Goal: Task Accomplishment & Management: Use online tool/utility

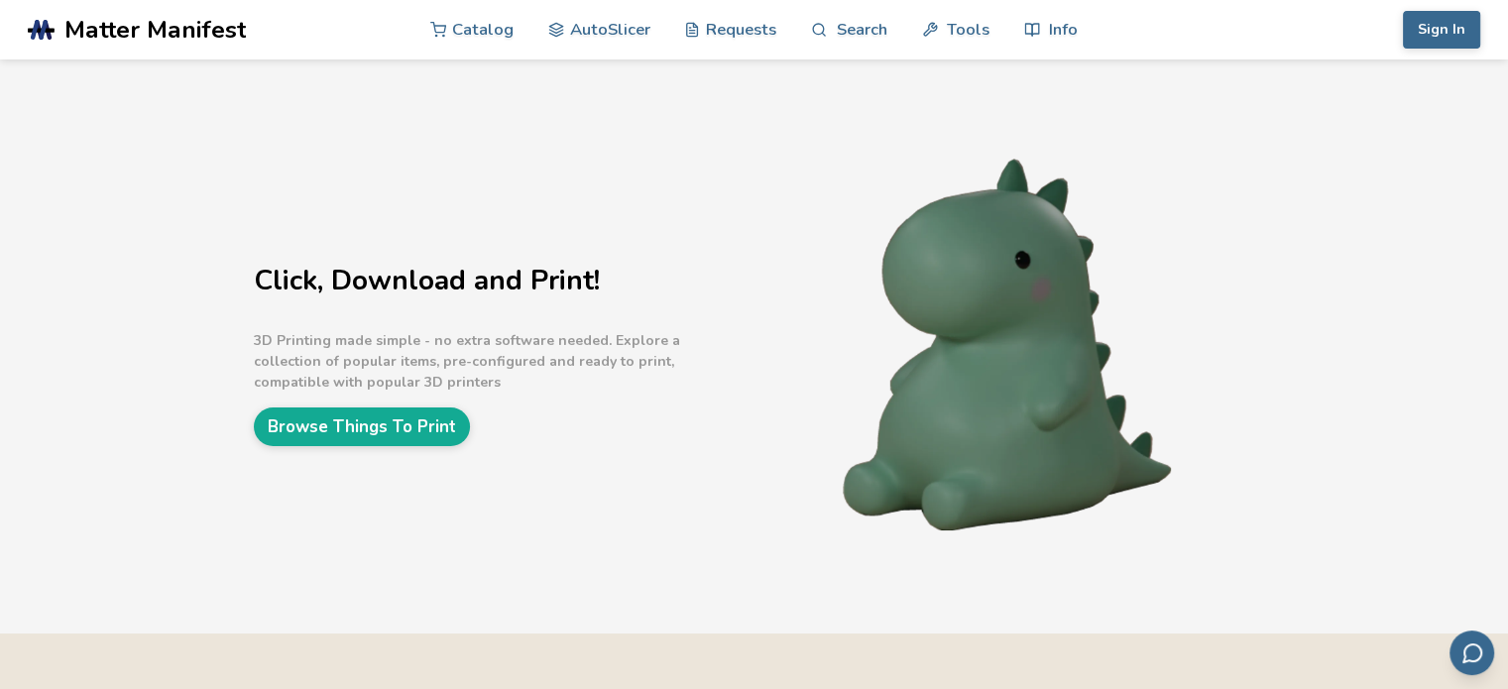
click at [422, 400] on div "Click, Download and Print! 3D Printing made simple - no extra software needed. …" at bounding box center [502, 346] width 496 height 199
click at [416, 425] on link "Browse Things To Print" at bounding box center [362, 426] width 216 height 39
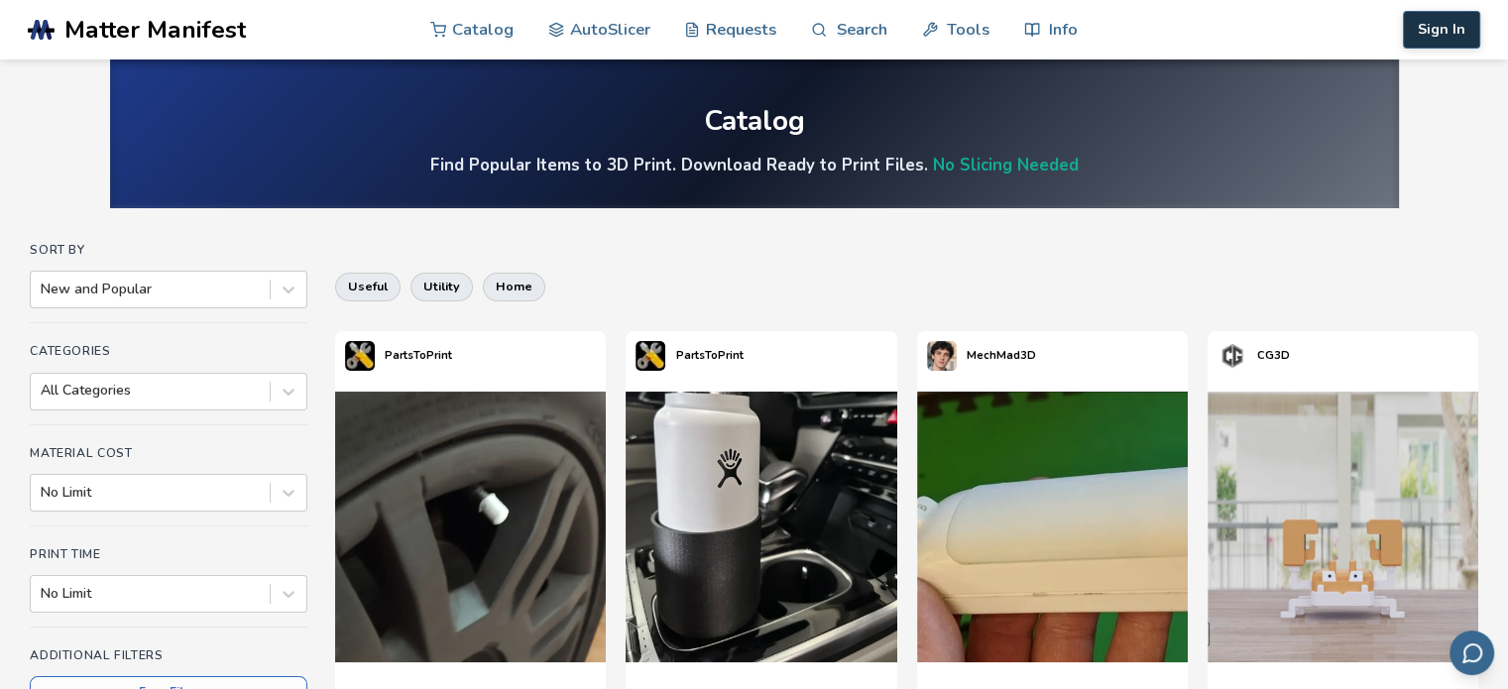
click at [1451, 17] on button "Sign In" at bounding box center [1440, 30] width 77 height 38
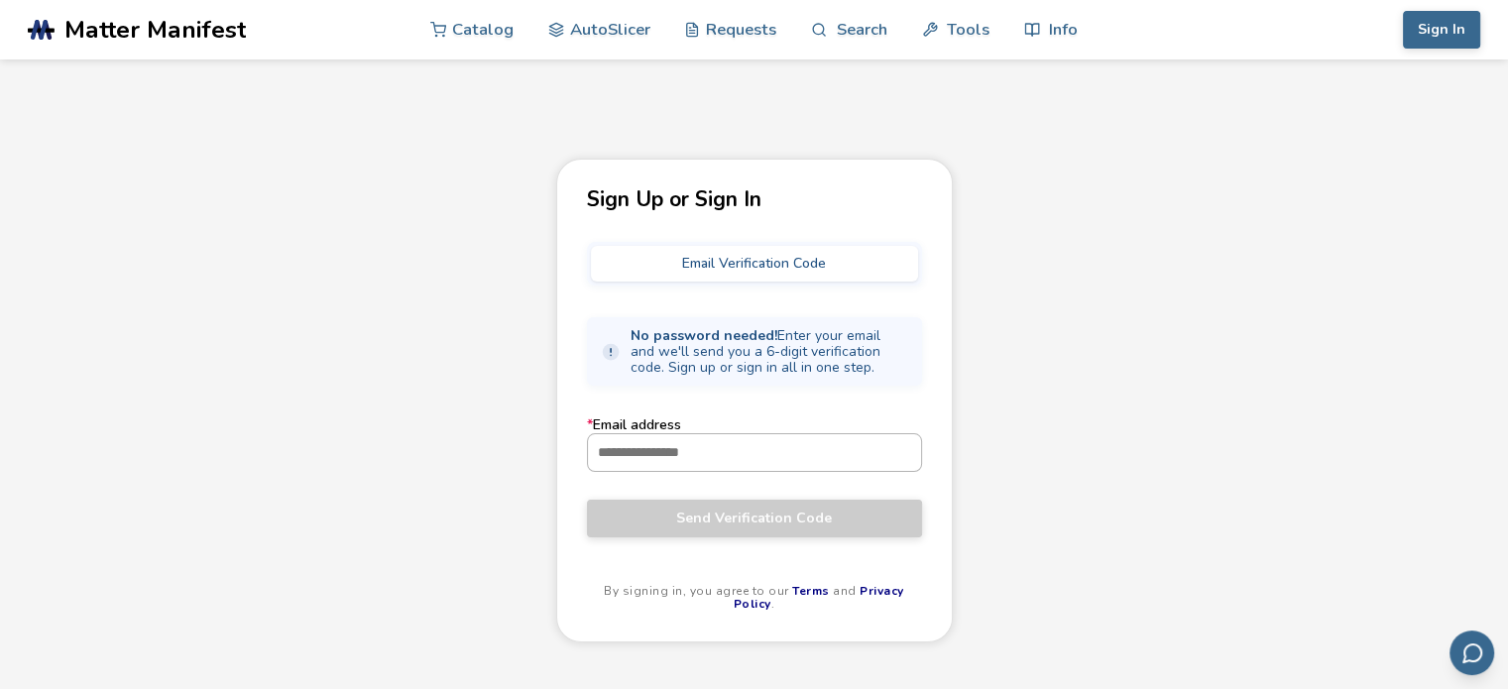
click at [718, 451] on input "* Email address" at bounding box center [754, 452] width 333 height 36
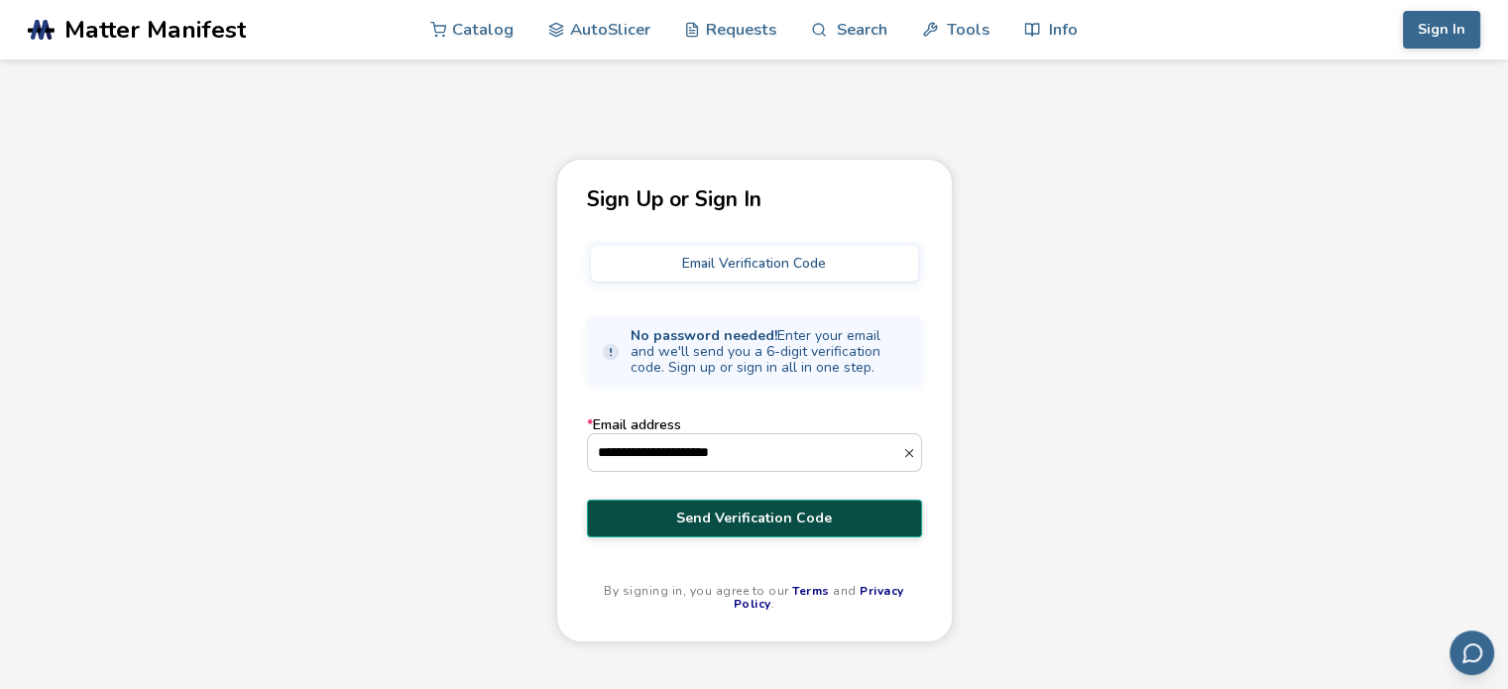
type input "**********"
click at [769, 510] on span "Send Verification Code" at bounding box center [754, 518] width 305 height 16
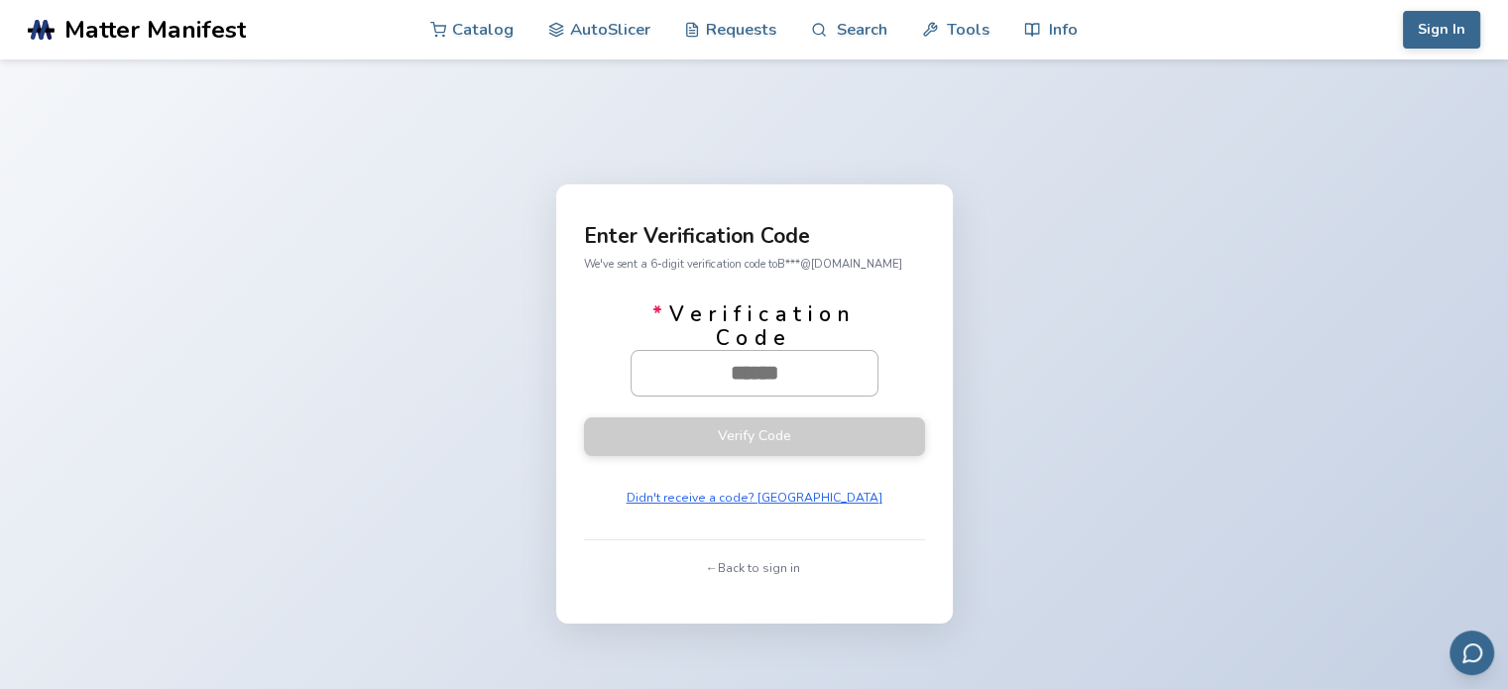
click at [793, 366] on input "* Verification Code" at bounding box center [754, 373] width 246 height 44
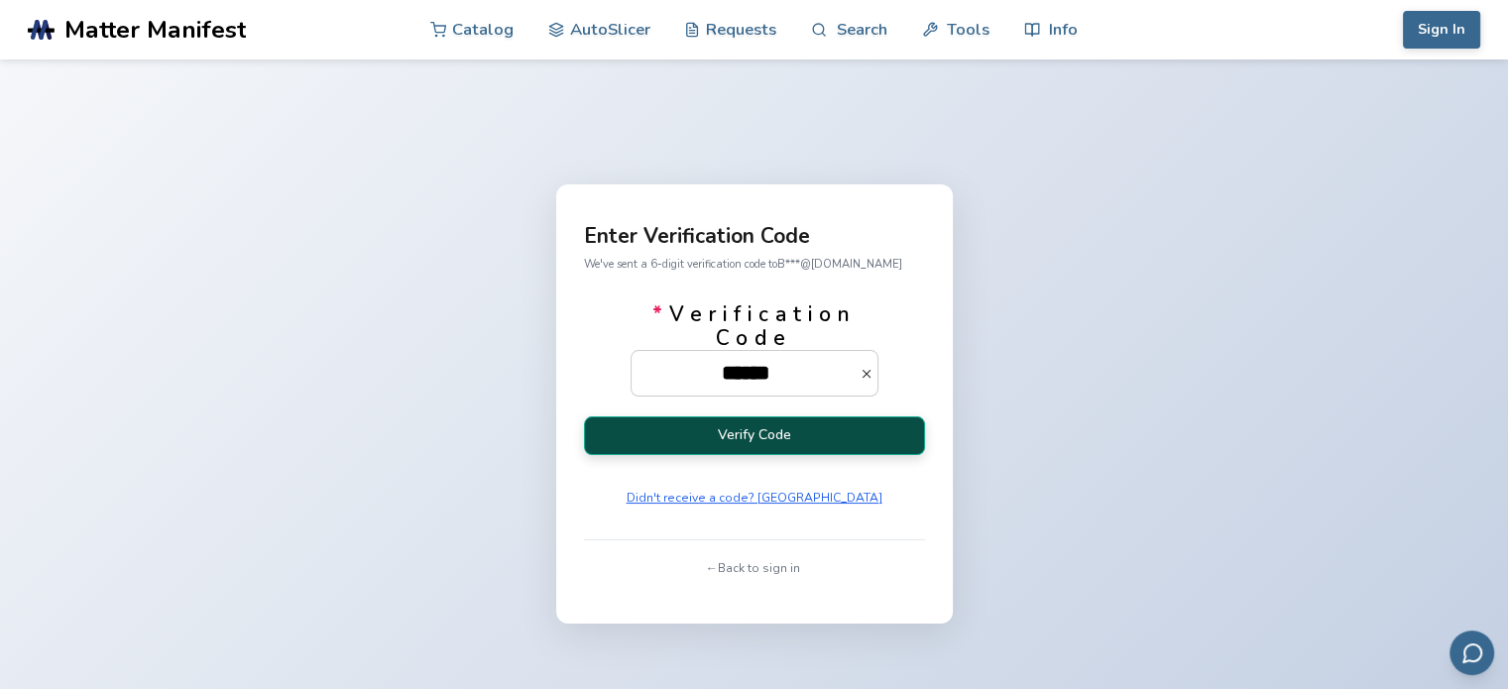
type input "******"
click at [797, 435] on button "Verify Code" at bounding box center [754, 435] width 341 height 39
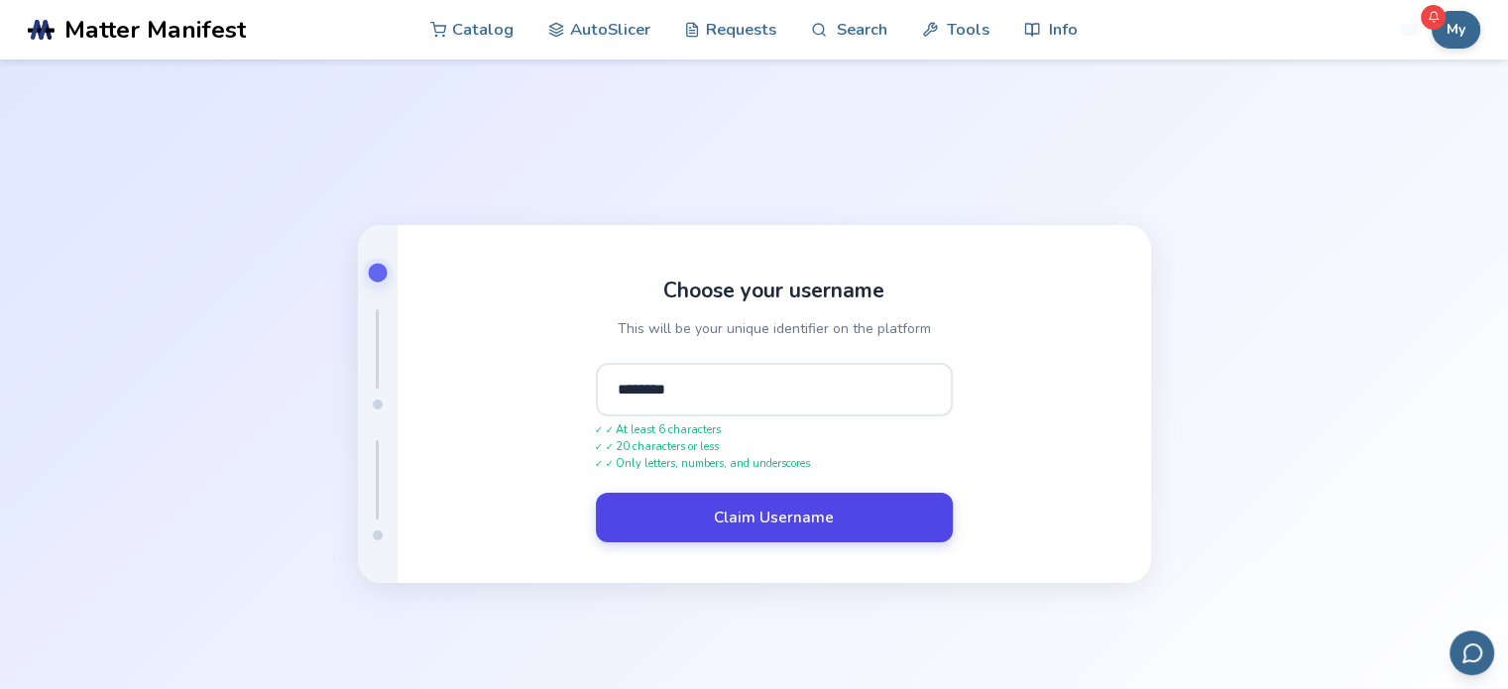
type input "********"
click at [916, 506] on button "Claim Username" at bounding box center [774, 518] width 357 height 50
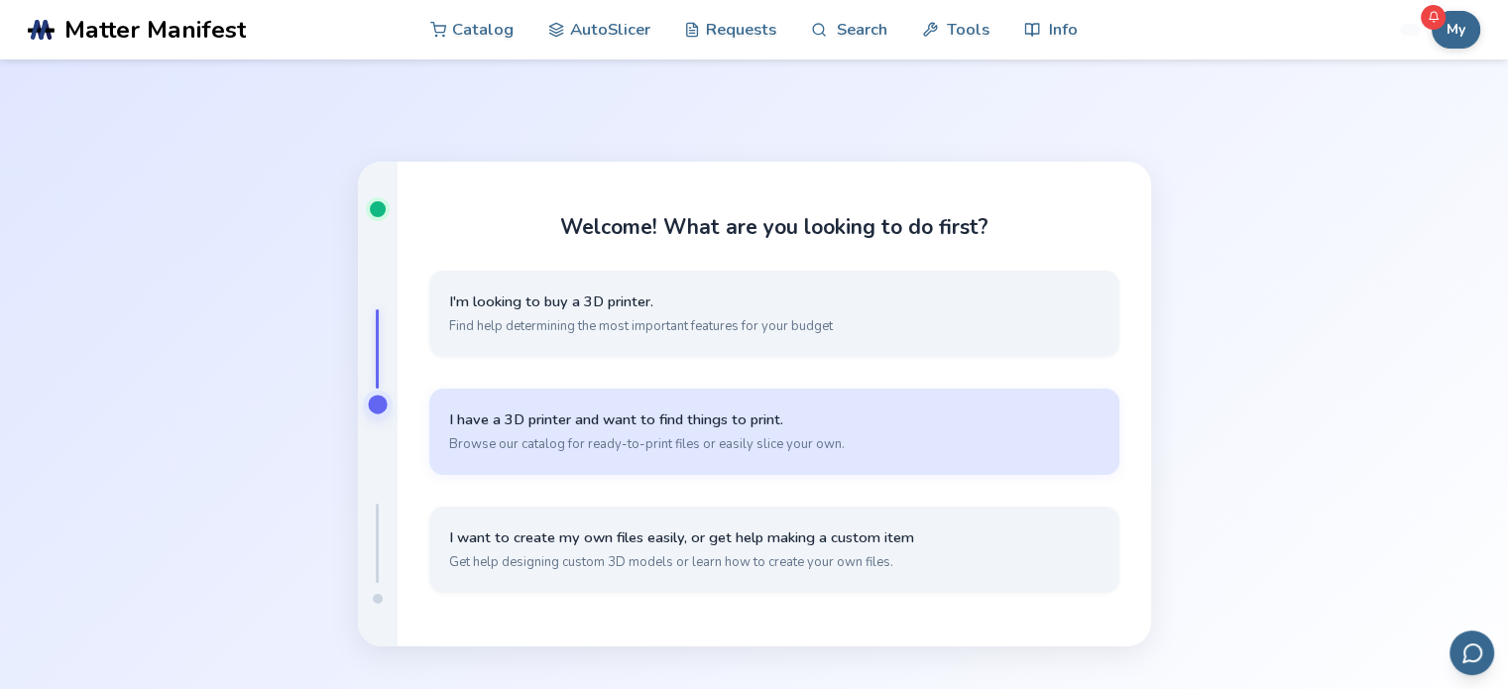
click at [1027, 419] on span "I have a 3D printer and want to find things to print." at bounding box center [774, 419] width 650 height 19
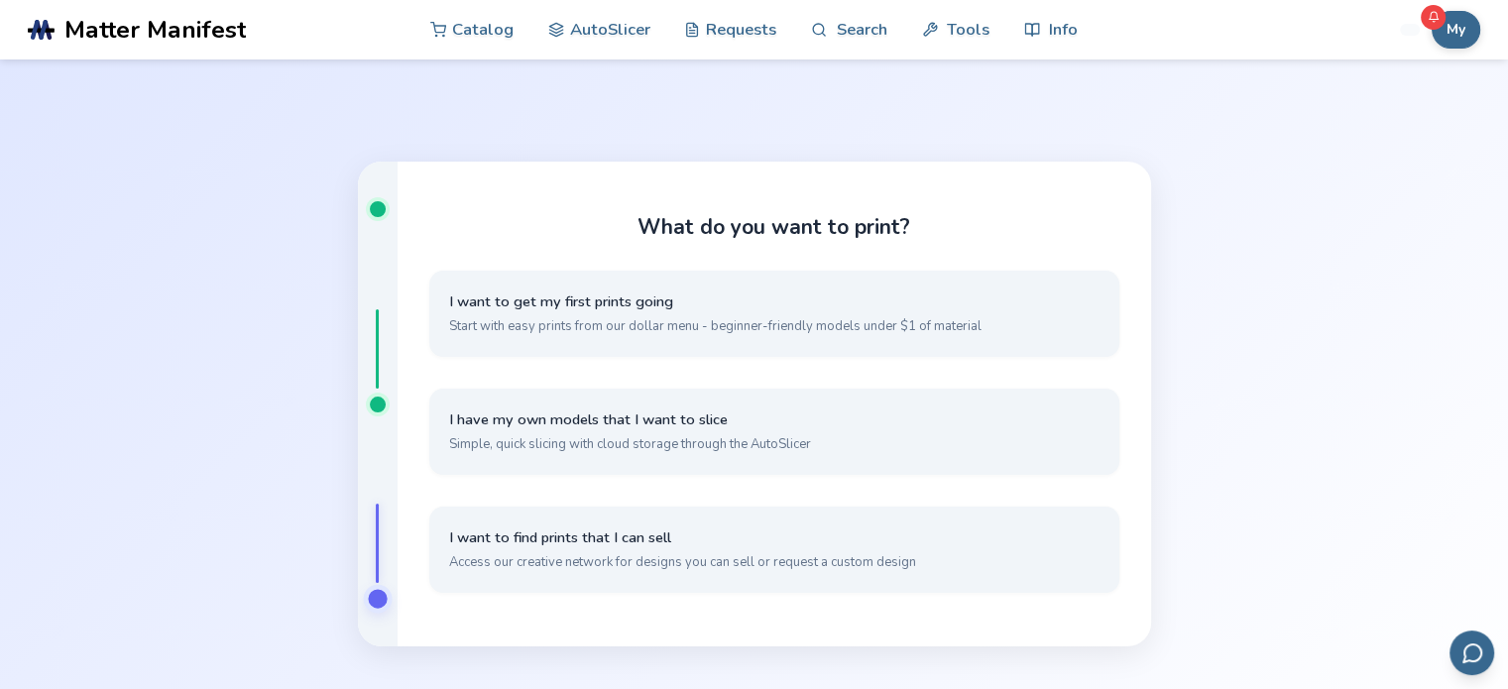
click at [1332, 634] on div "What do you want to print? I want to get my first prints going Start with easy …" at bounding box center [754, 403] width 1508 height 689
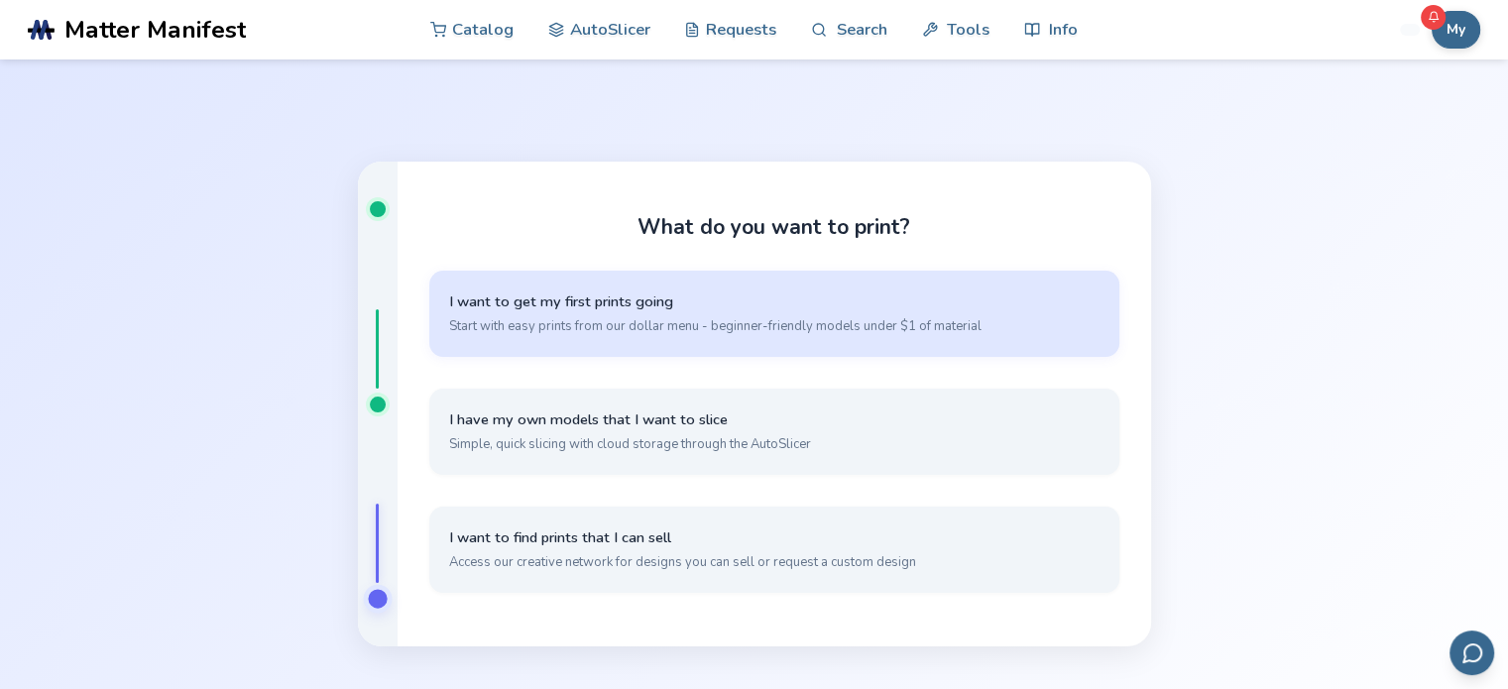
click at [626, 332] on span "Start with easy prints from our dollar menu - beginner-friendly models under $1…" at bounding box center [774, 326] width 650 height 18
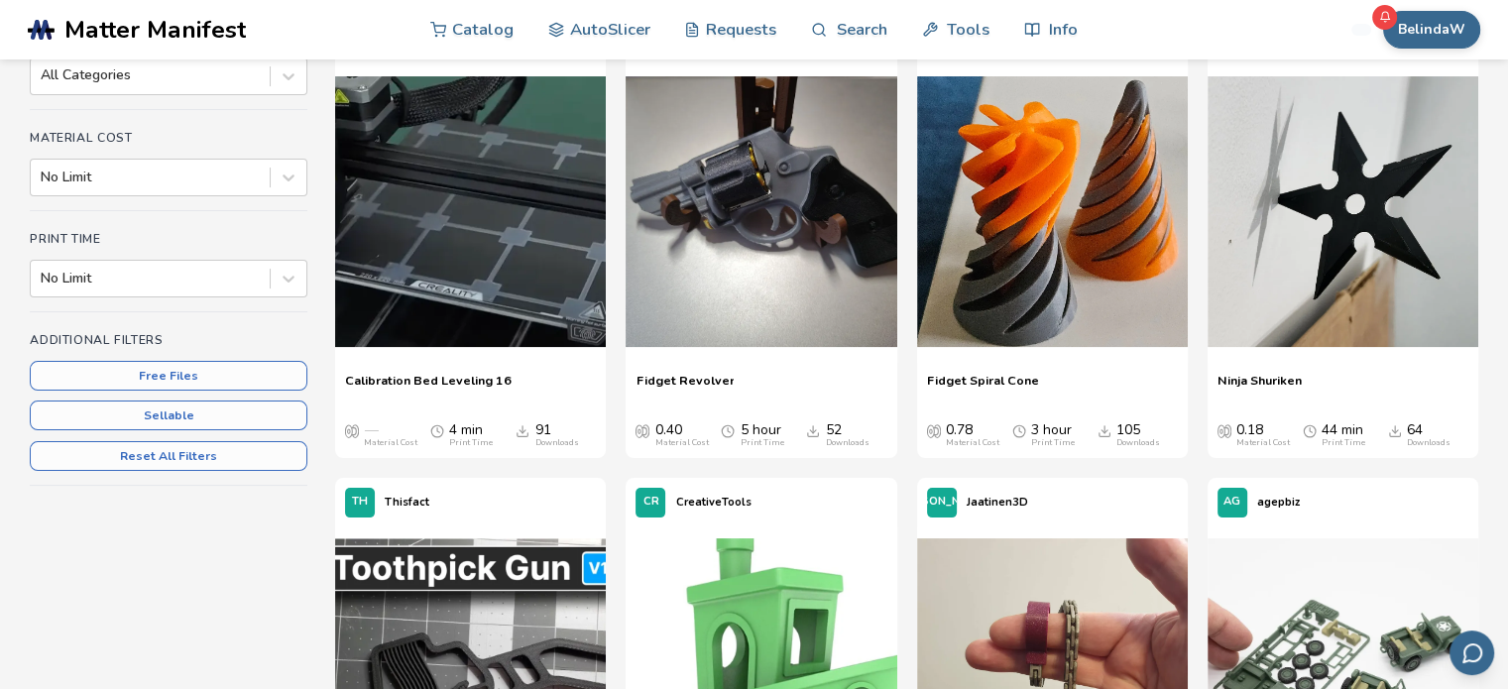
scroll to position [297, 0]
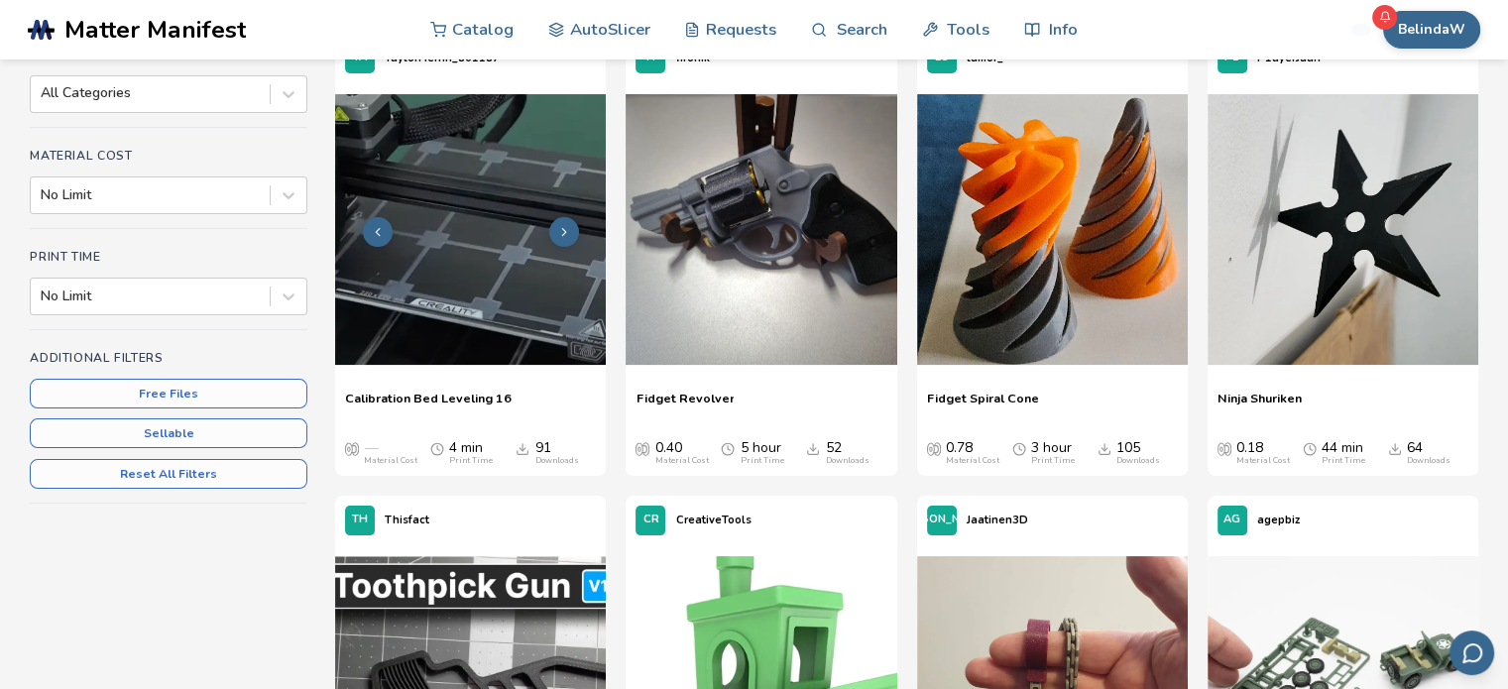
click at [451, 324] on img at bounding box center [470, 229] width 271 height 271
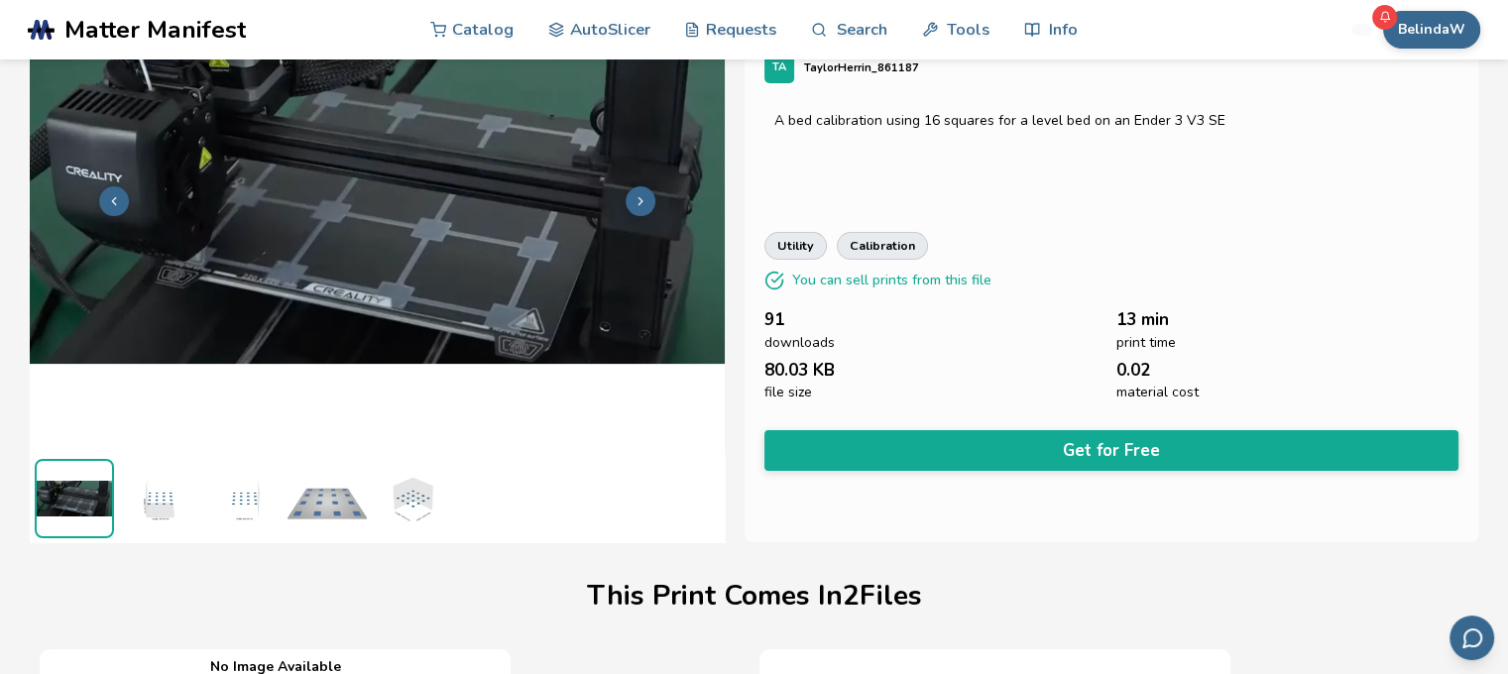
scroll to position [97, 8]
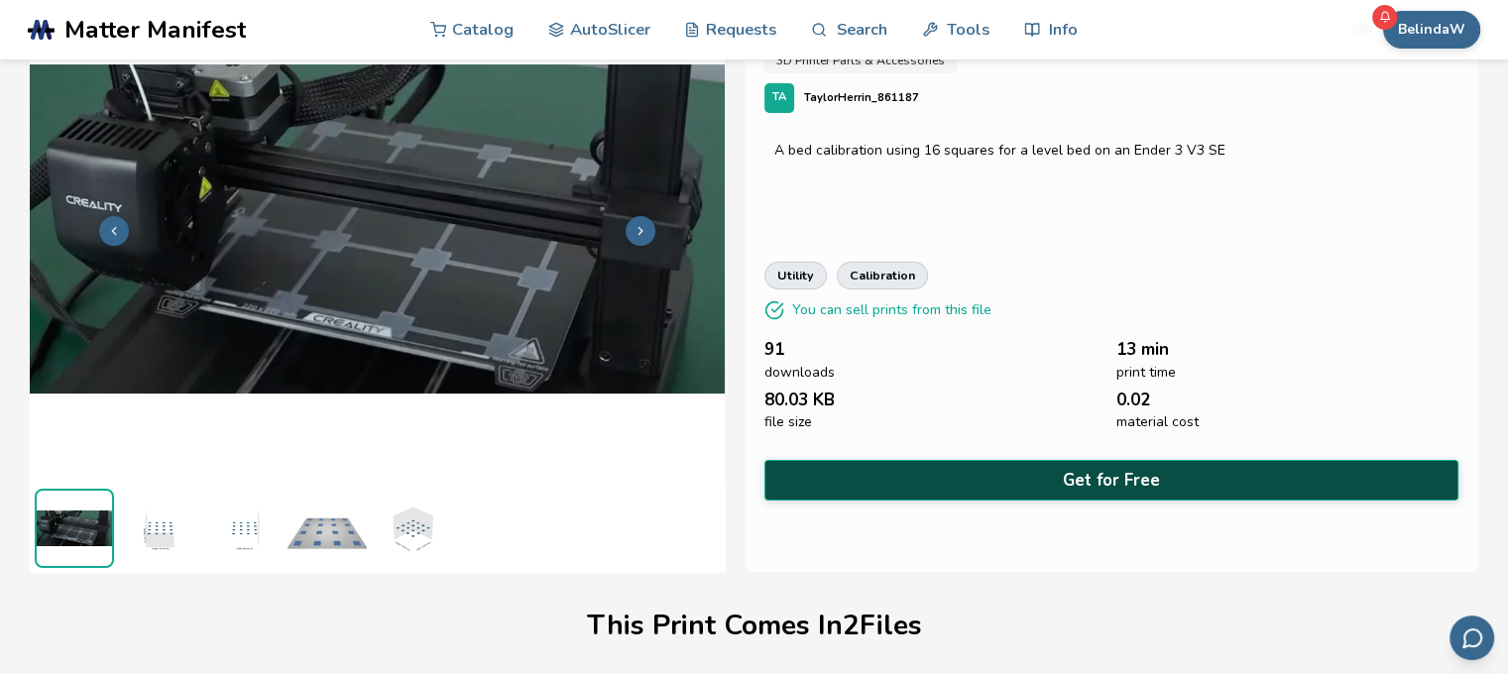
click at [1159, 477] on button "Get for Free" at bounding box center [1111, 480] width 694 height 41
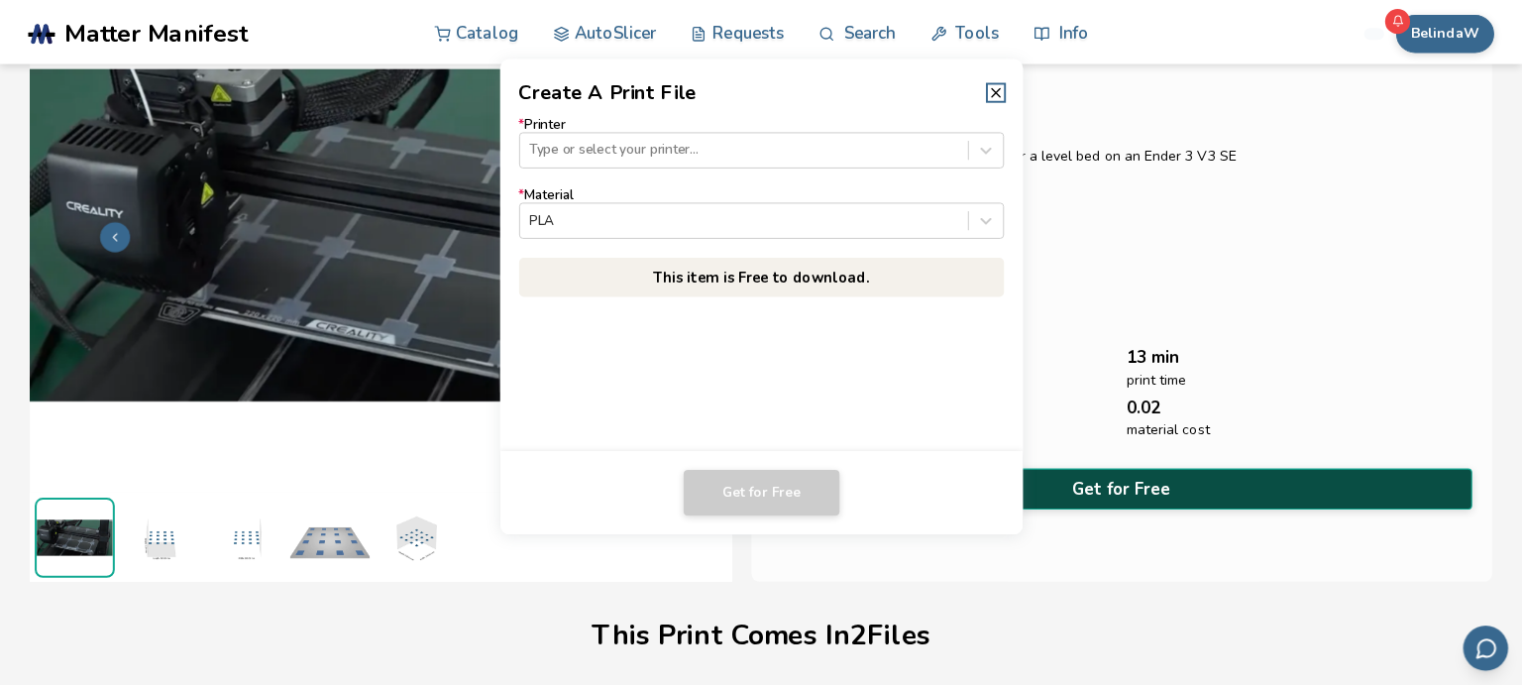
scroll to position [95, 0]
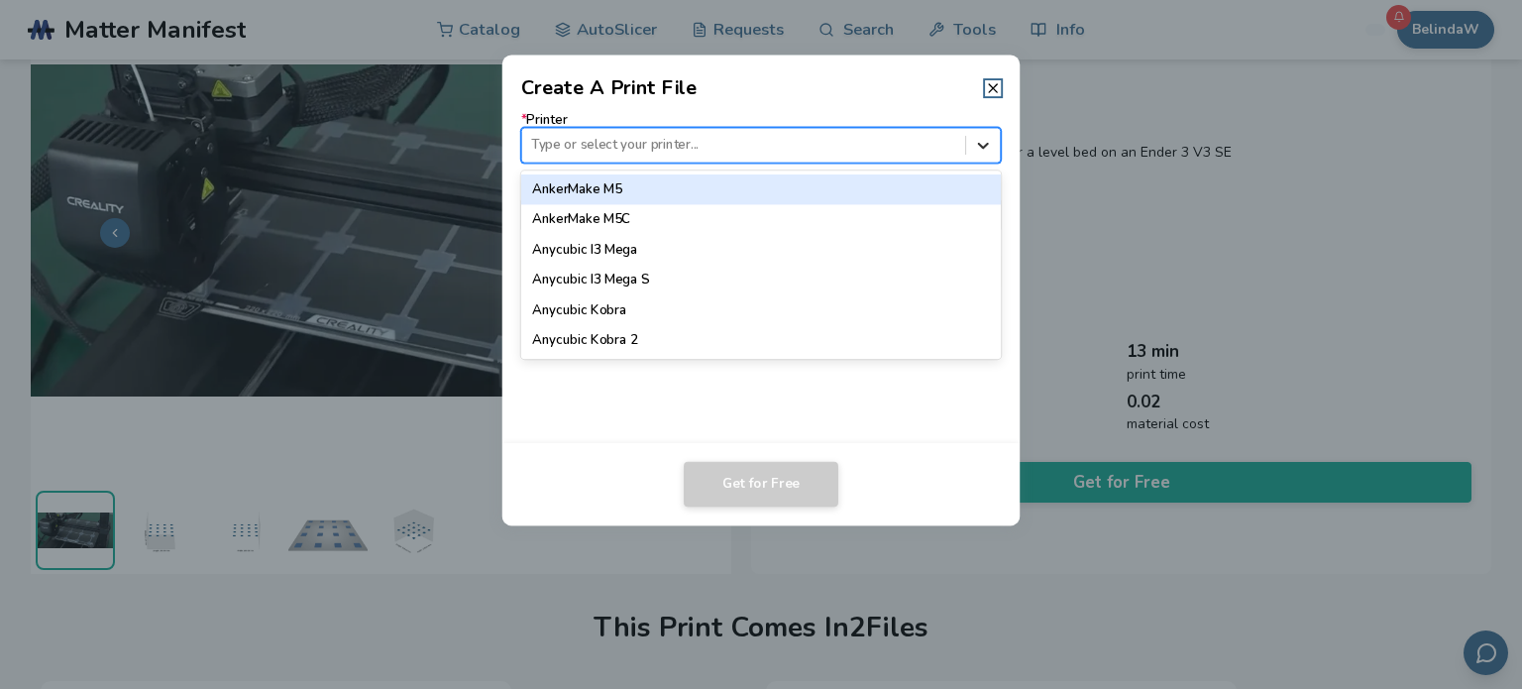
click at [990, 150] on icon at bounding box center [983, 145] width 19 height 19
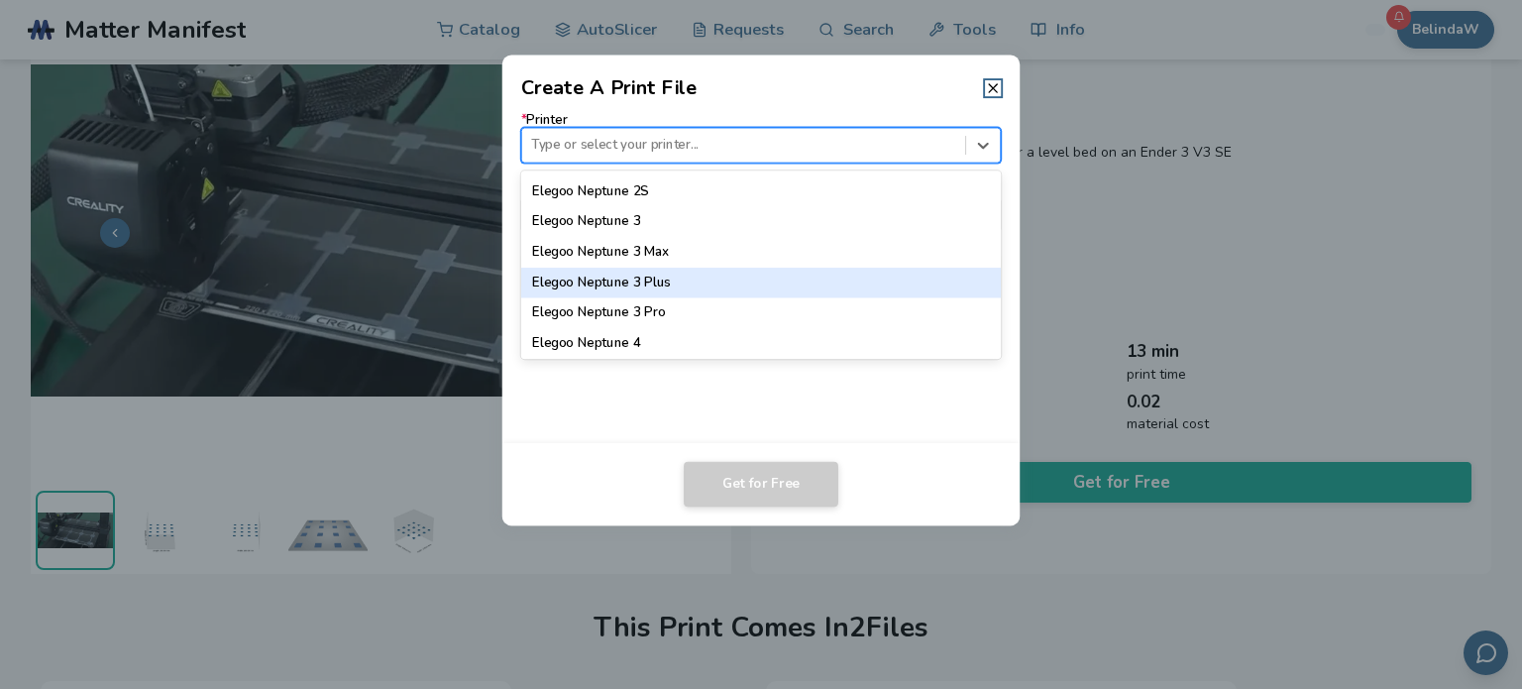
scroll to position [892, 0]
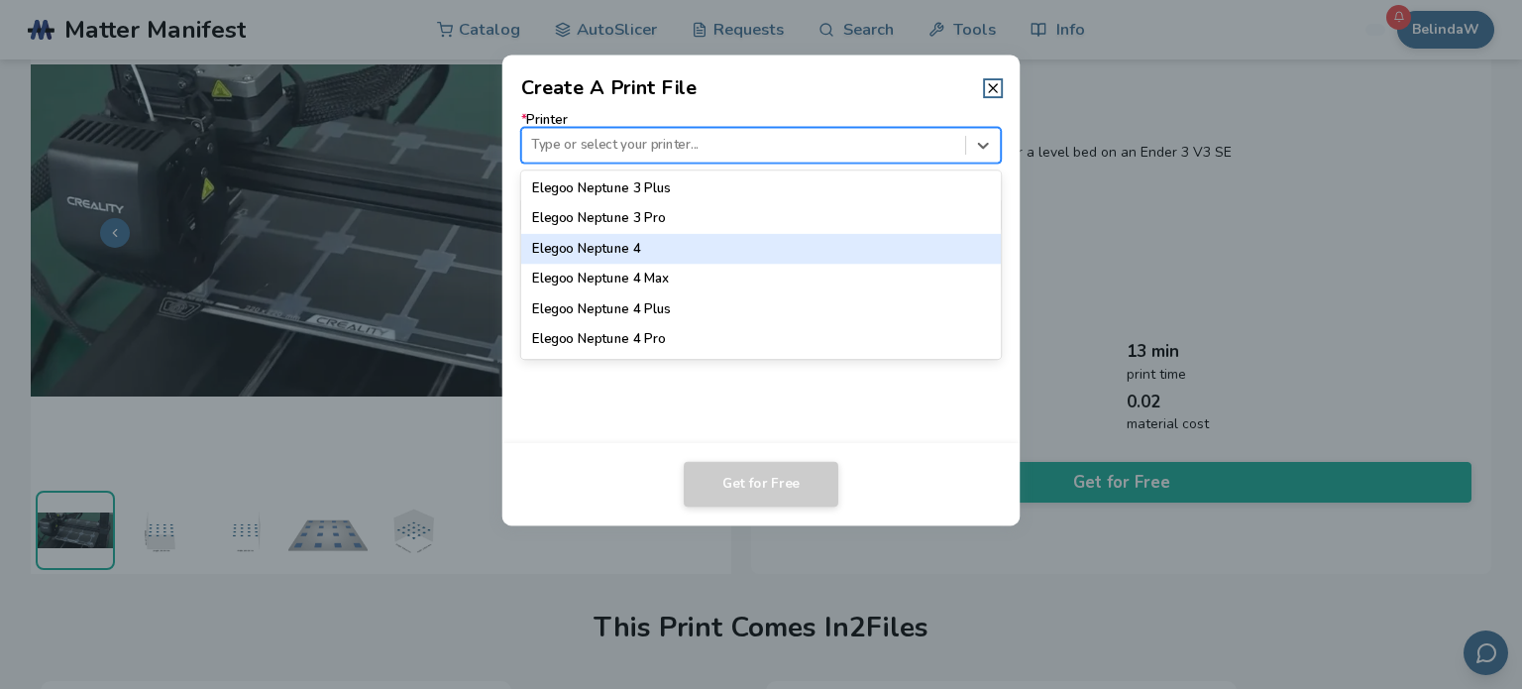
click at [609, 252] on div "Elegoo Neptune 4" at bounding box center [761, 249] width 481 height 30
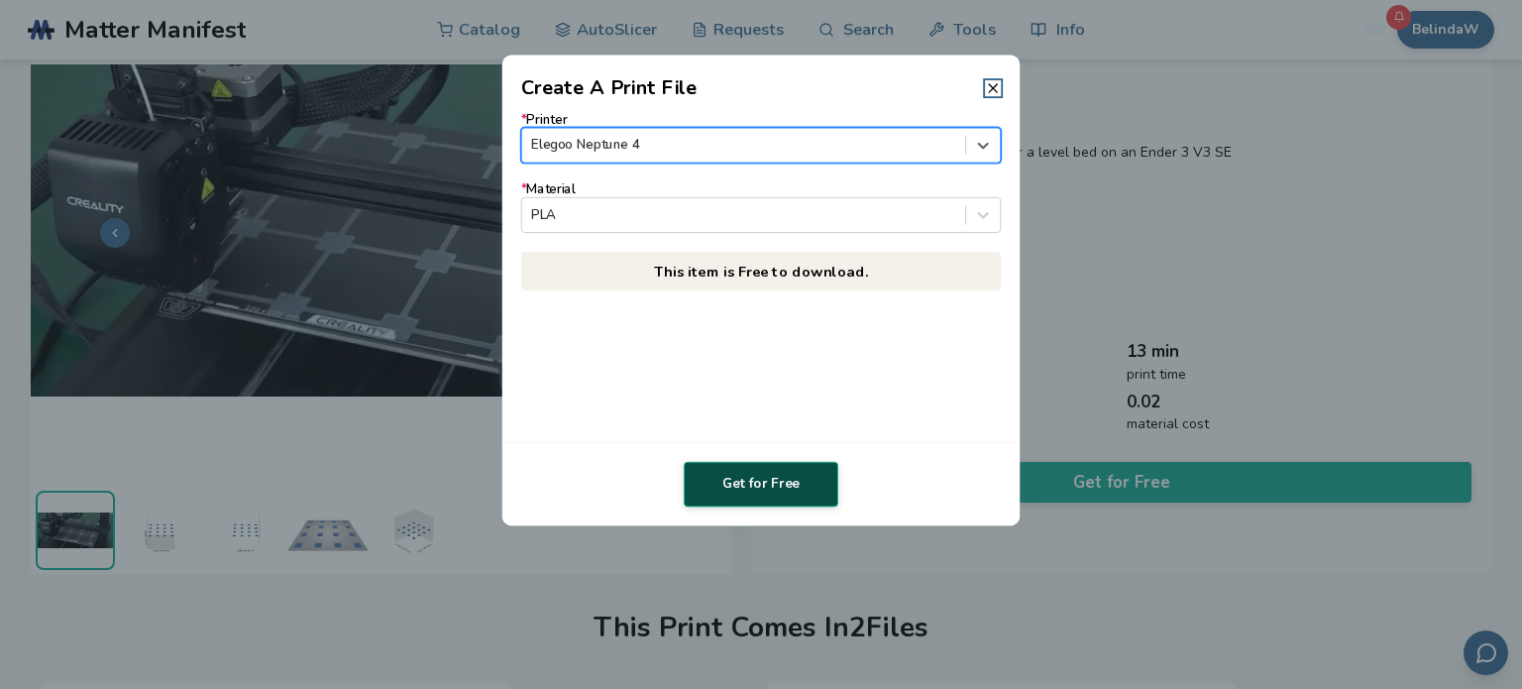
click at [779, 490] on button "Get for Free" at bounding box center [761, 485] width 155 height 46
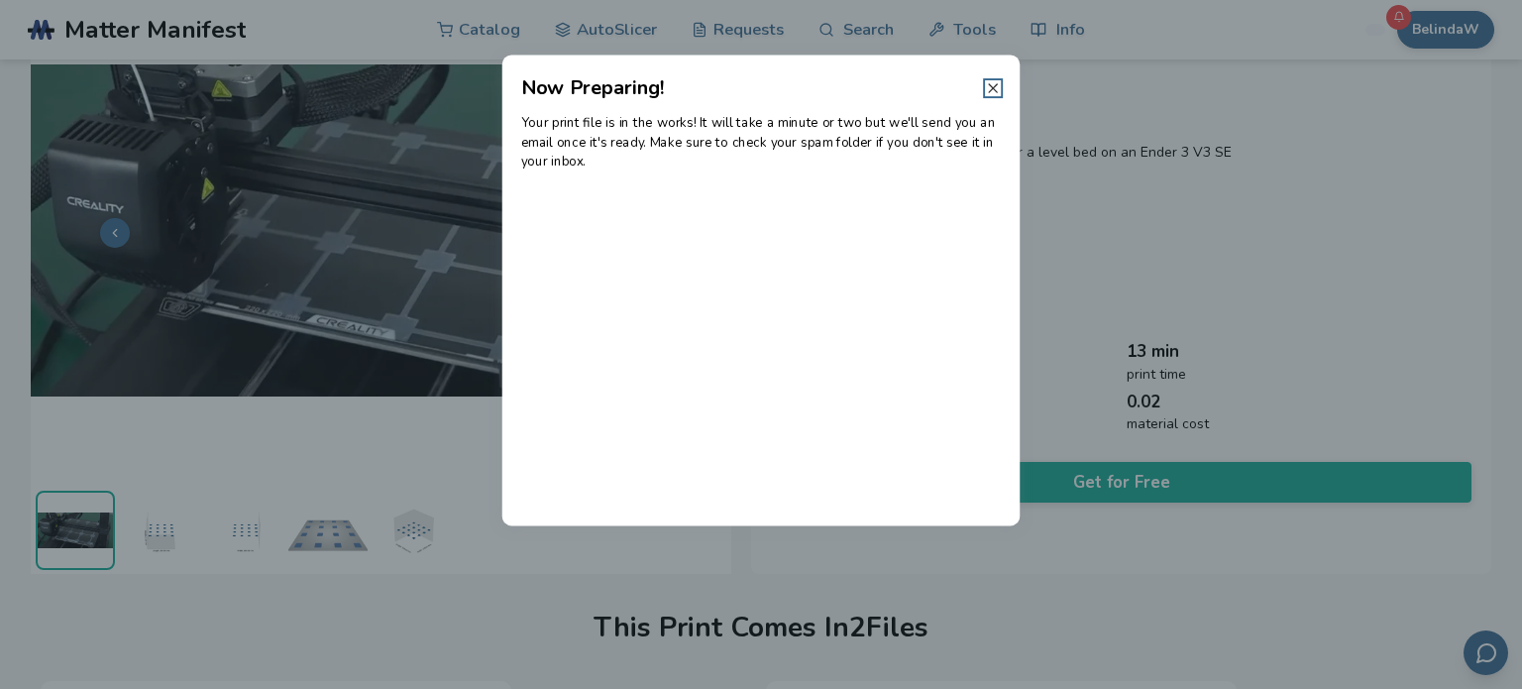
click at [987, 85] on icon at bounding box center [993, 88] width 16 height 16
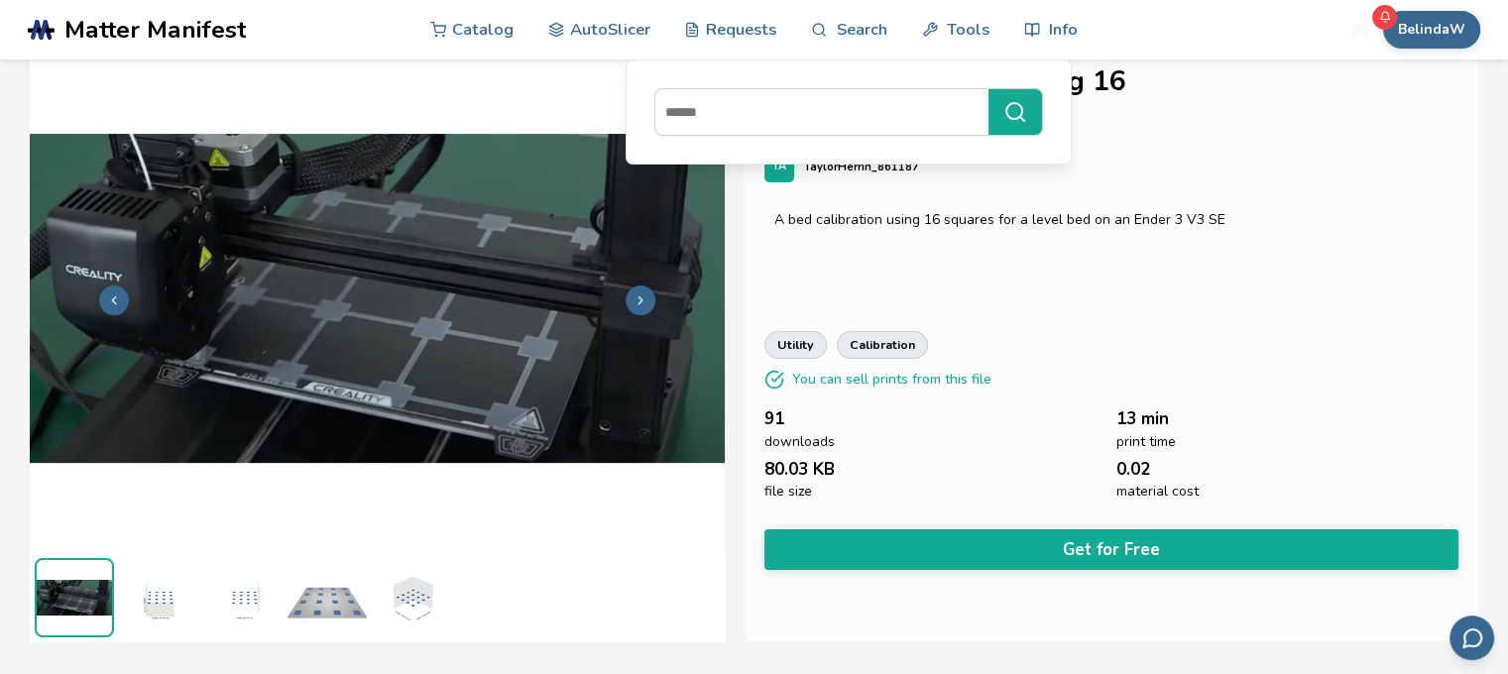
scroll to position [0, 0]
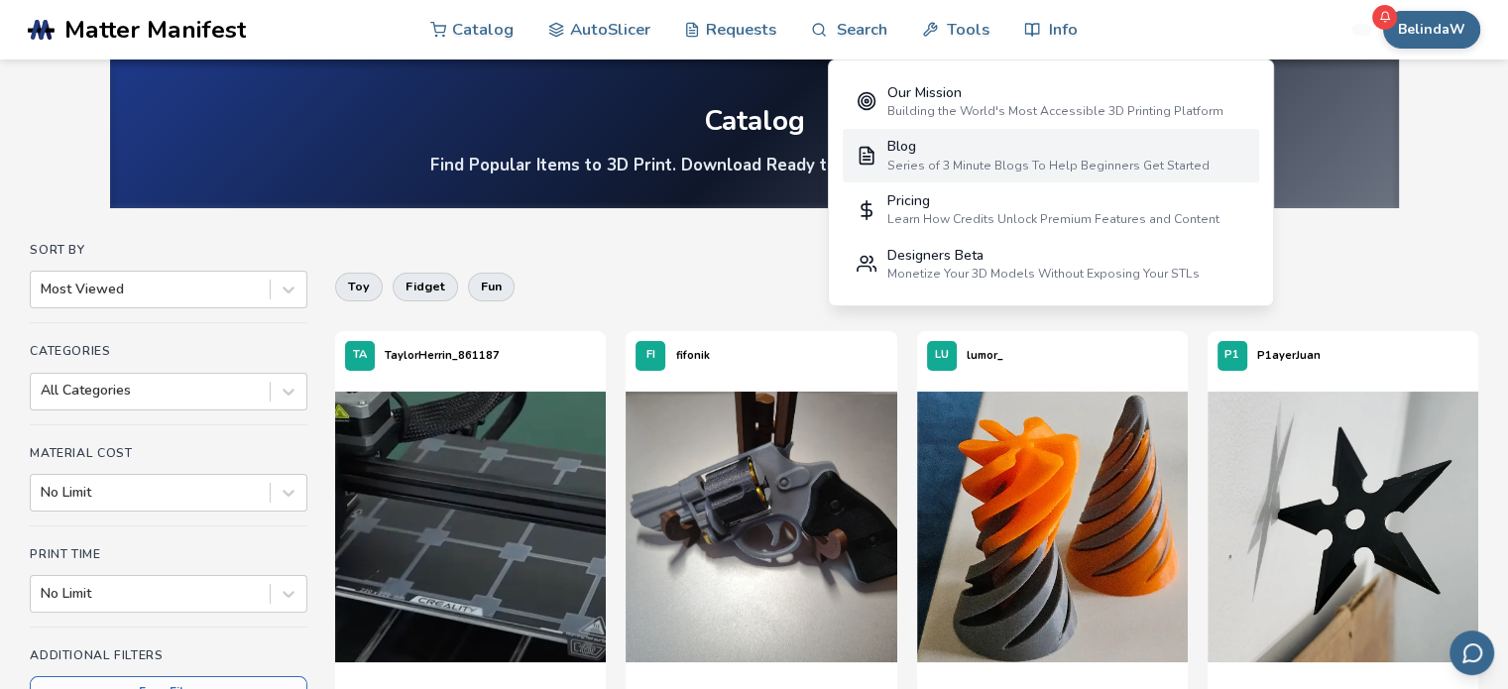
click at [993, 154] on div "Blog" at bounding box center [1047, 147] width 322 height 16
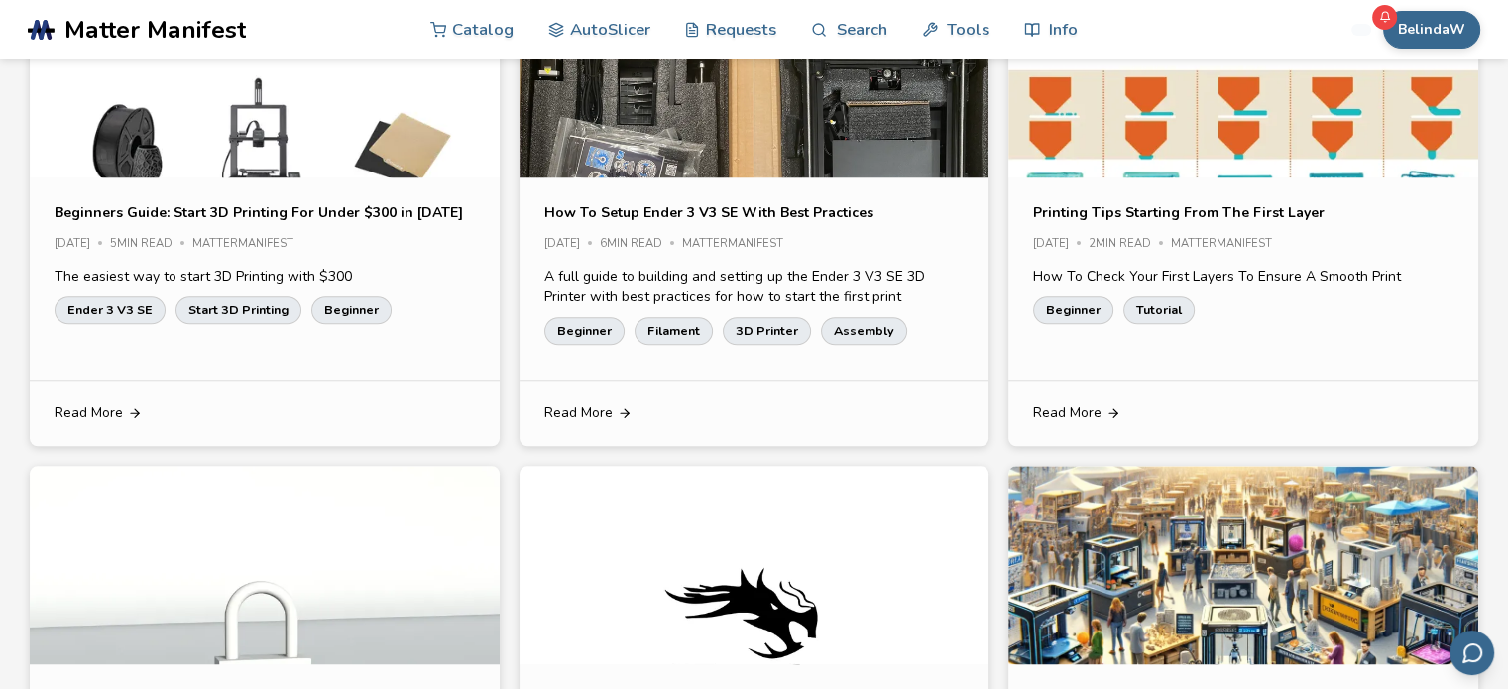
scroll to position [1685, 0]
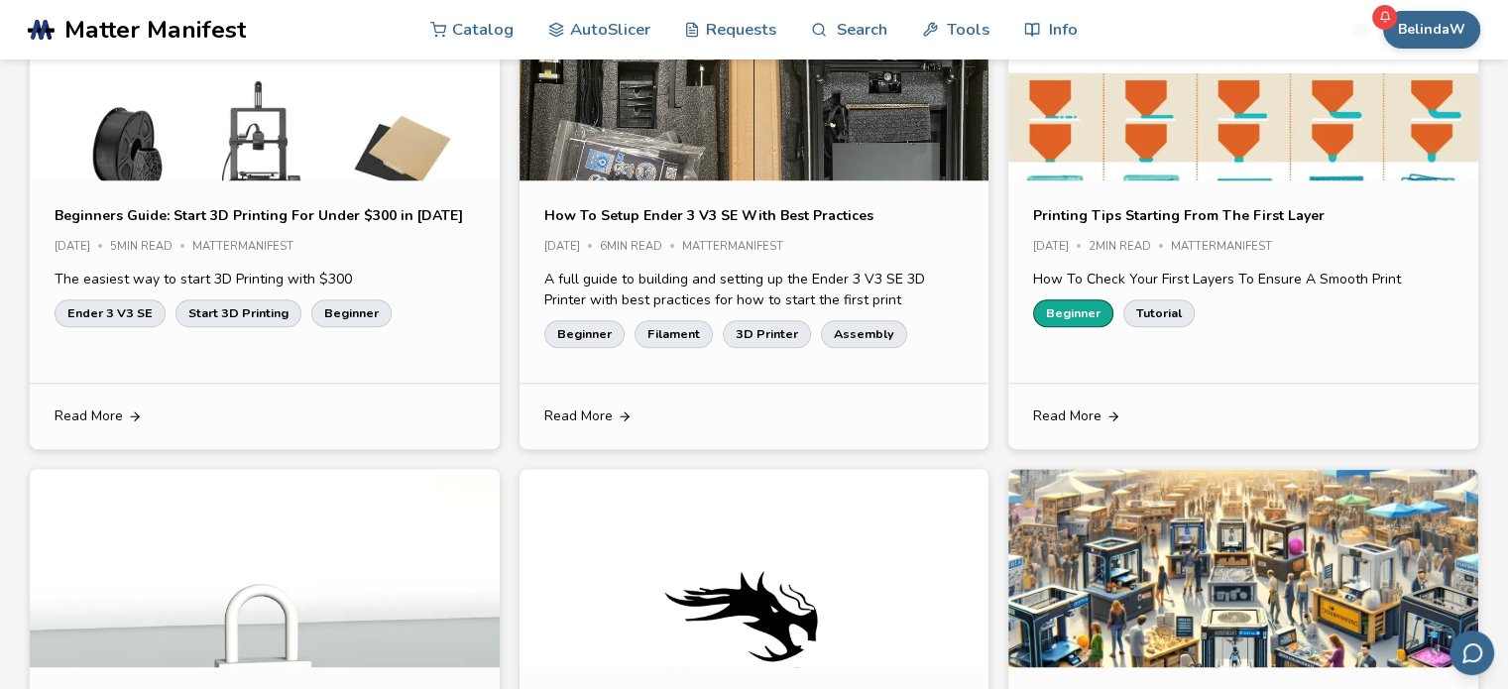
click at [1086, 318] on link "Beginner" at bounding box center [1073, 313] width 80 height 28
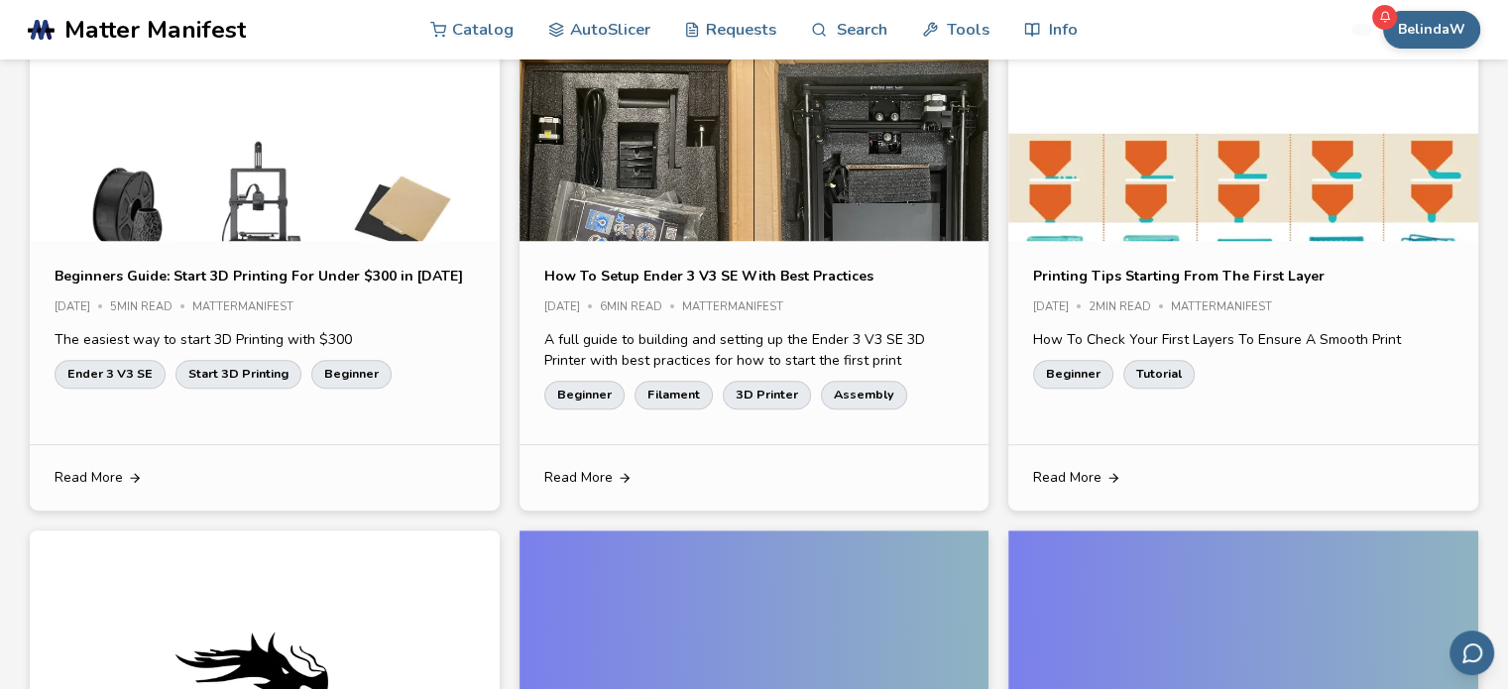
scroll to position [1189, 0]
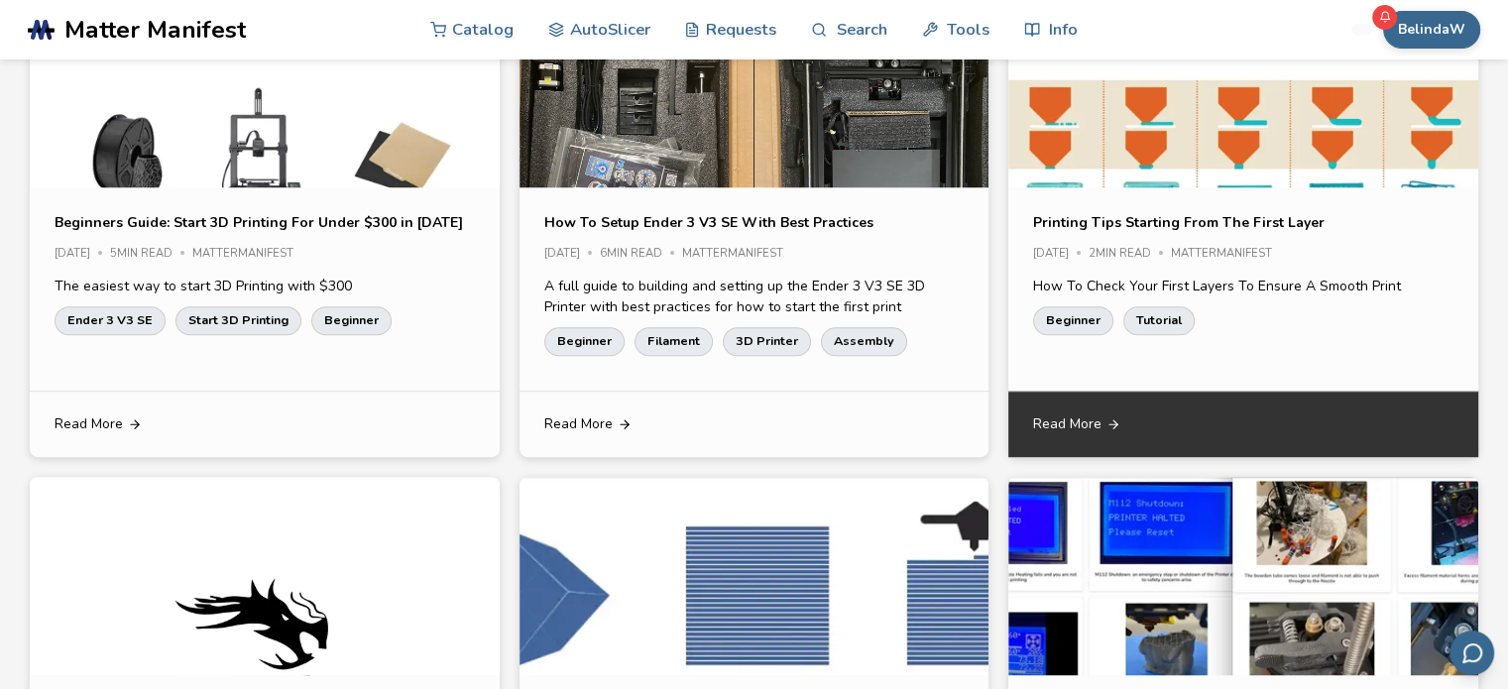
click at [1128, 427] on link "Read More" at bounding box center [1242, 423] width 469 height 65
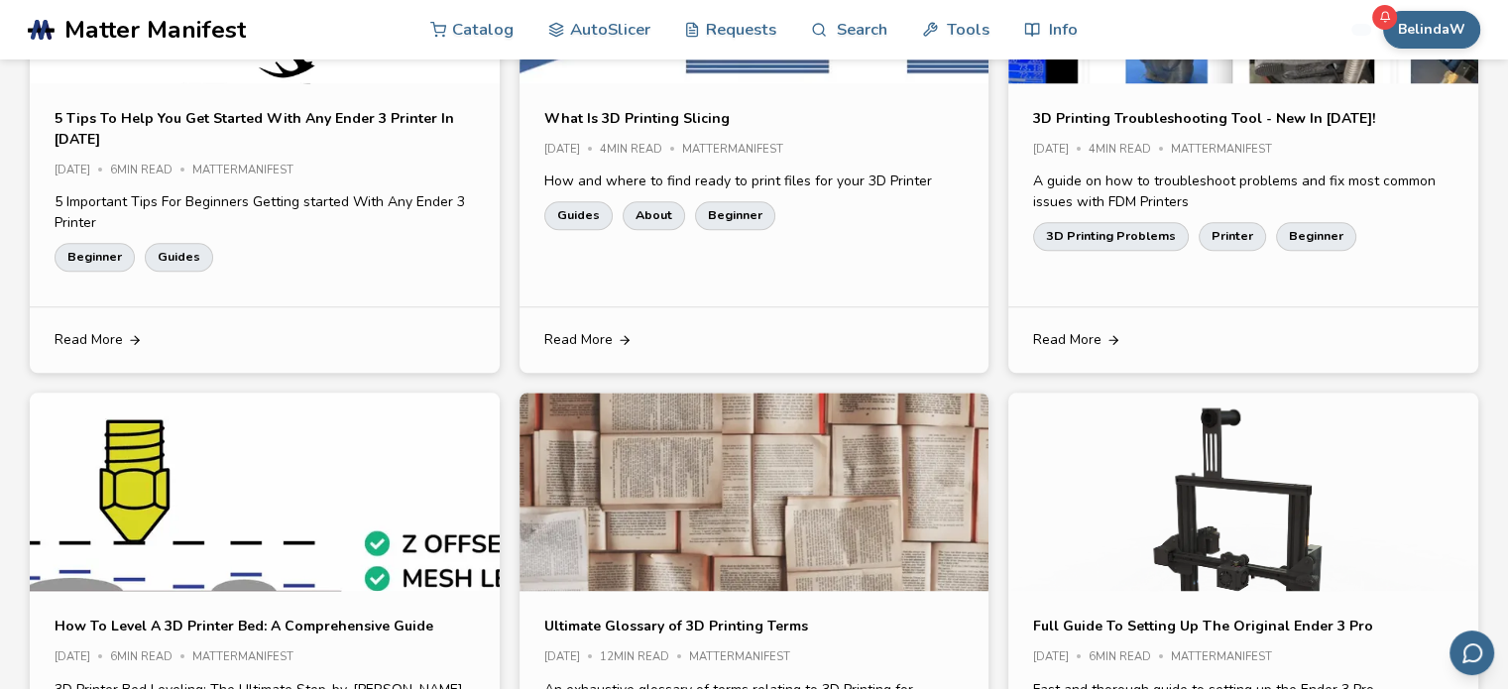
scroll to position [1784, 0]
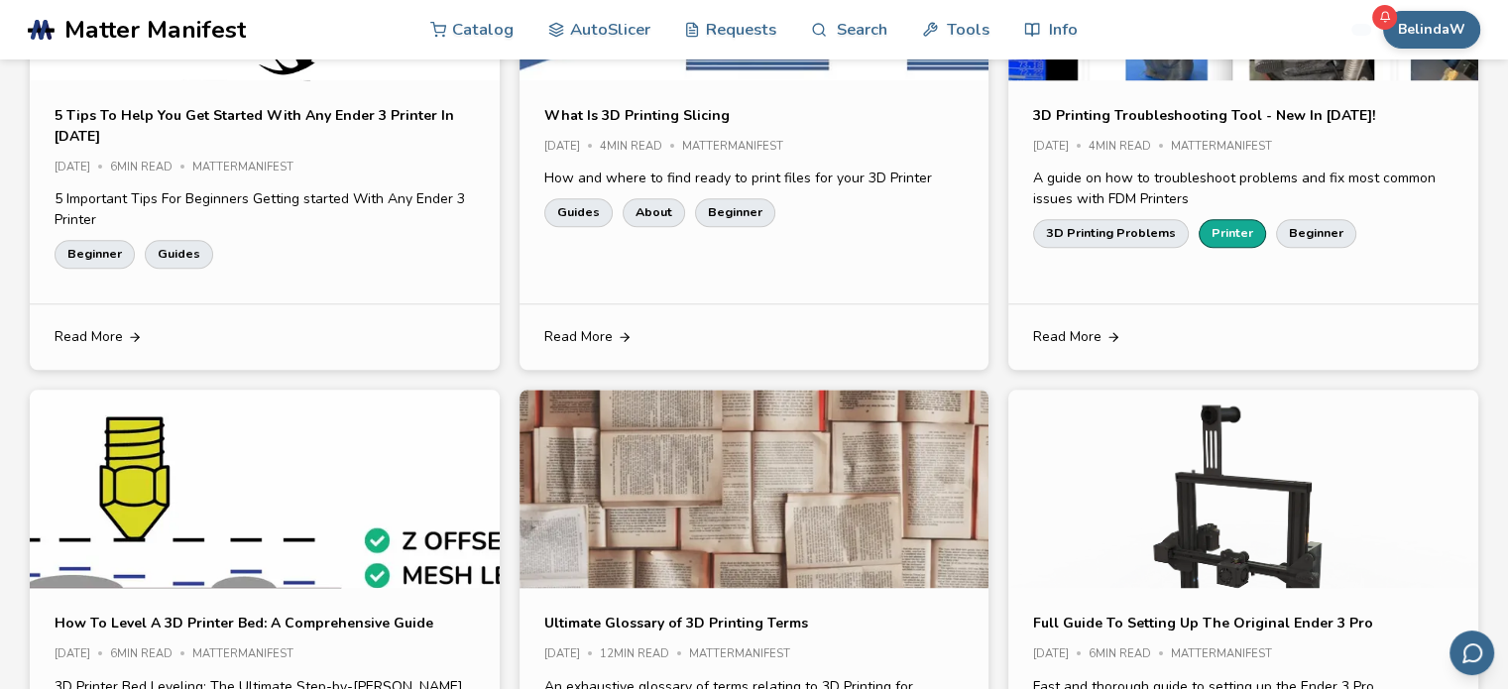
click at [1217, 222] on link "Printer" at bounding box center [1231, 233] width 67 height 28
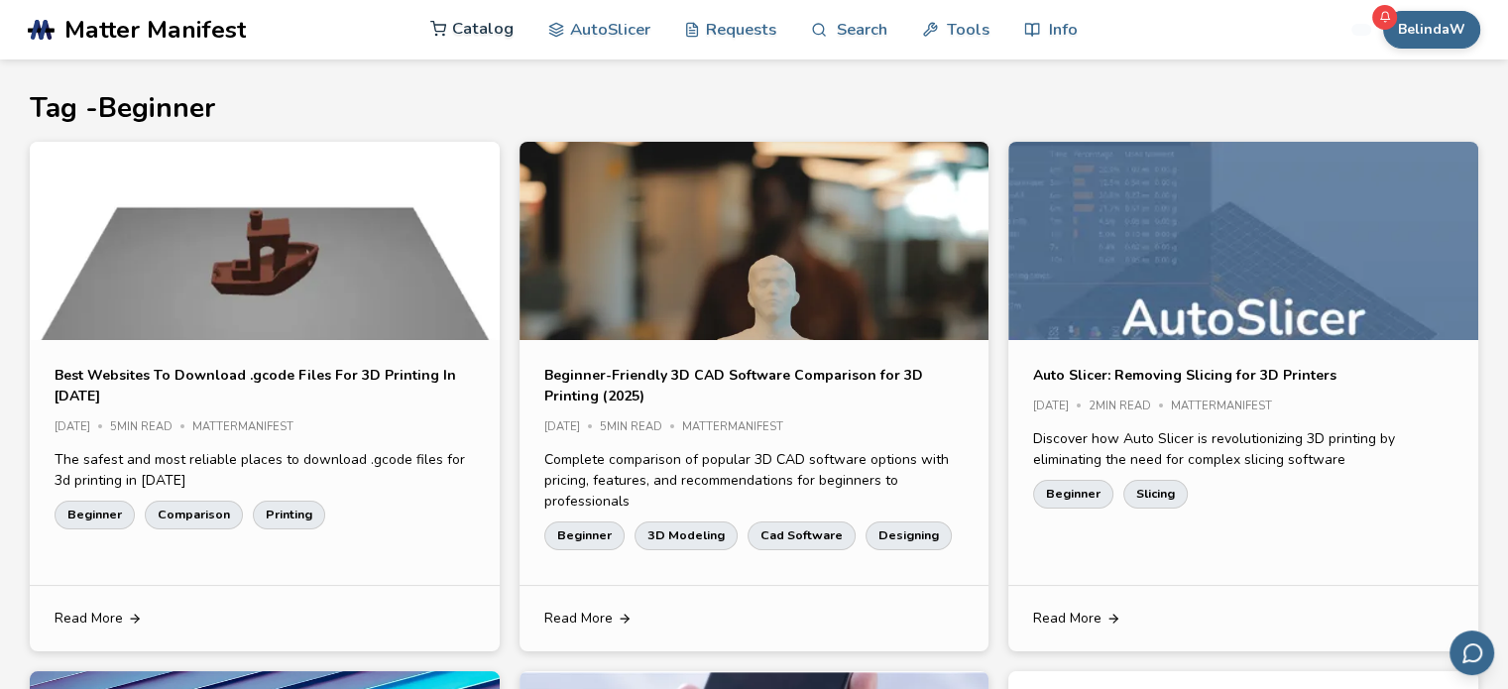
click at [475, 33] on link "Catalog" at bounding box center [471, 28] width 83 height 59
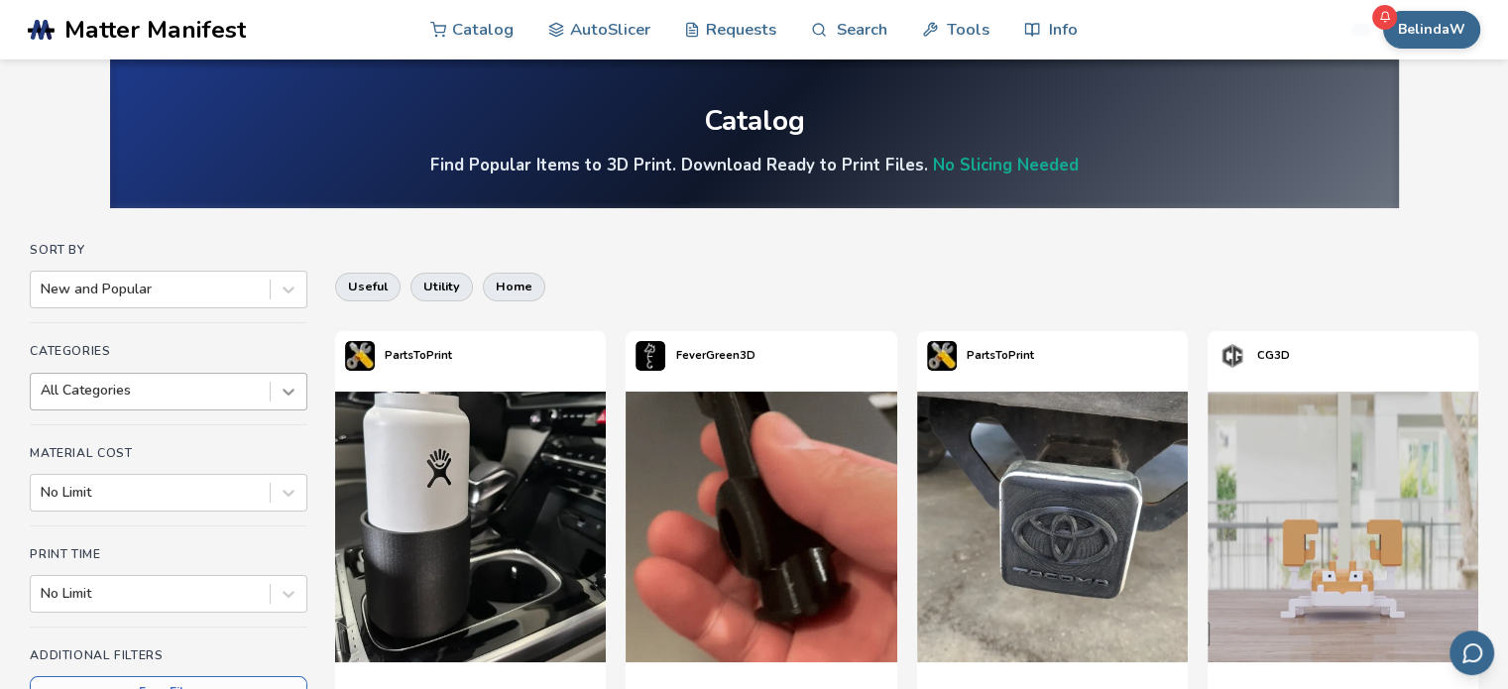
click at [289, 396] on div at bounding box center [289, 392] width 36 height 36
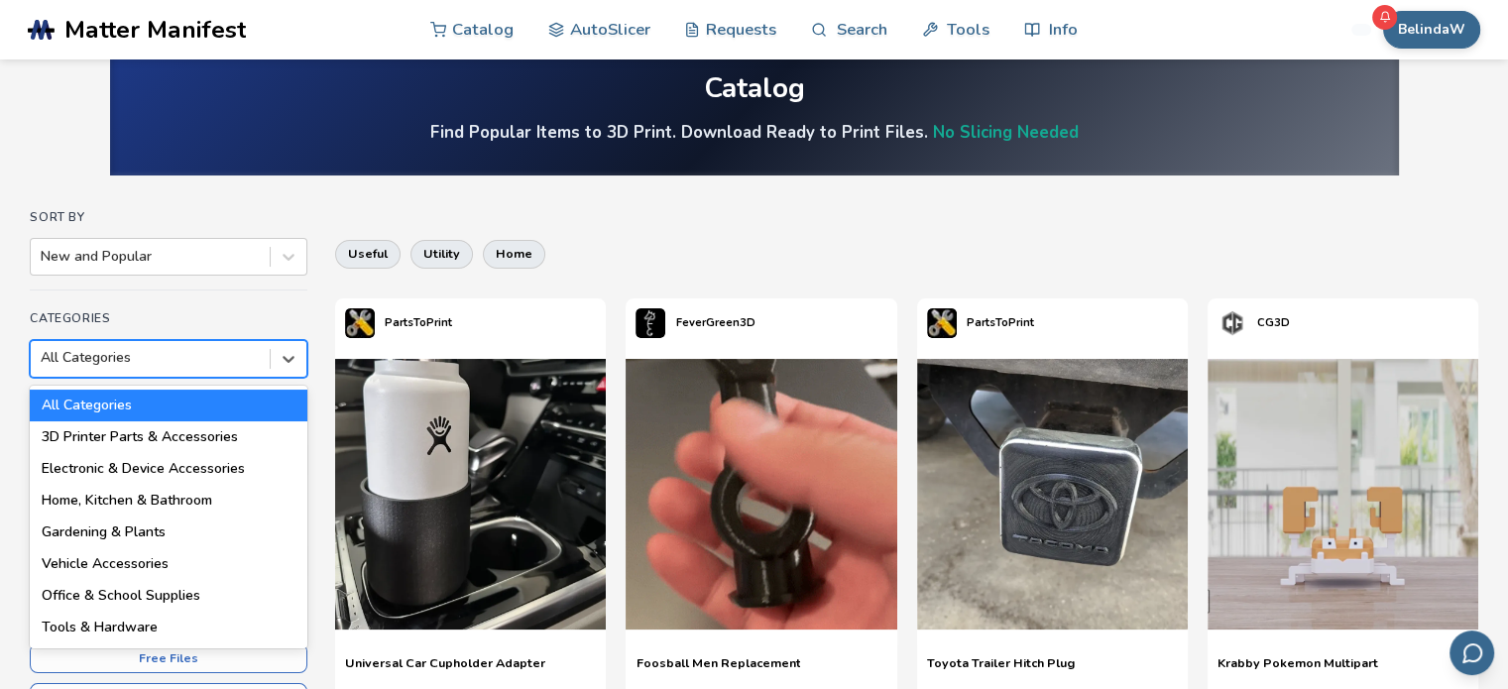
scroll to position [34, 0]
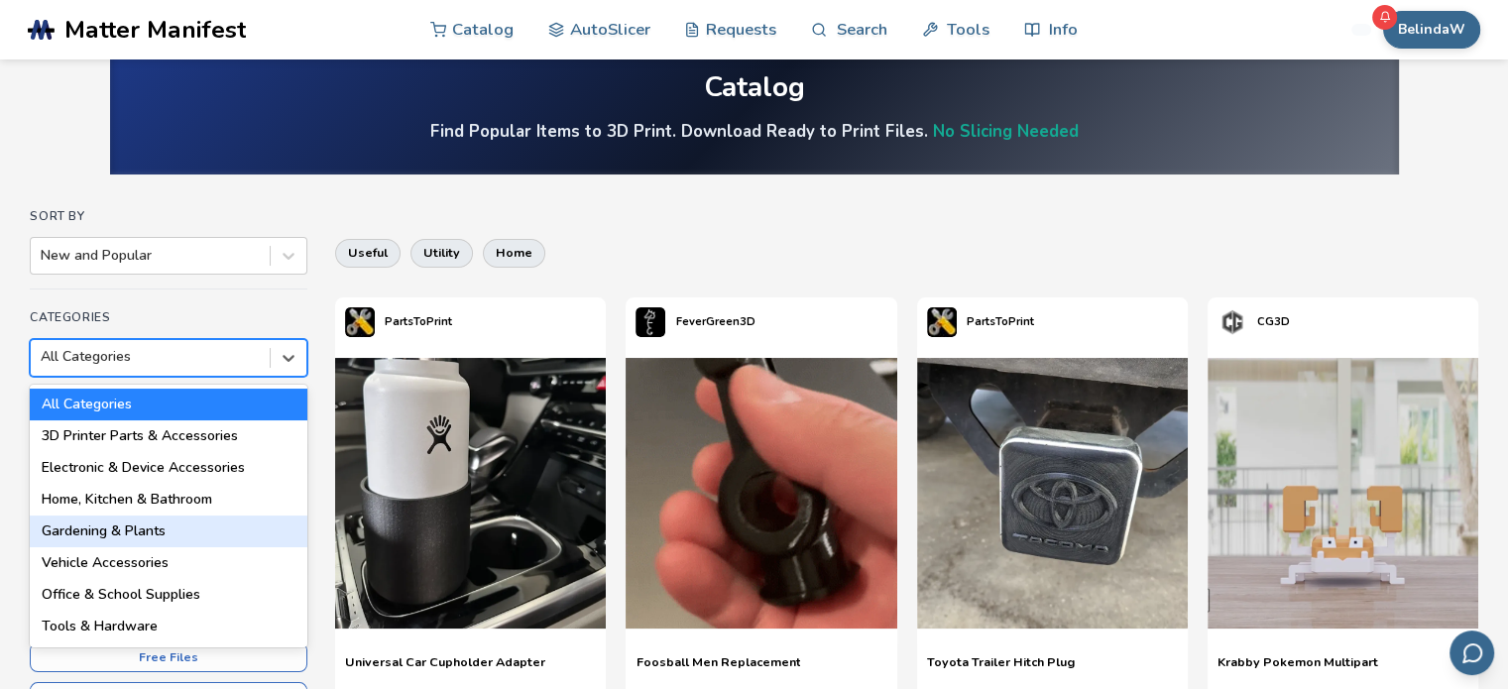
click at [147, 563] on div "Vehicle Accessories" at bounding box center [169, 563] width 278 height 32
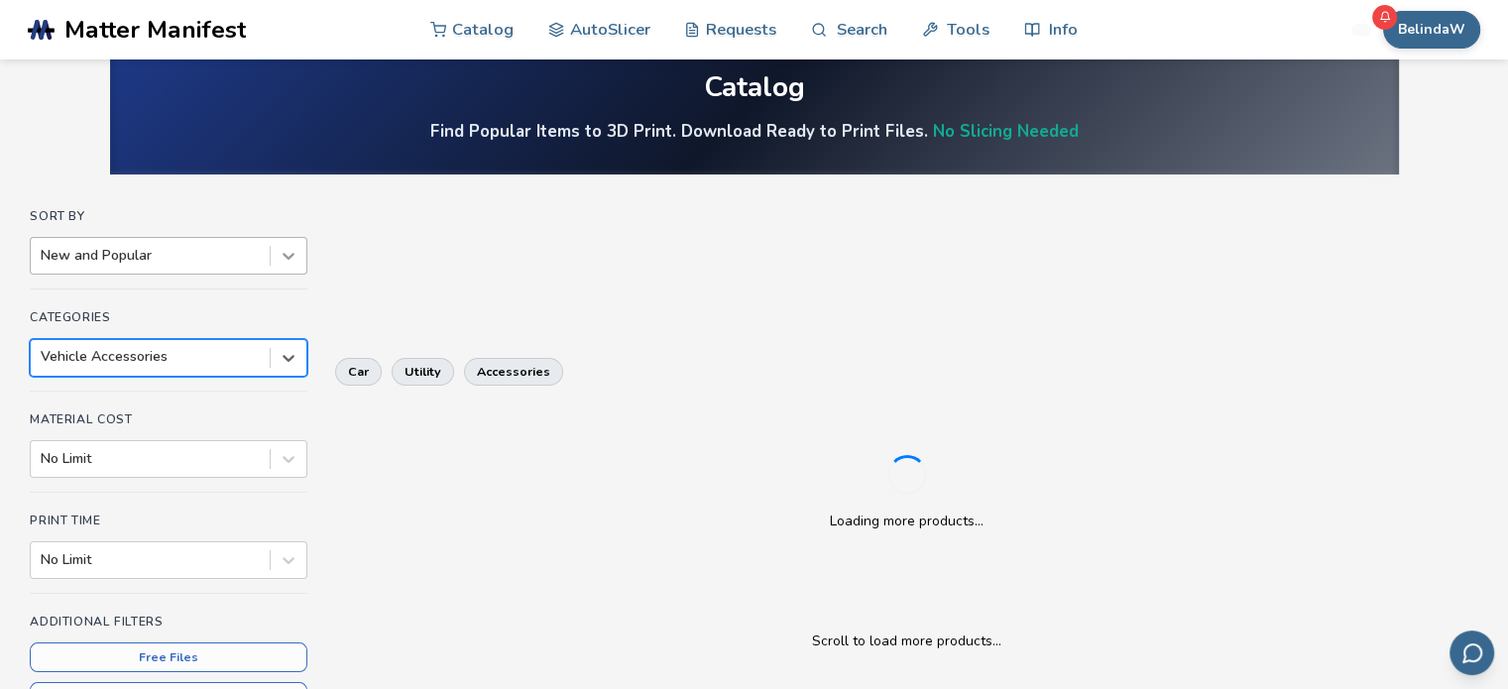
click at [297, 256] on icon at bounding box center [289, 256] width 20 height 20
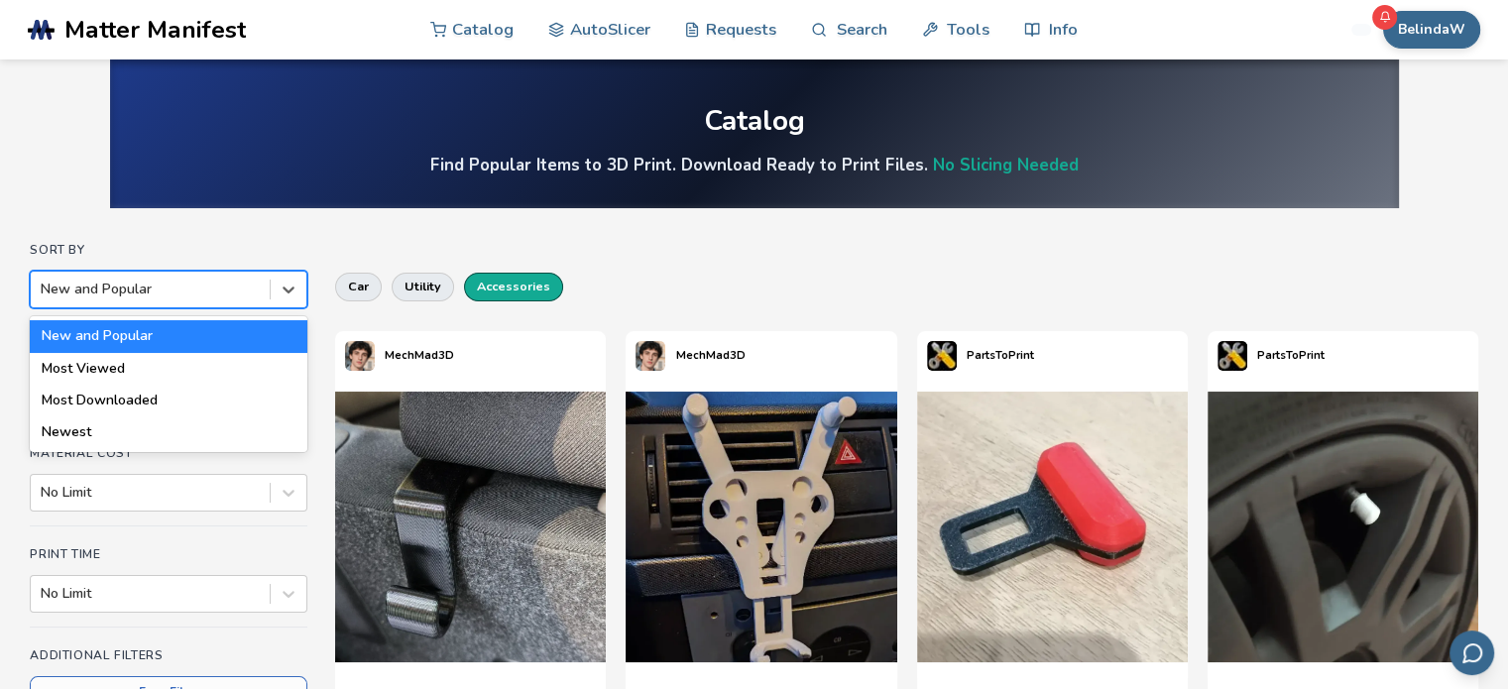
click at [516, 292] on button "accessories" at bounding box center [513, 287] width 99 height 28
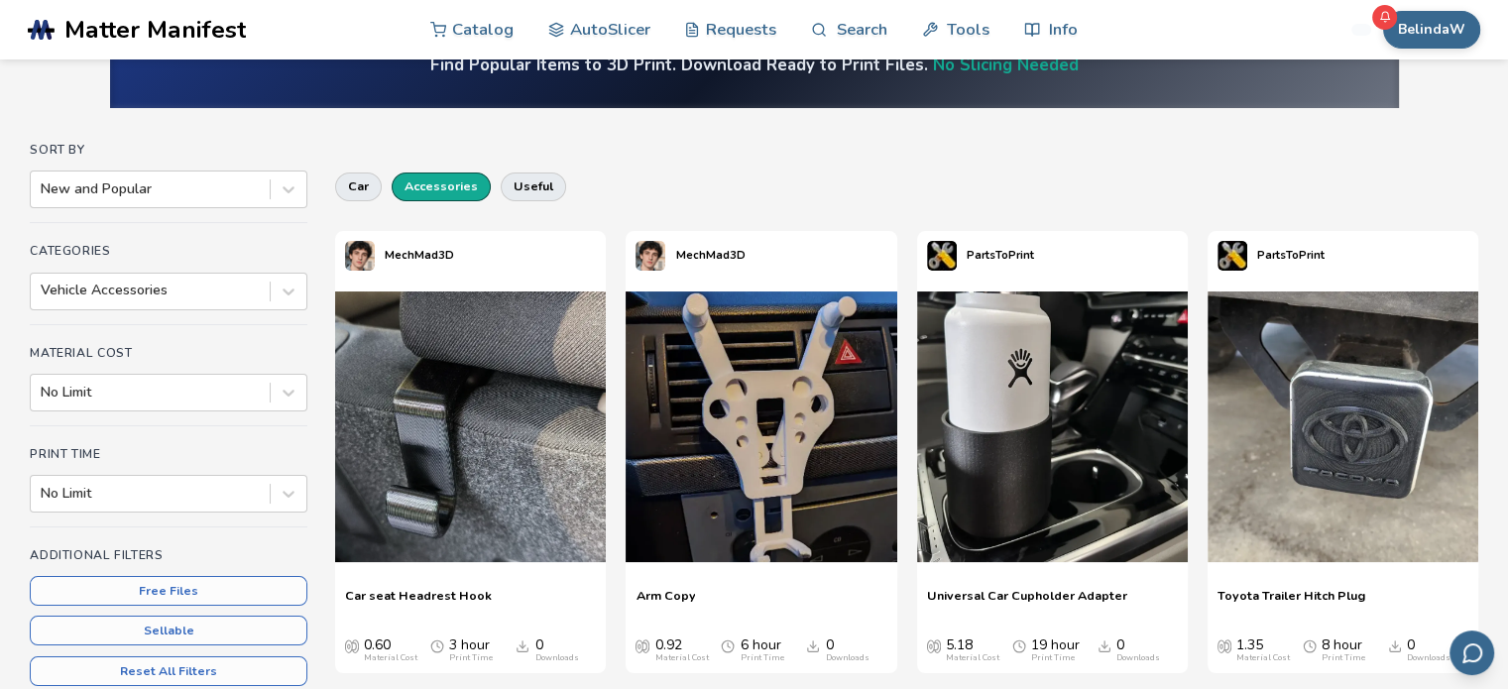
scroll to position [99, 0]
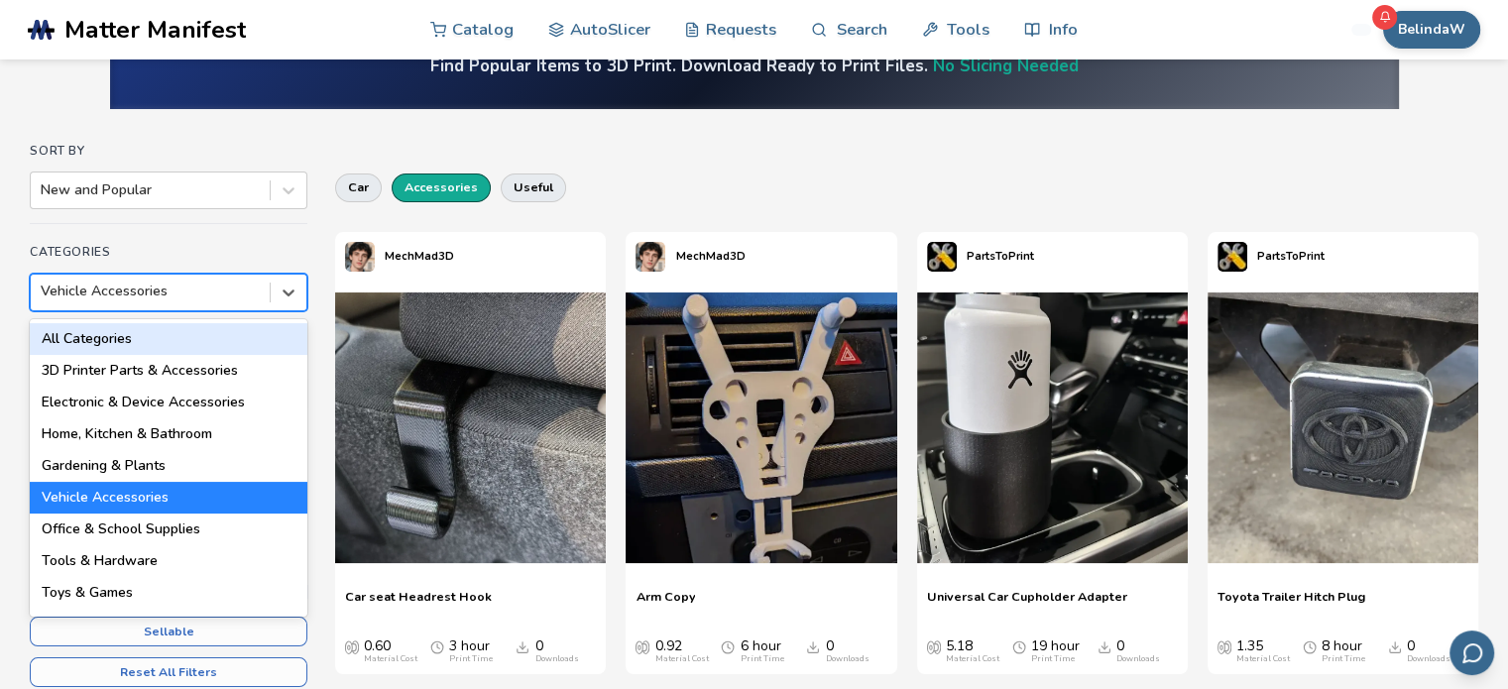
click at [176, 296] on div at bounding box center [150, 291] width 219 height 20
click at [81, 339] on div "All Categories" at bounding box center [169, 339] width 278 height 32
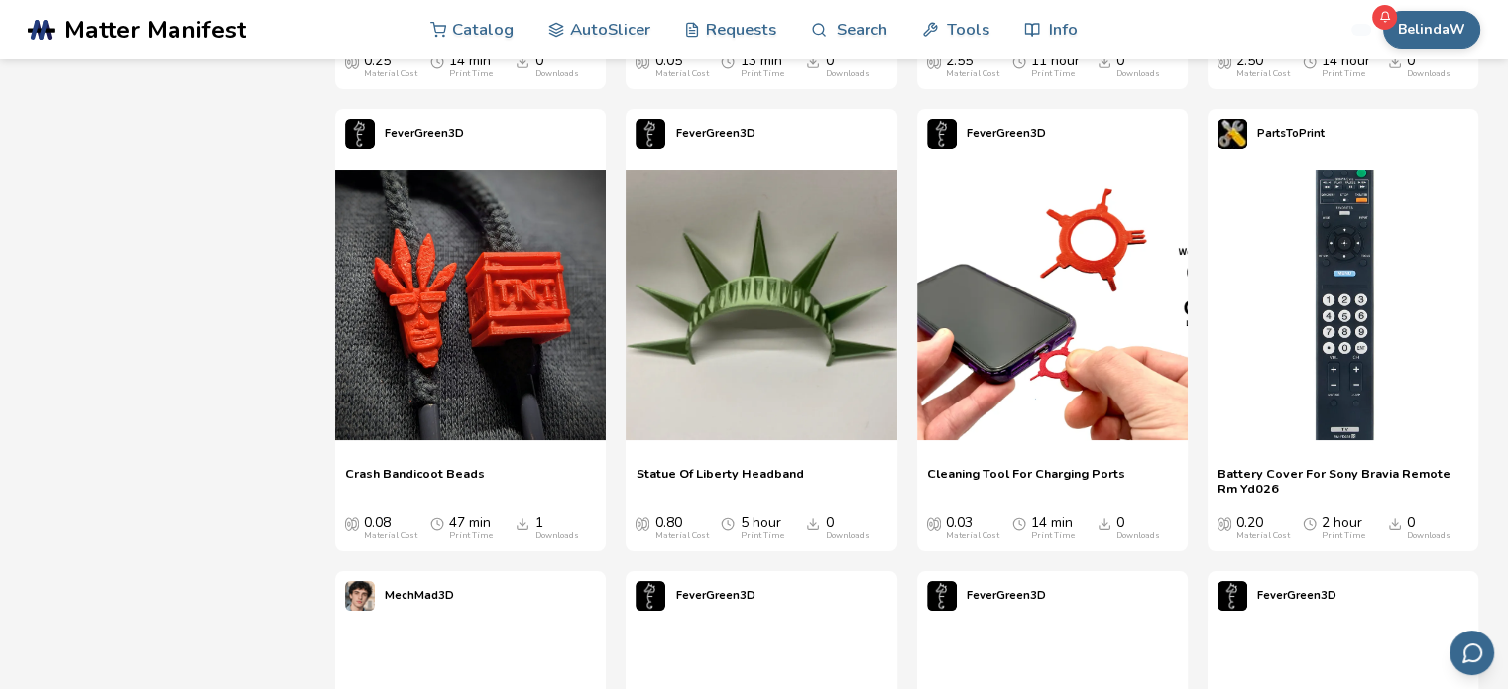
scroll to position [7632, 0]
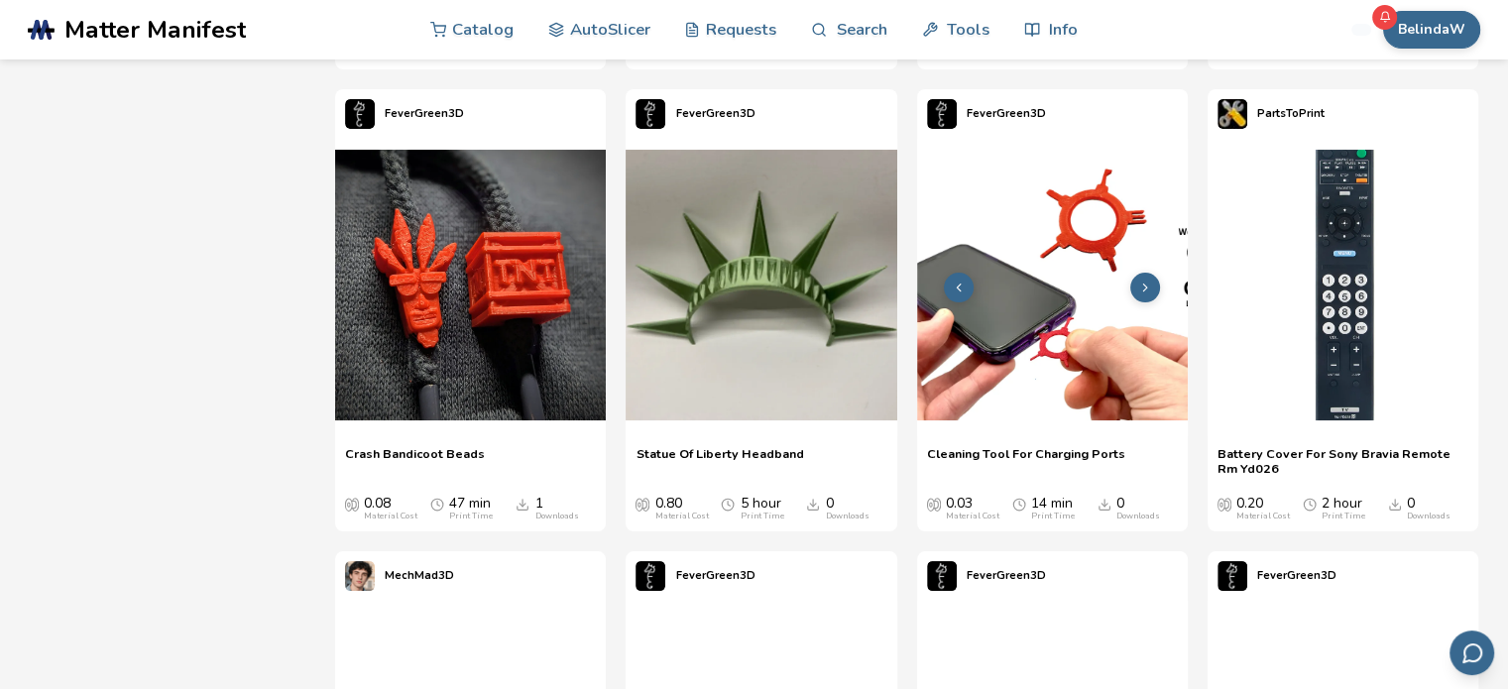
click at [1058, 243] on img at bounding box center [1052, 285] width 271 height 271
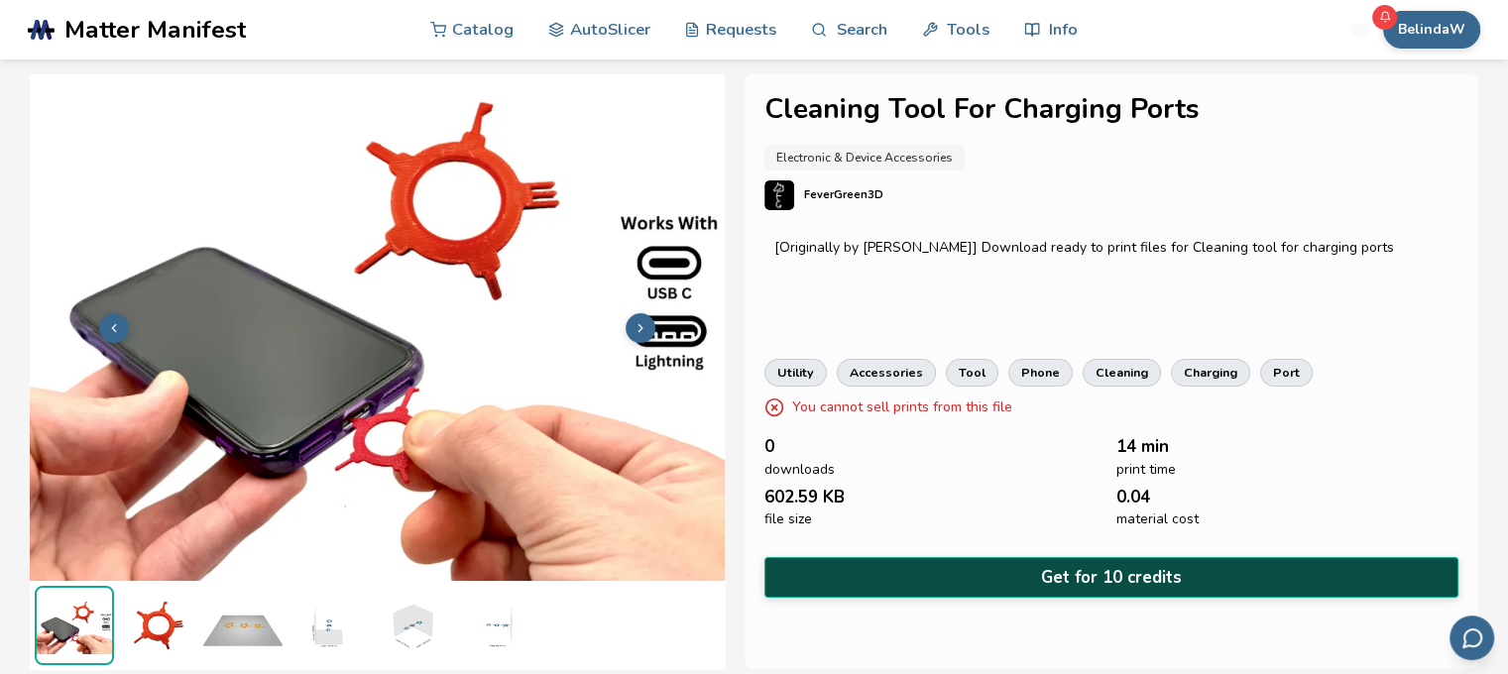
click at [994, 565] on button "Get for 10 credits" at bounding box center [1111, 577] width 694 height 41
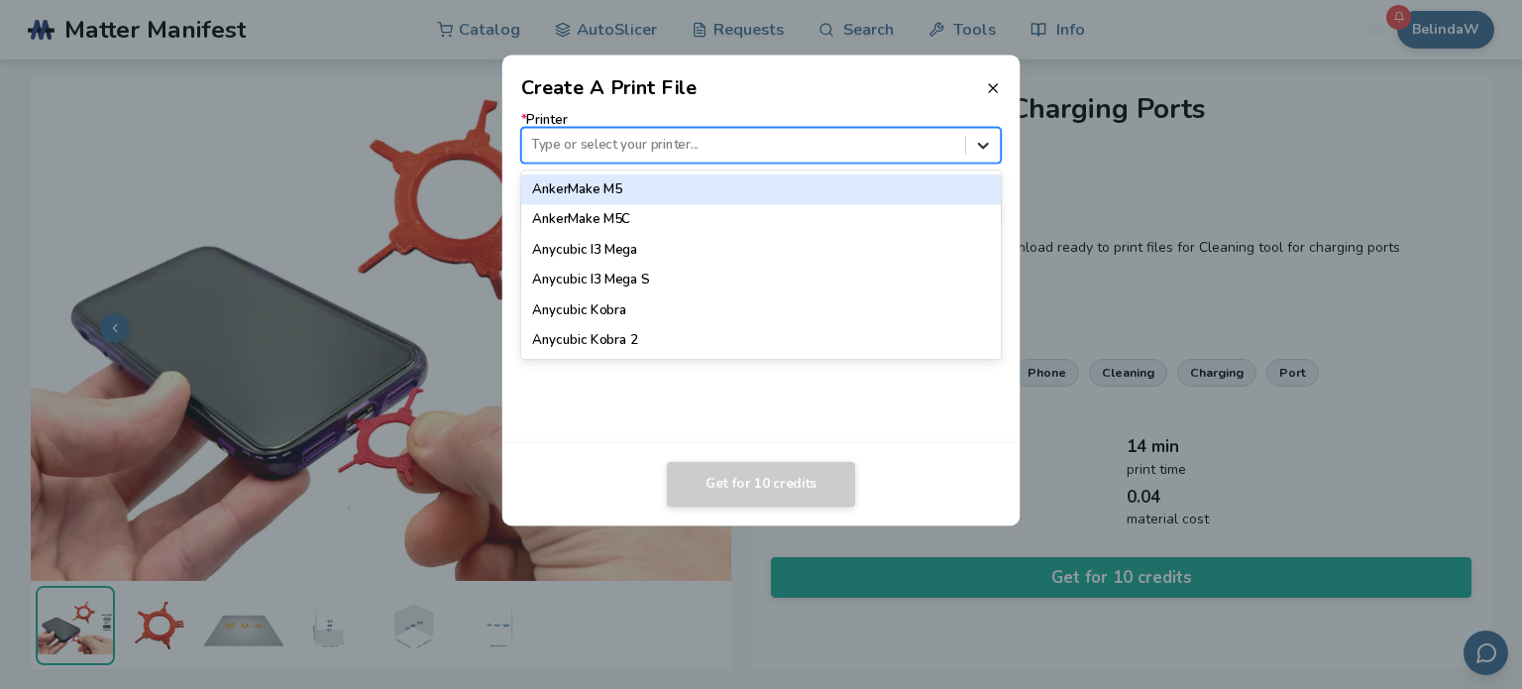
click at [979, 137] on icon at bounding box center [983, 145] width 19 height 19
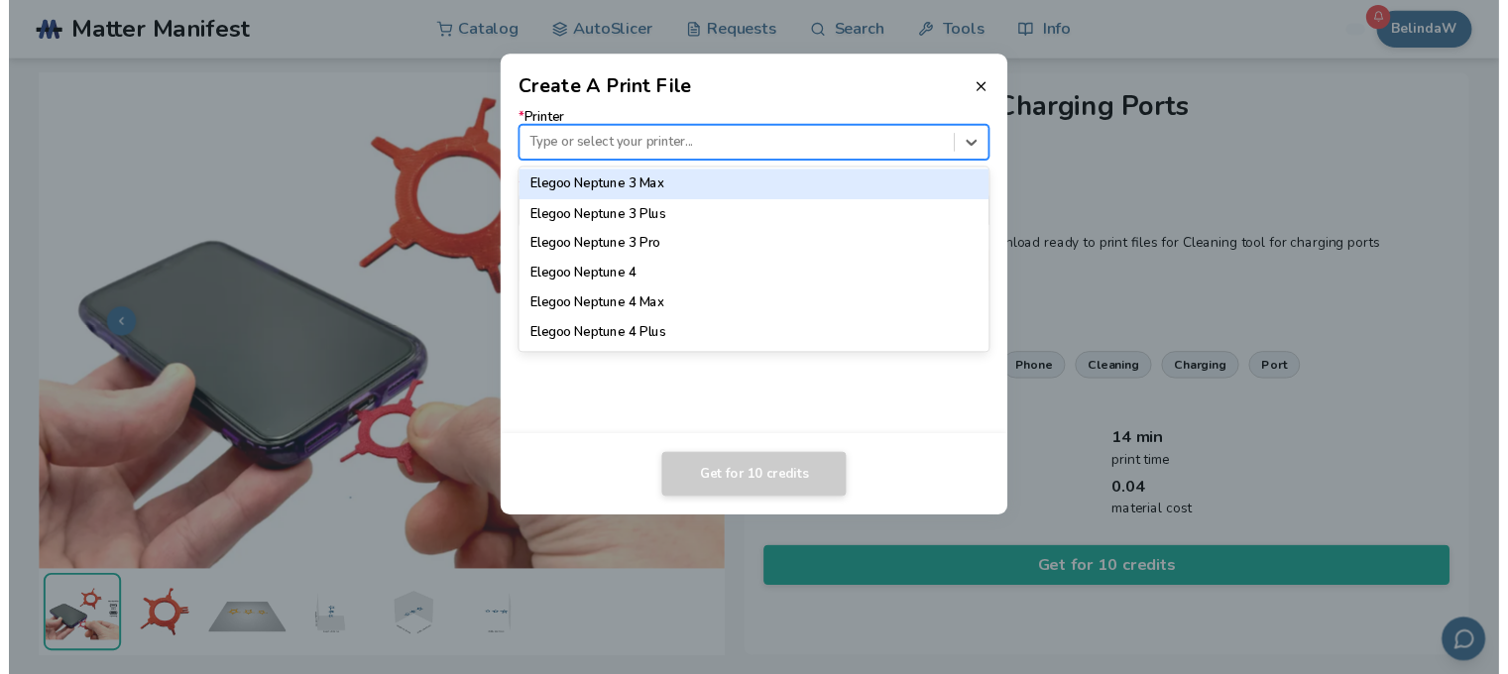
scroll to position [892, 0]
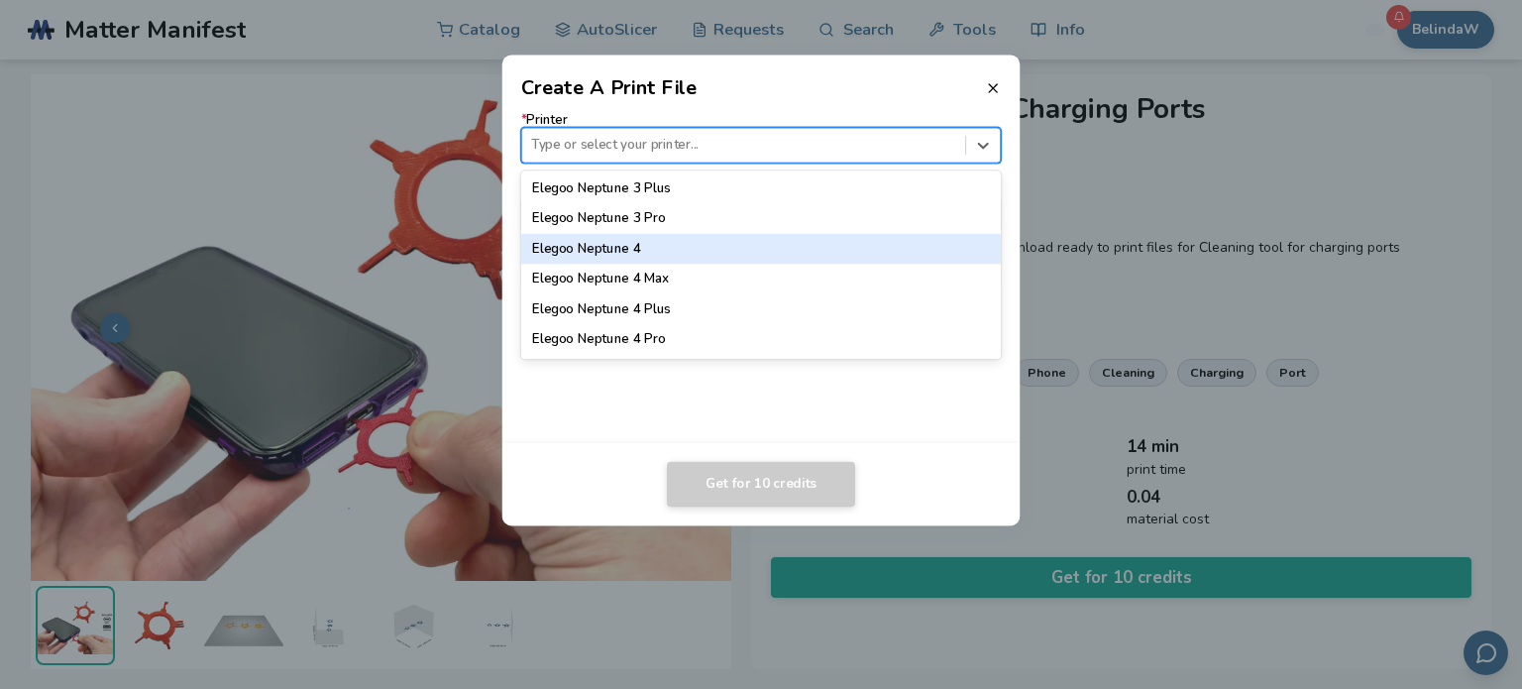
click at [627, 251] on div "Elegoo Neptune 4" at bounding box center [761, 249] width 481 height 30
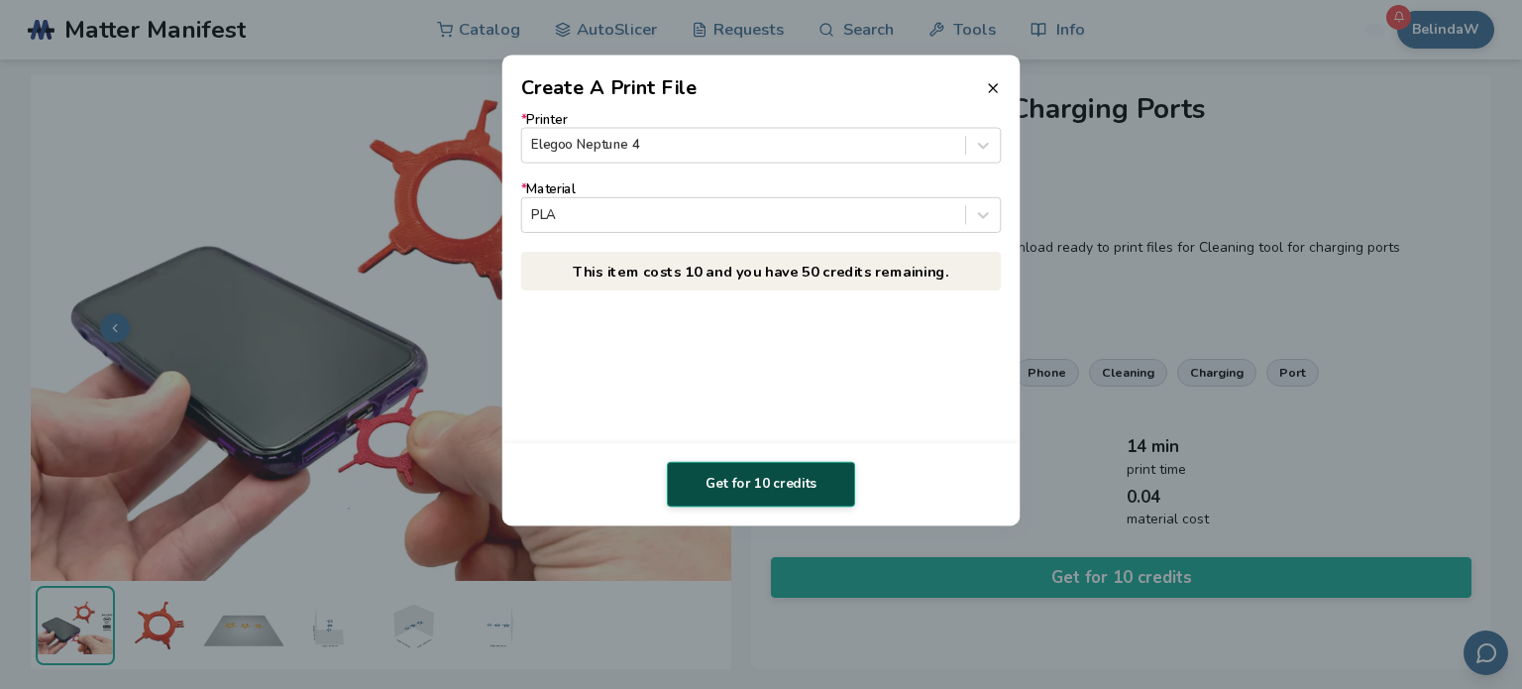
click at [790, 495] on button "Get for 10 credits" at bounding box center [761, 485] width 188 height 46
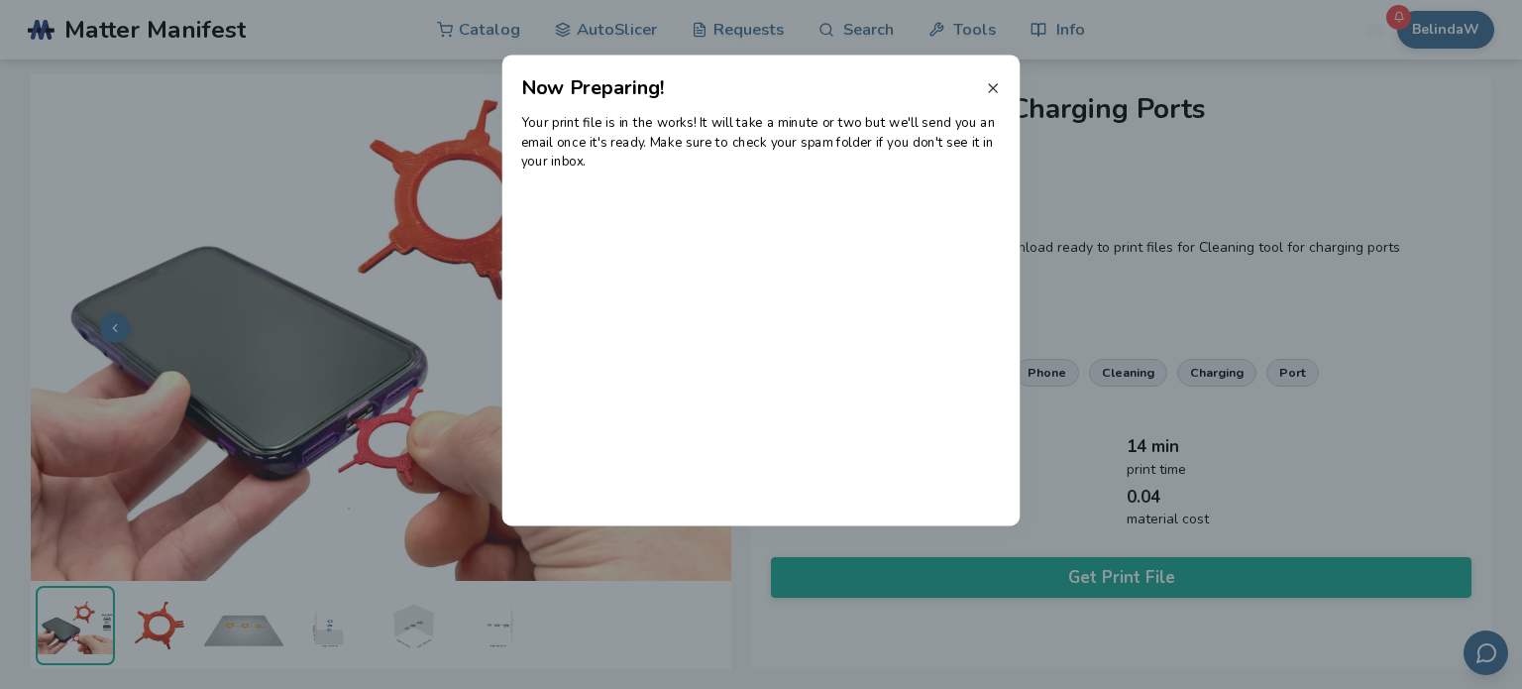
click at [998, 86] on icon at bounding box center [993, 88] width 16 height 16
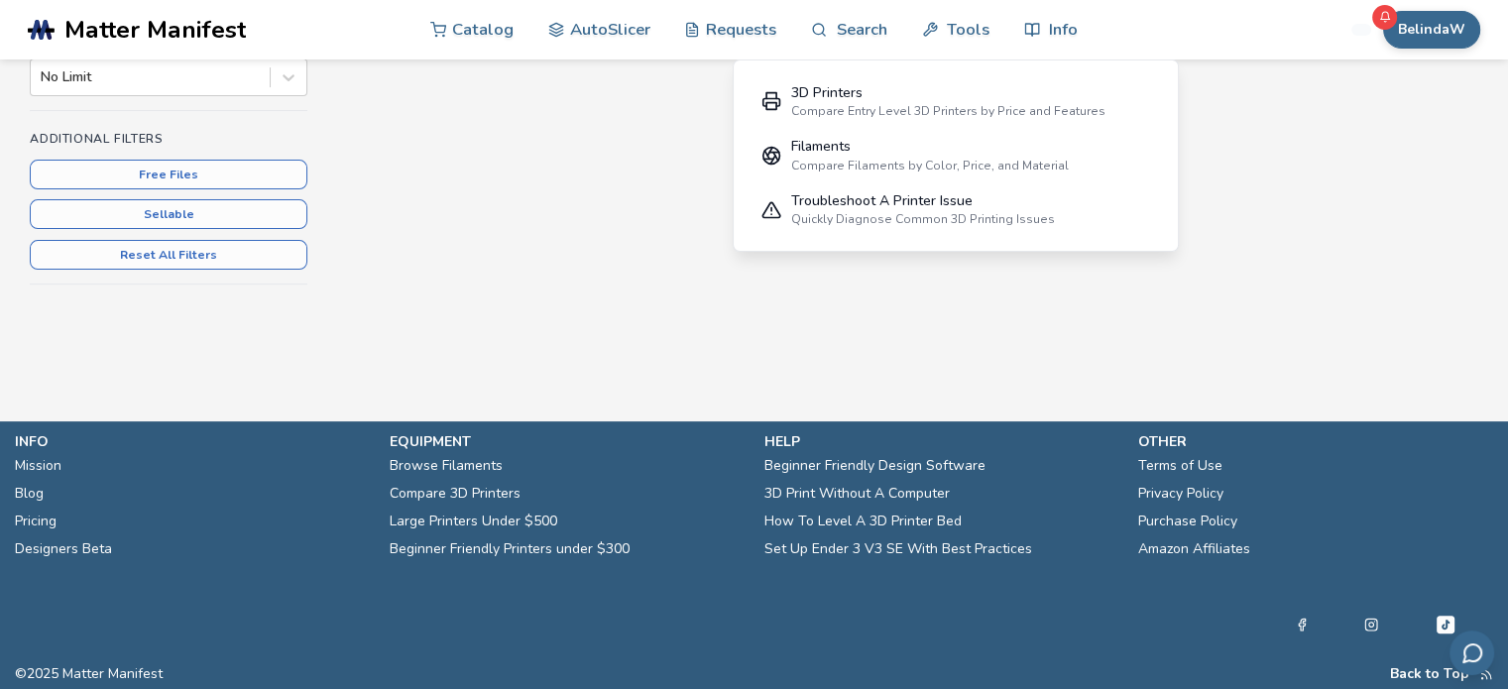
scroll to position [696, 0]
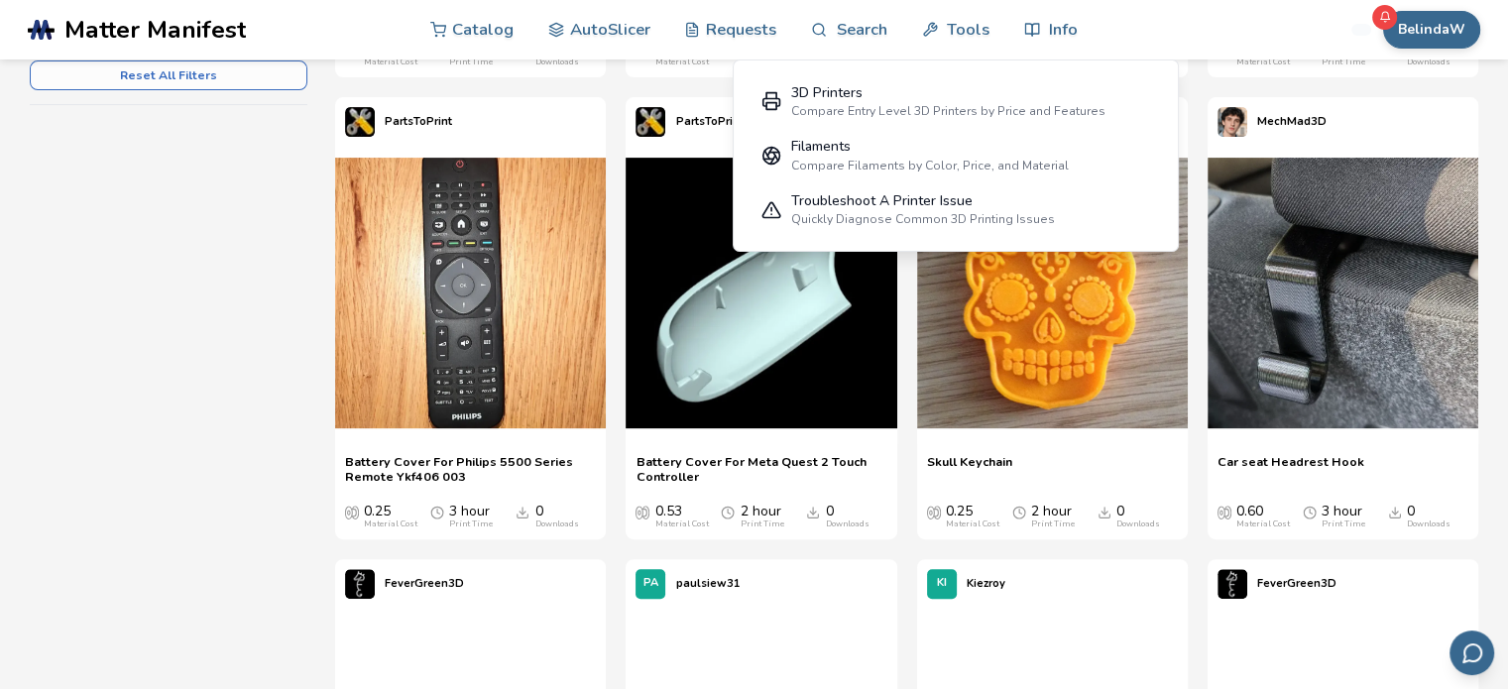
click at [1215, 4] on div "BelindaW Catalog AutoSlicer Requests Search Tools Info Catalog AutoSlicer Reque…" at bounding box center [1305, 29] width 349 height 59
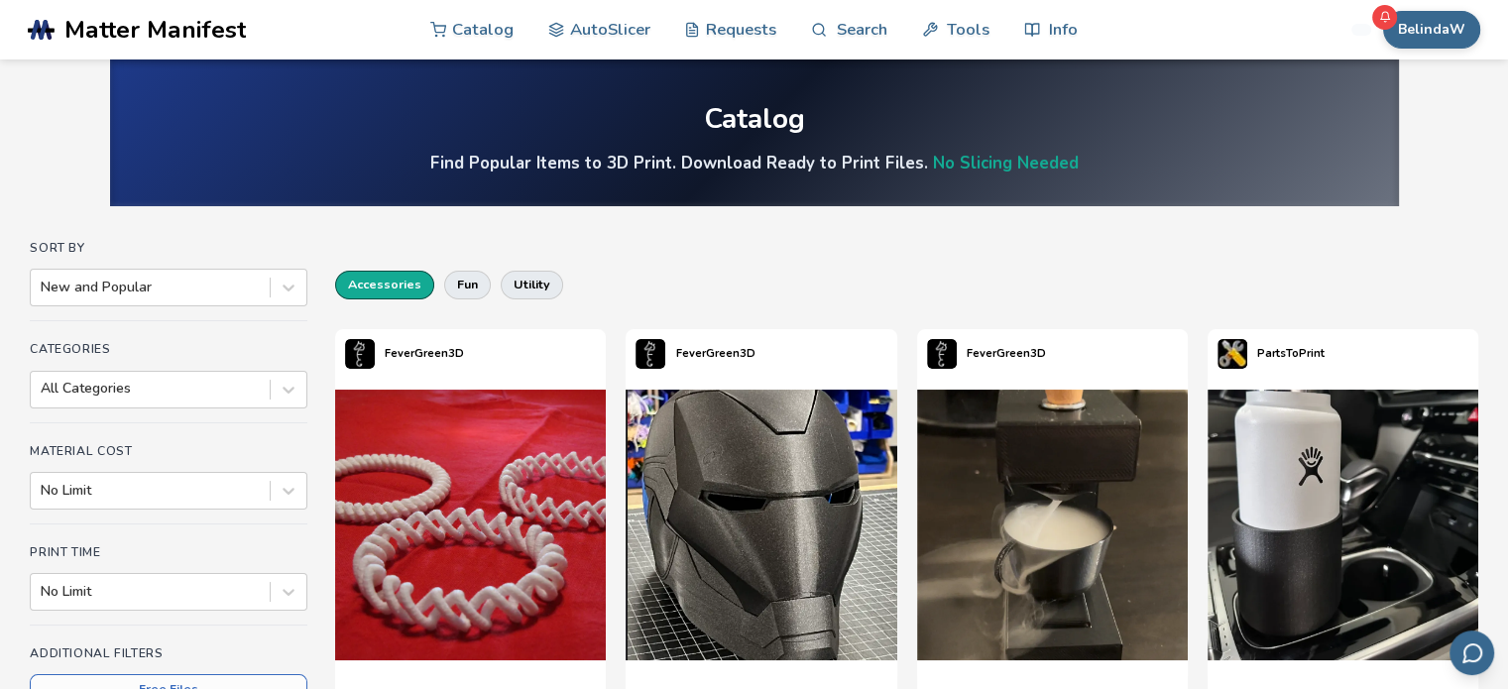
scroll to position [0, 0]
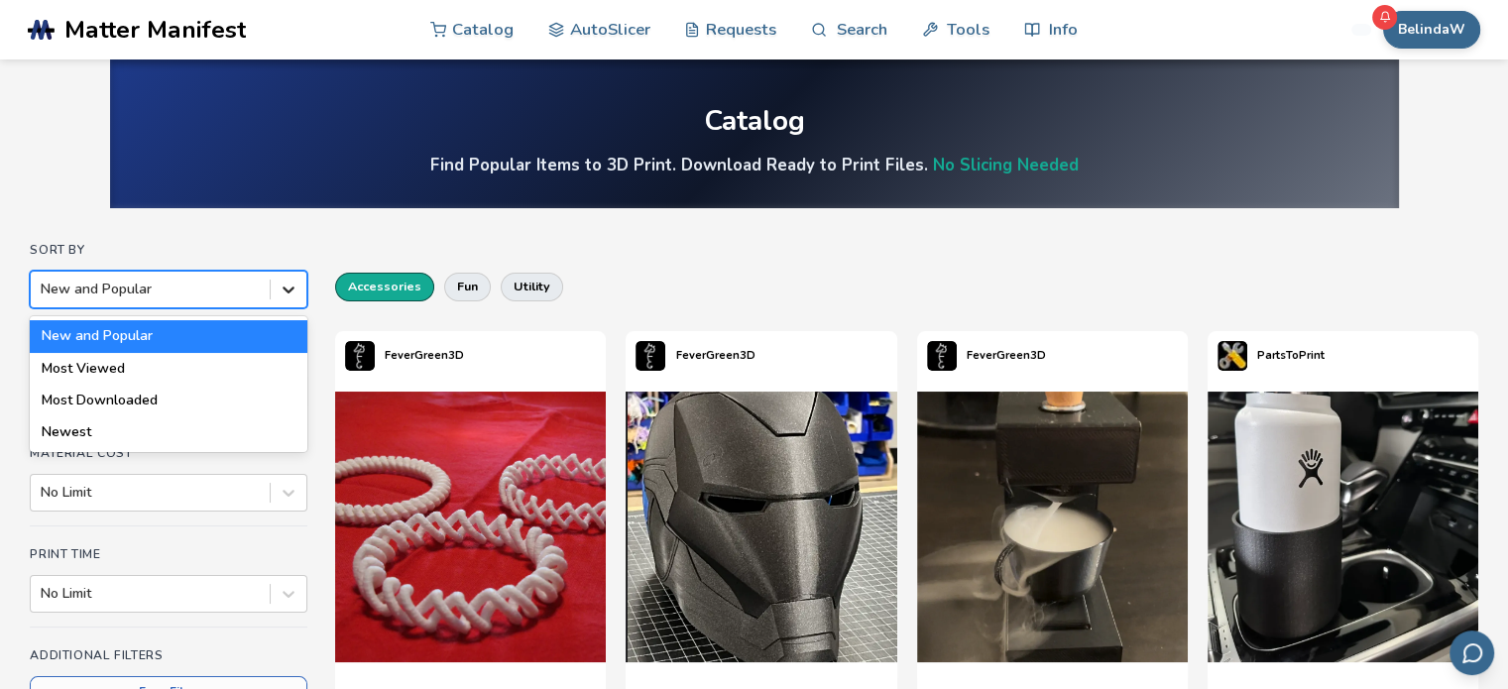
click at [286, 290] on icon at bounding box center [289, 290] width 12 height 7
click at [104, 366] on div "Most Viewed" at bounding box center [169, 369] width 278 height 32
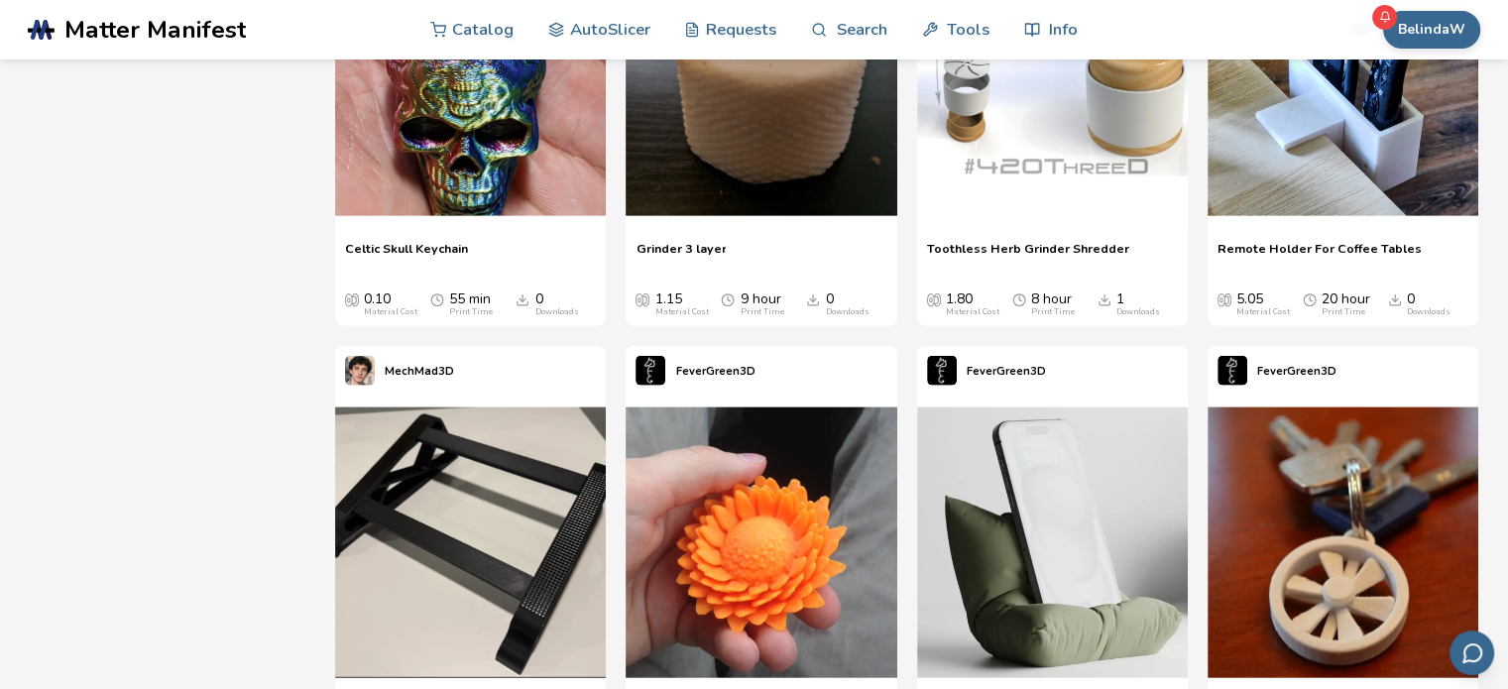
scroll to position [12389, 0]
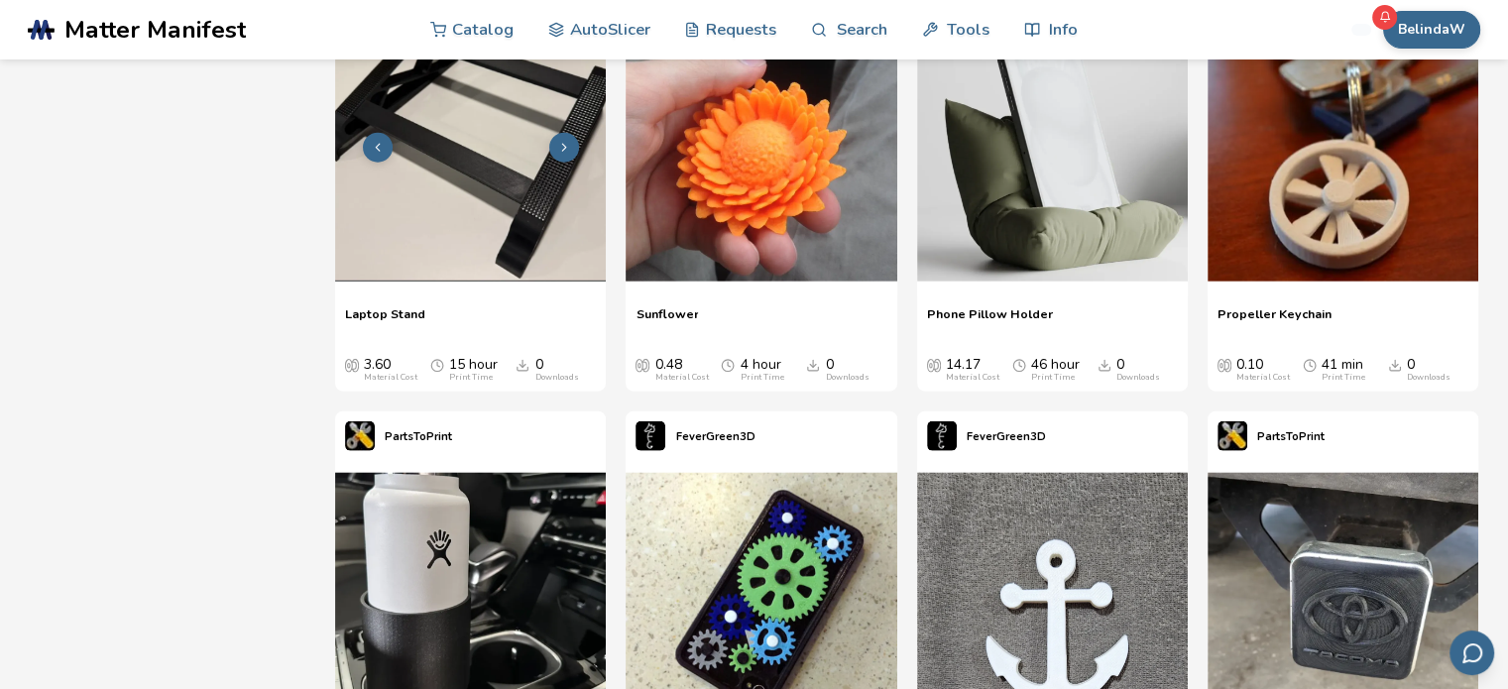
click at [429, 193] on img at bounding box center [470, 146] width 271 height 271
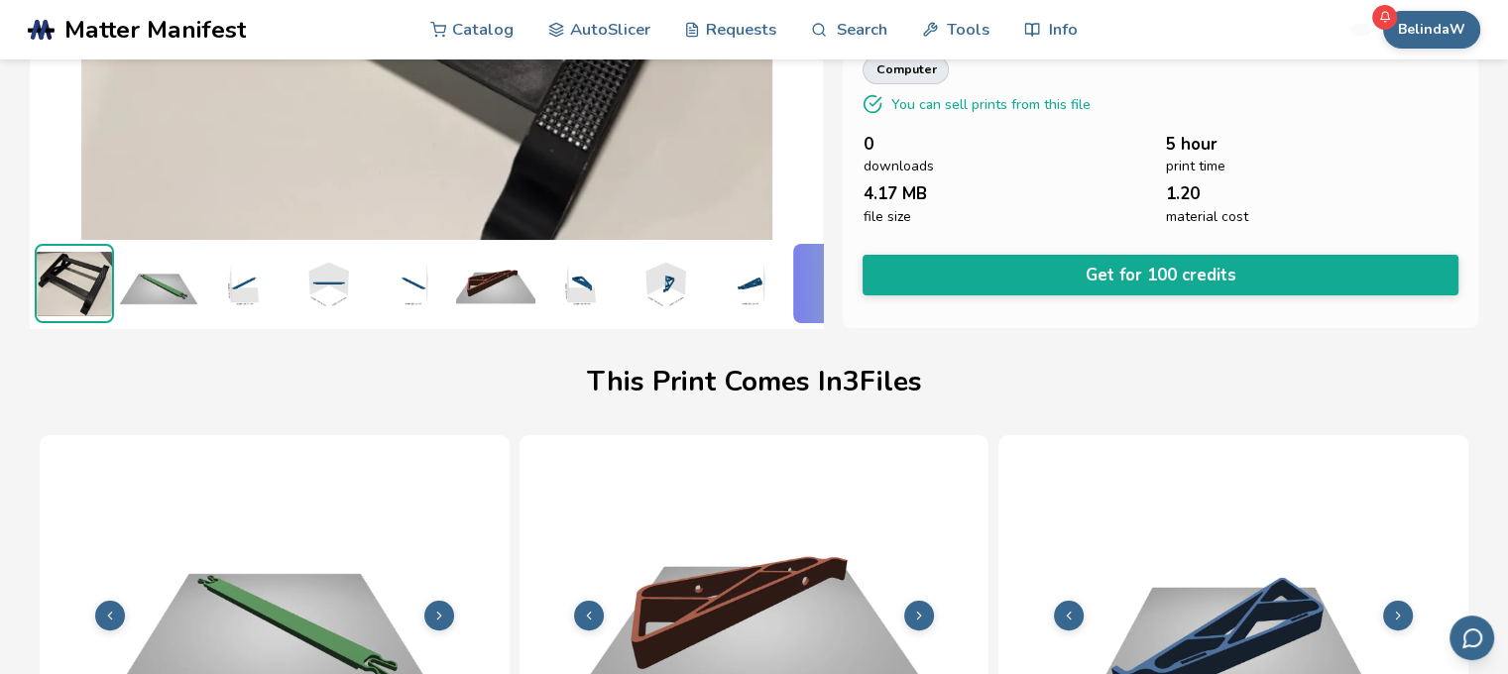
scroll to position [0, 8]
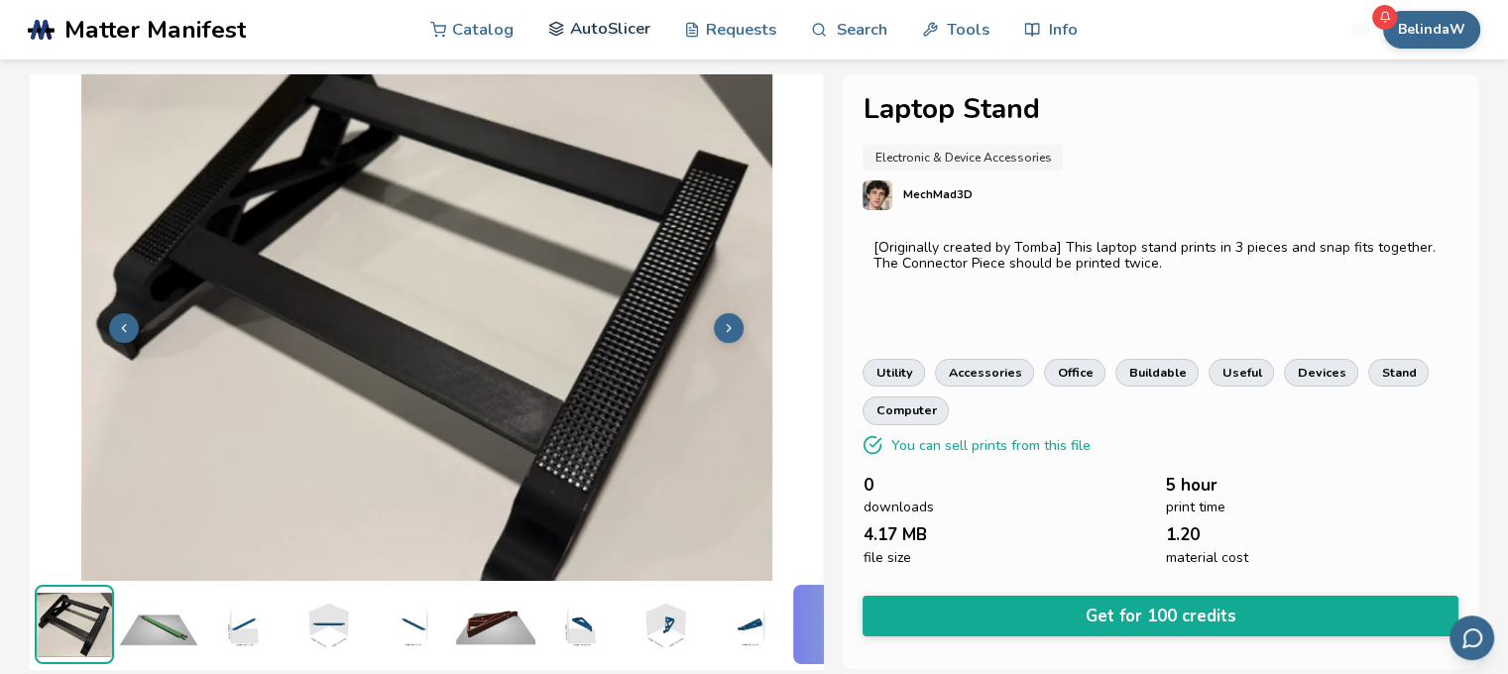
click at [626, 28] on link "AutoSlicer" at bounding box center [599, 28] width 102 height 59
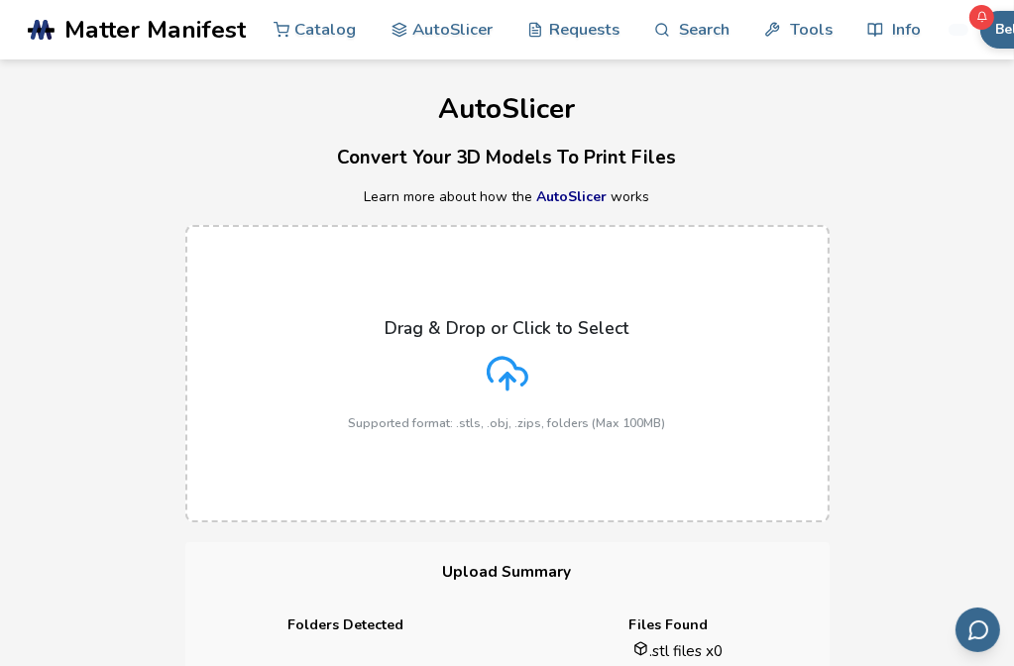
click at [977, 36] on icon at bounding box center [973, 39] width 17 height 17
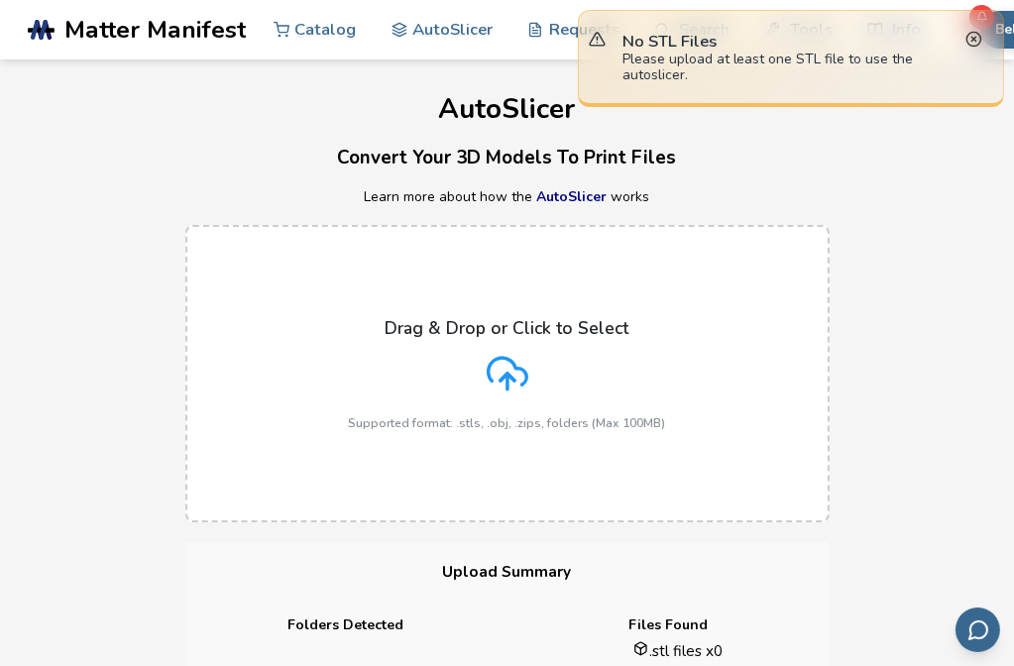
click at [975, 41] on line at bounding box center [973, 39] width 4 height 4
click at [968, 36] on icon at bounding box center [973, 39] width 17 height 17
drag, startPoint x: 972, startPoint y: 39, endPoint x: 962, endPoint y: 36, distance: 10.3
click at [971, 39] on icon at bounding box center [973, 39] width 17 height 17
click at [975, 35] on icon at bounding box center [973, 39] width 17 height 17
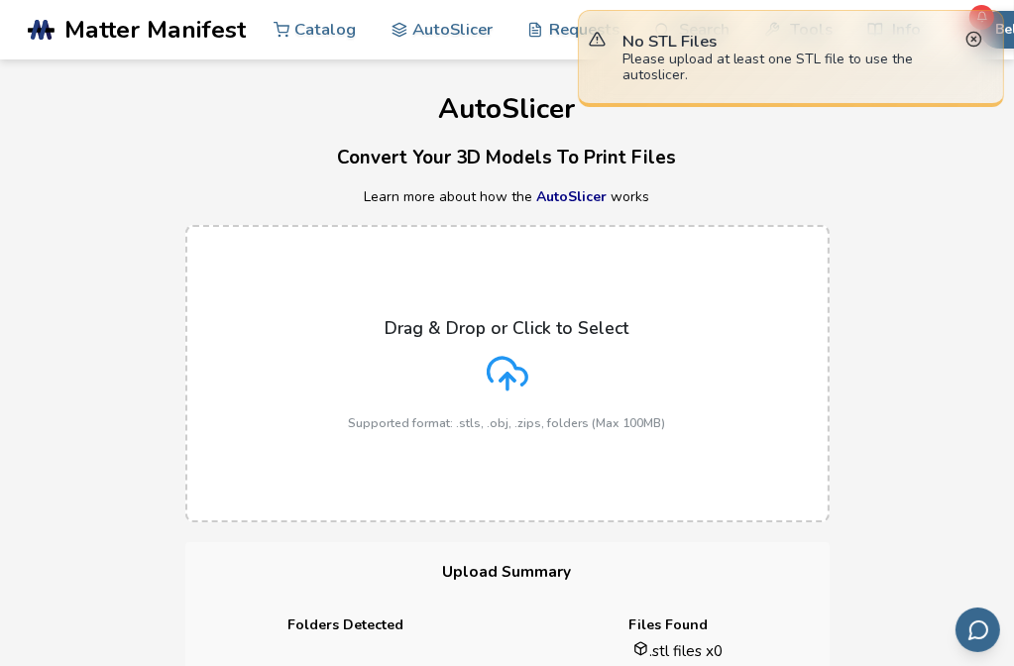
click at [976, 37] on icon at bounding box center [973, 39] width 17 height 17
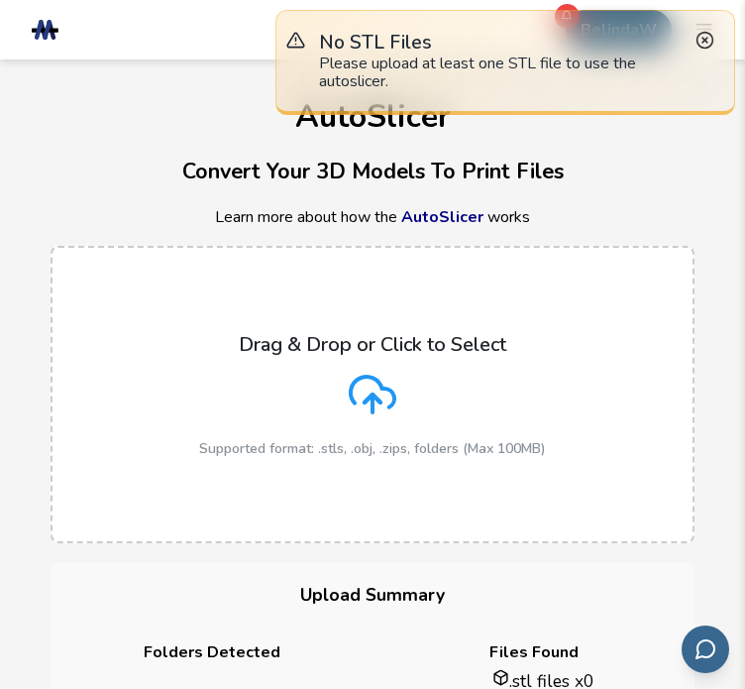
click at [706, 37] on icon at bounding box center [705, 40] width 19 height 19
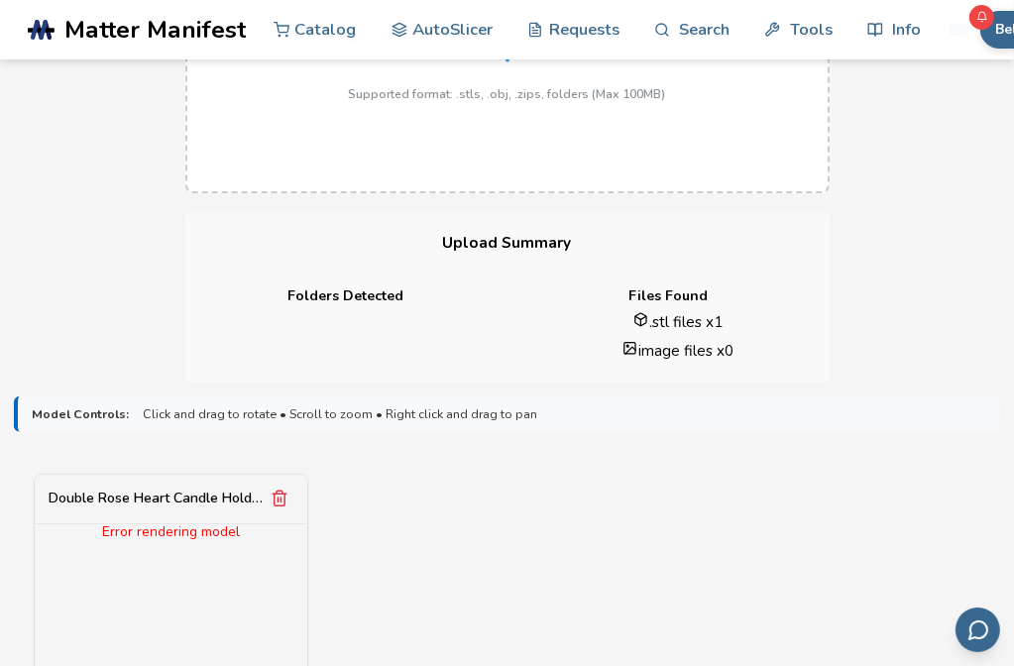
scroll to position [396, 0]
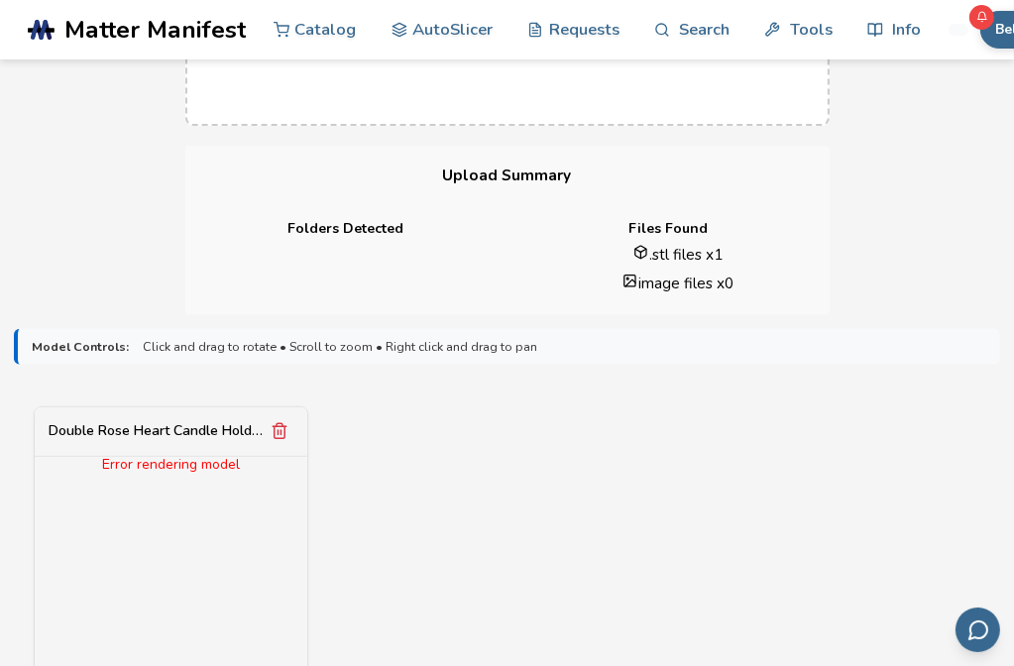
click at [155, 467] on div "Error rendering model" at bounding box center [171, 465] width 273 height 16
click at [282, 431] on icon "Remove model" at bounding box center [280, 431] width 18 height 18
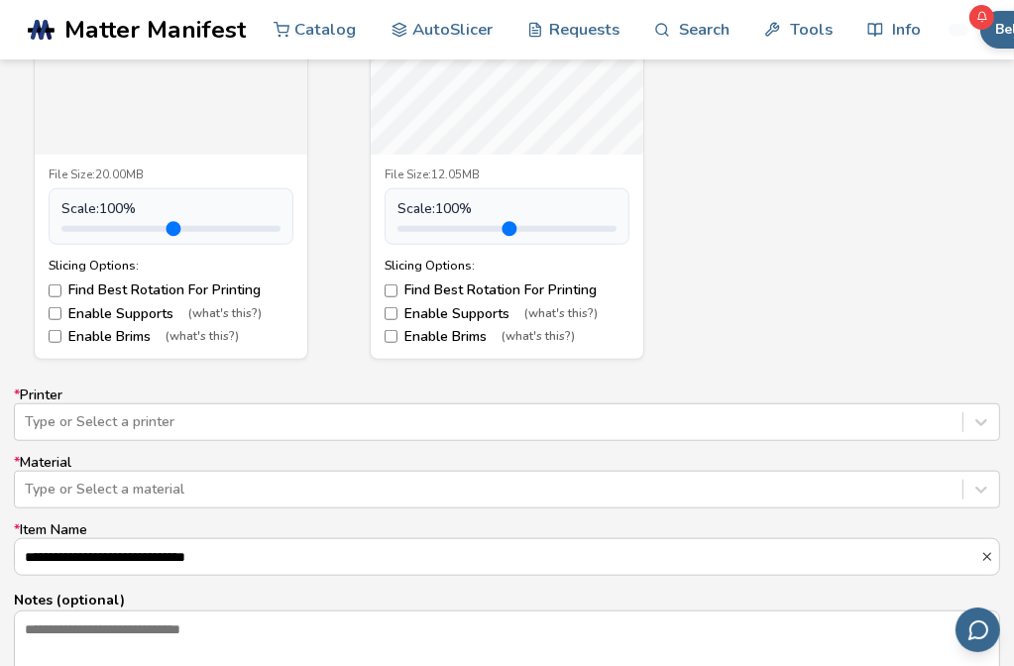
scroll to position [1090, 0]
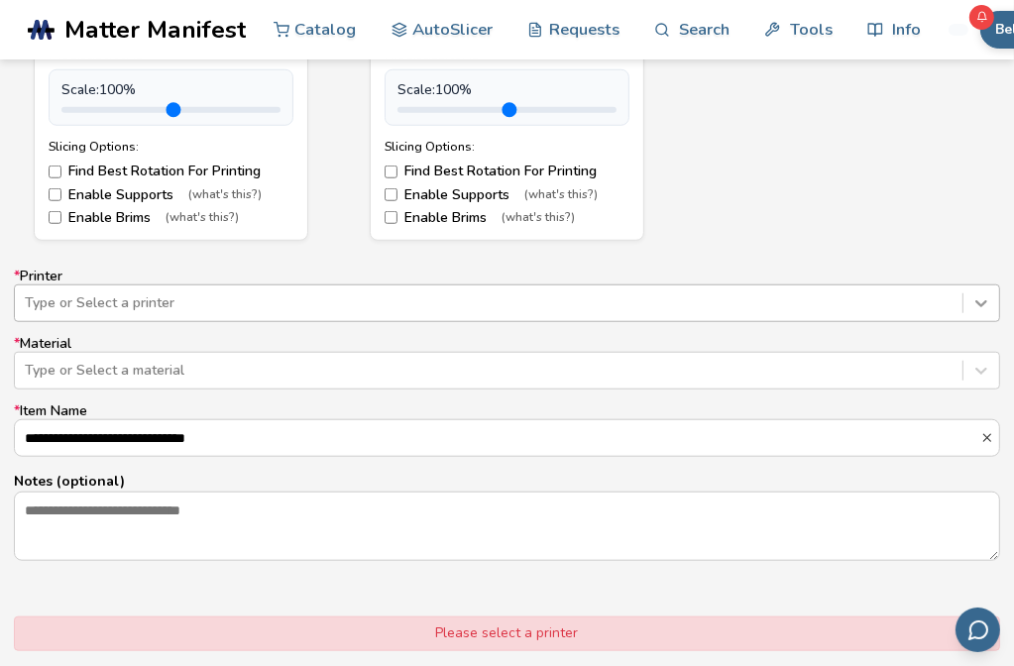
click at [972, 300] on icon at bounding box center [981, 303] width 20 height 20
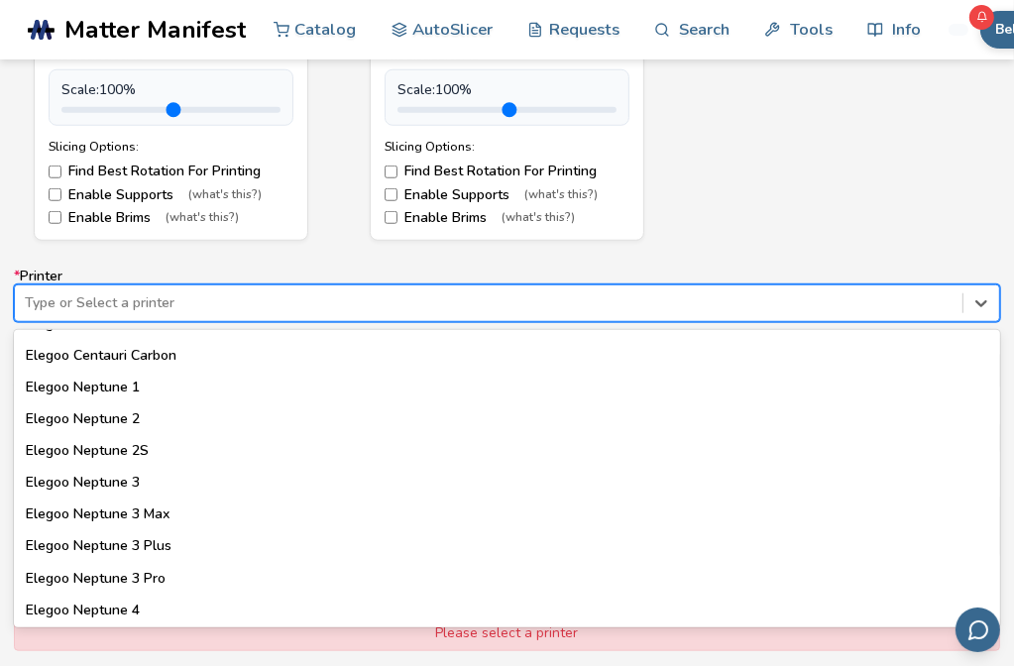
scroll to position [793, 0]
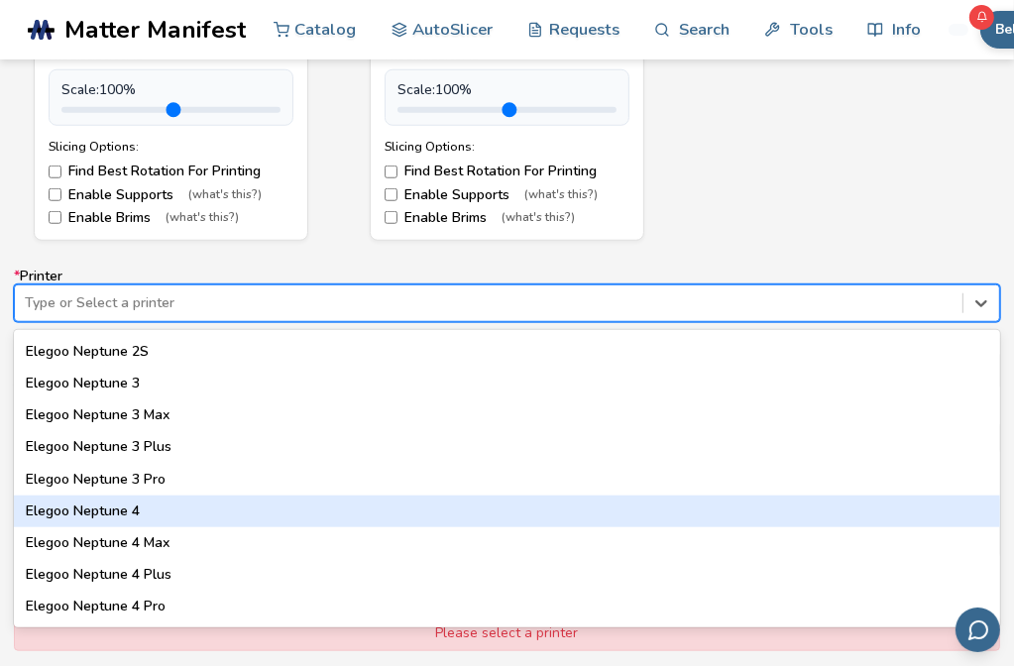
click at [126, 506] on div "Elegoo Neptune 4" at bounding box center [507, 512] width 986 height 32
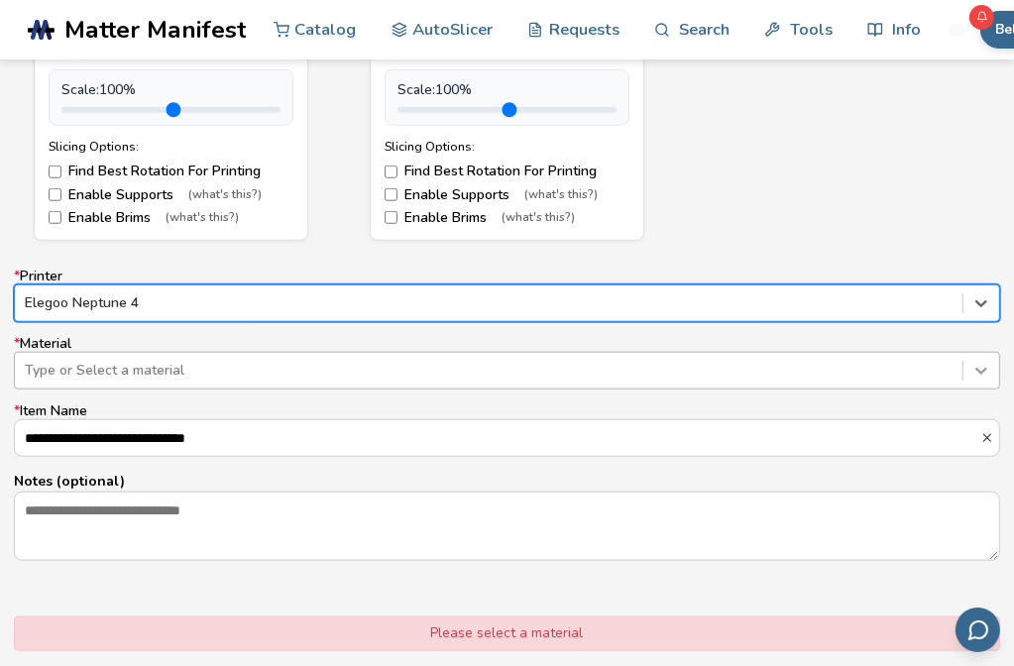
click at [986, 374] on icon at bounding box center [981, 371] width 20 height 20
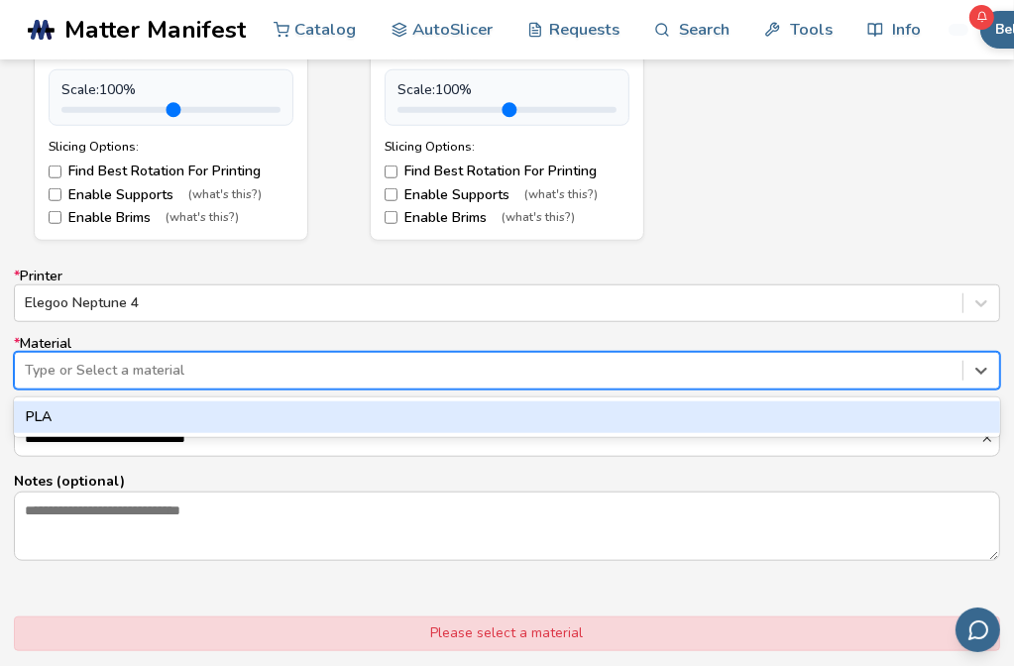
click at [39, 415] on div "PLA" at bounding box center [507, 417] width 986 height 32
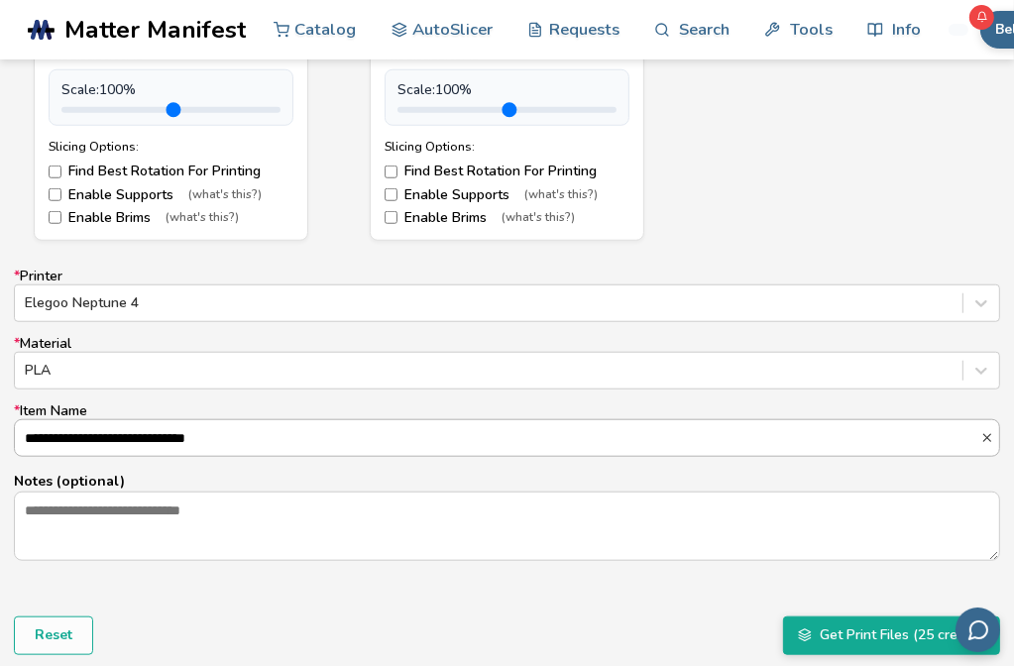
click at [990, 435] on line "button" at bounding box center [987, 438] width 7 height 7
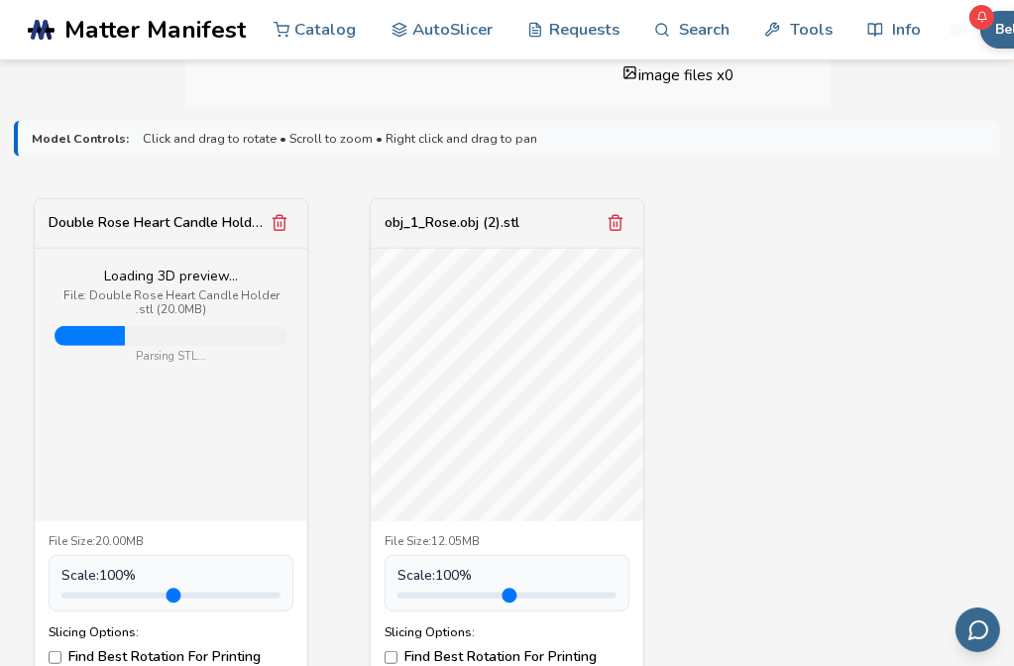
scroll to position [595, 0]
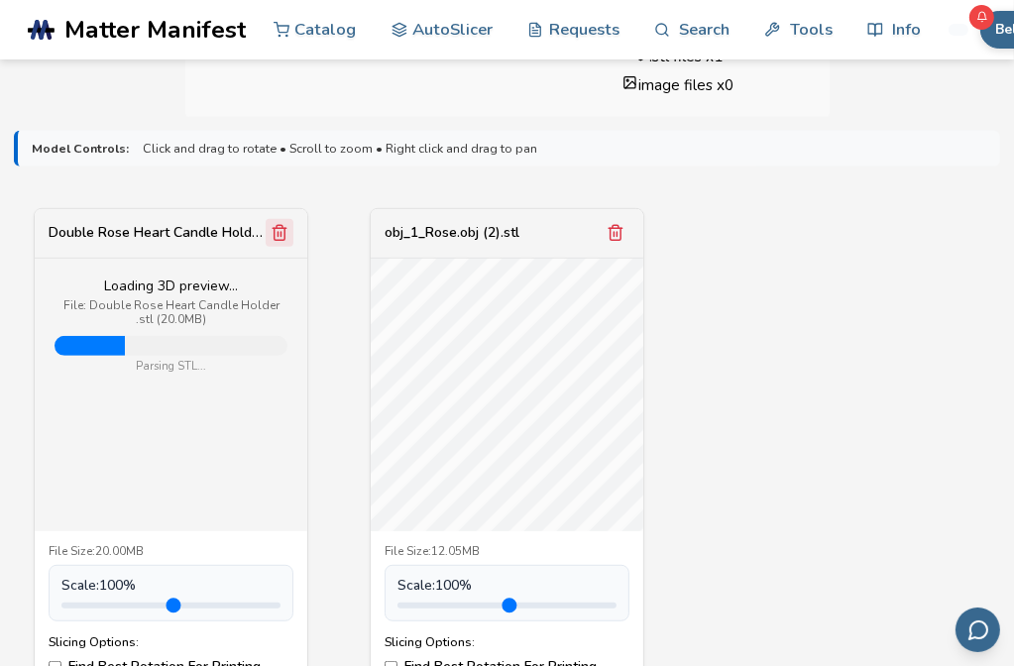
click at [274, 230] on icon "Remove model" at bounding box center [280, 233] width 18 height 18
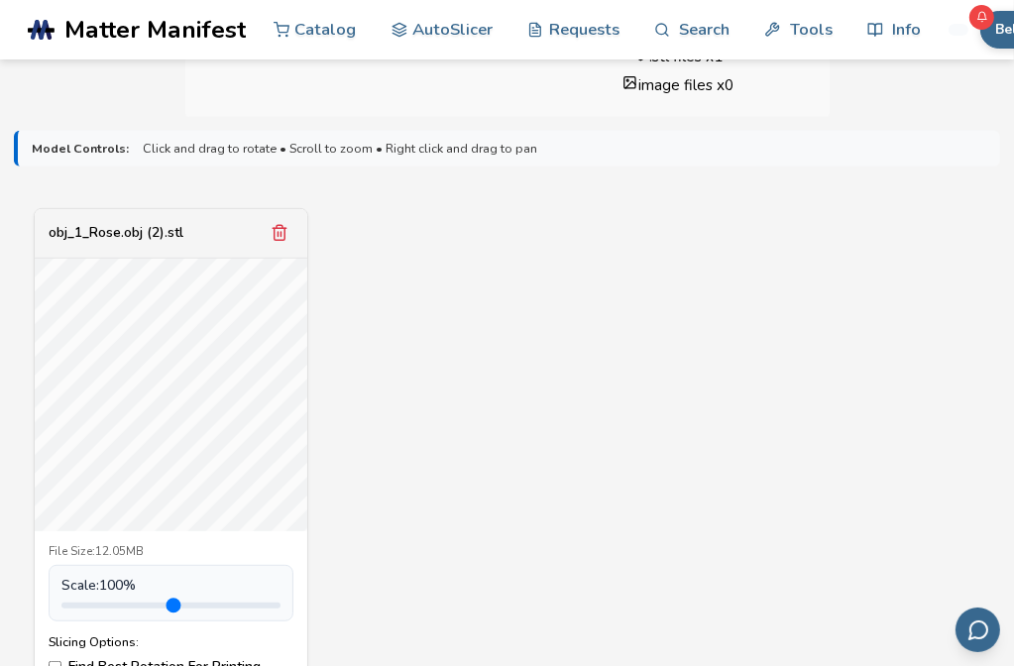
scroll to position [991, 0]
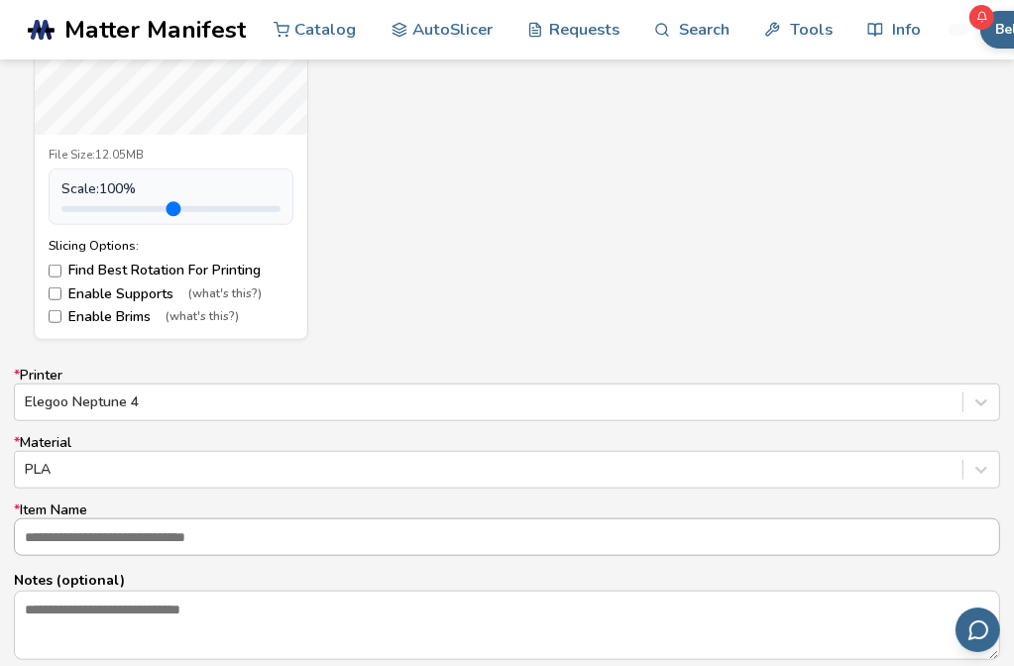
click at [107, 206] on input "range" at bounding box center [170, 209] width 219 height 6
type input "***"
click at [113, 209] on input "range" at bounding box center [170, 209] width 219 height 6
click at [61, 293] on label "Enable Supports (what's this?)" at bounding box center [171, 294] width 245 height 16
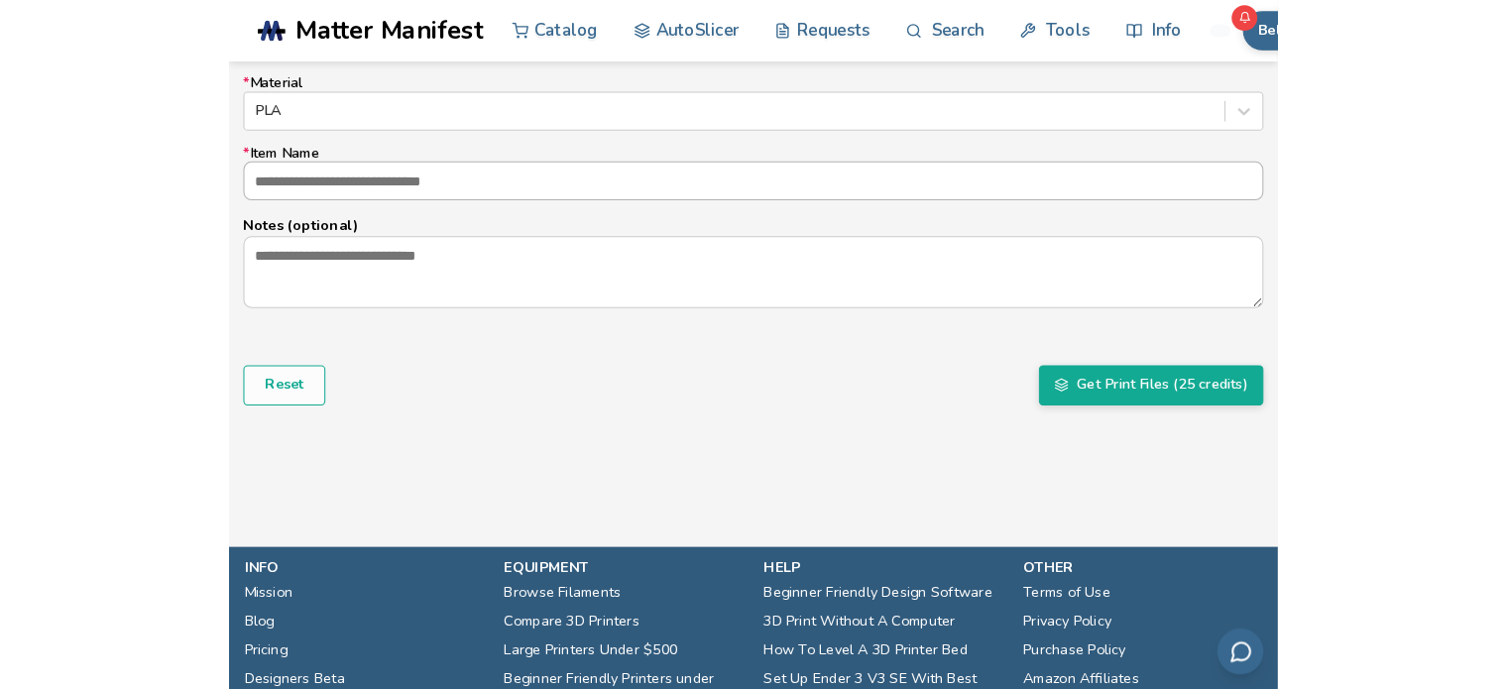
scroll to position [1388, 0]
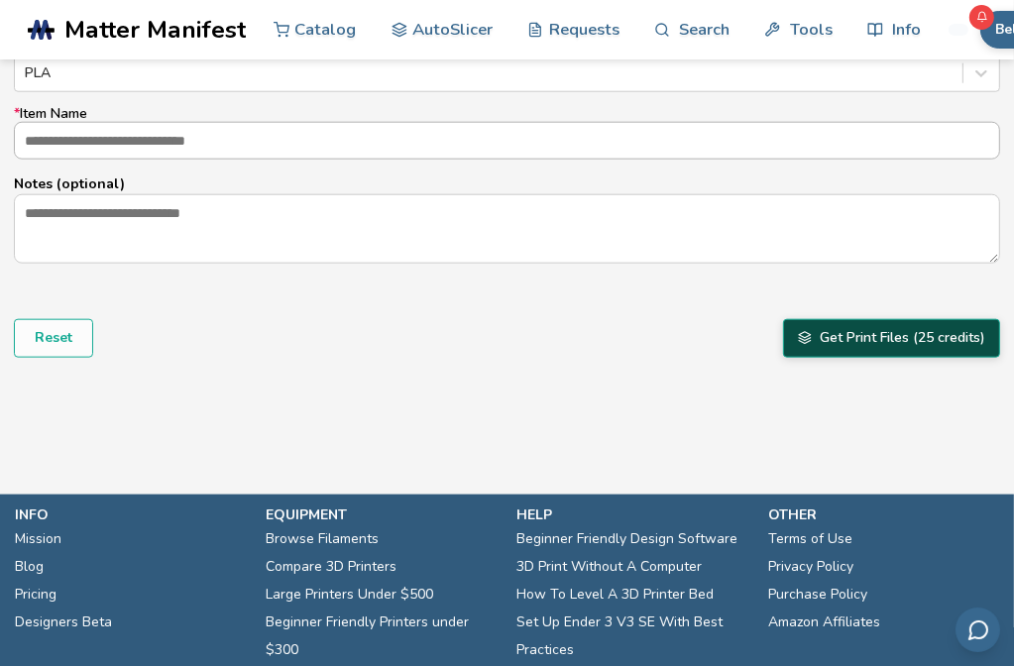
click at [902, 345] on button "Get Print Files (25 credits)" at bounding box center [891, 338] width 217 height 38
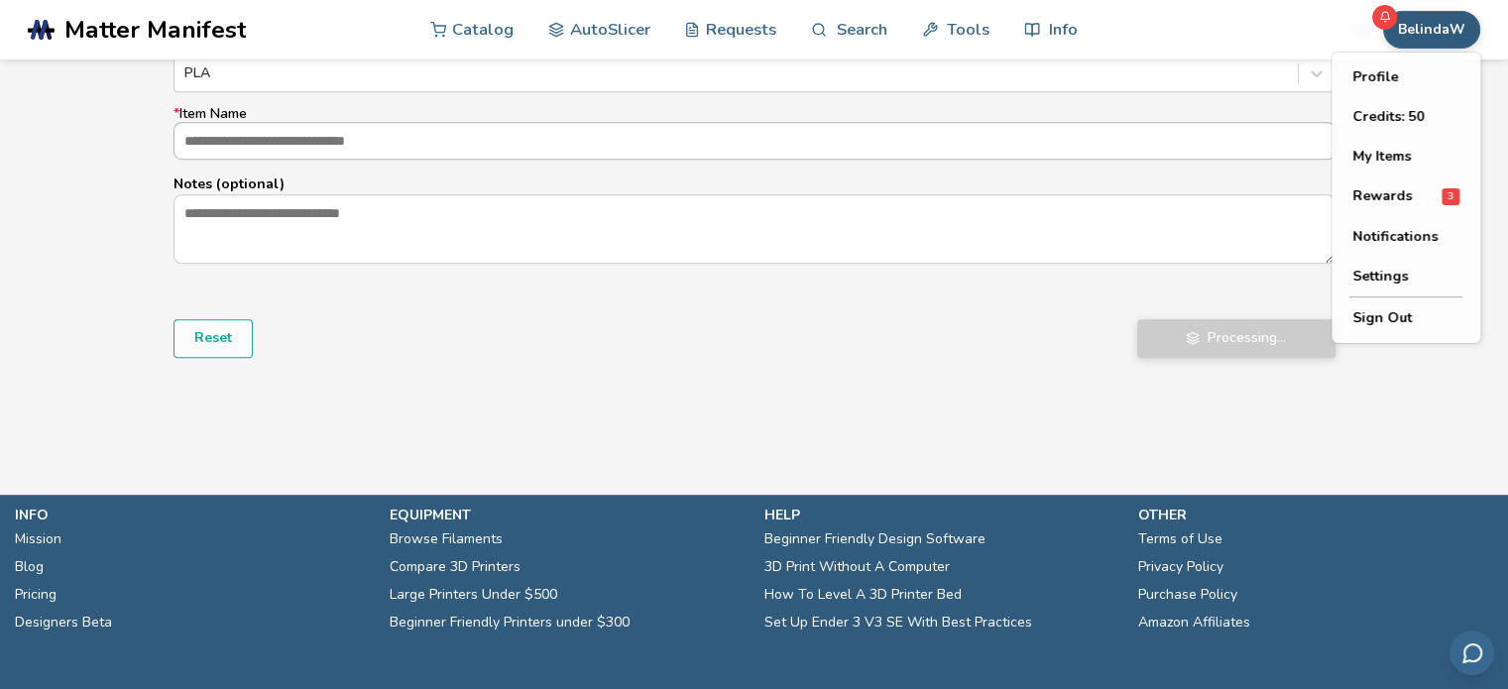
click at [1453, 25] on button "BelindaW" at bounding box center [1431, 30] width 97 height 38
click at [1408, 206] on button "Rewards 3" at bounding box center [1405, 196] width 139 height 41
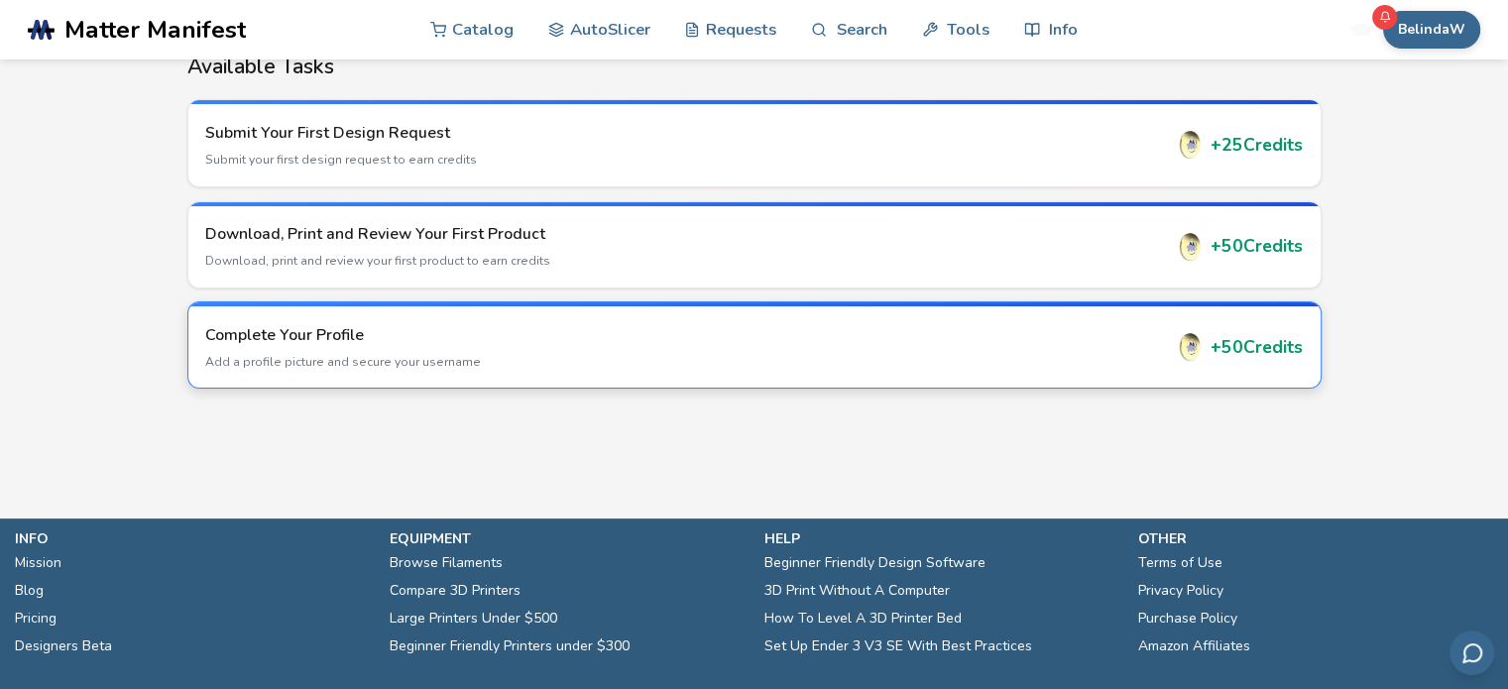
scroll to position [201, 0]
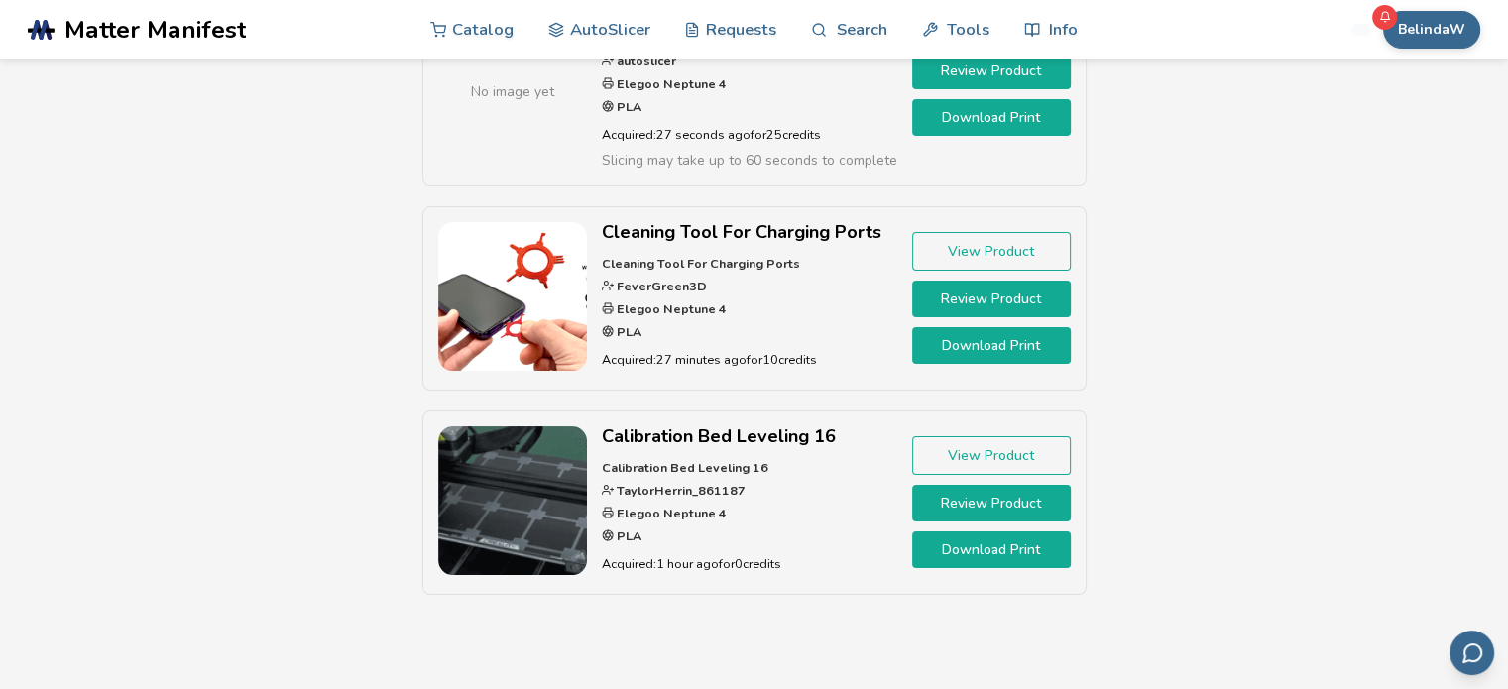
scroll to position [198, 0]
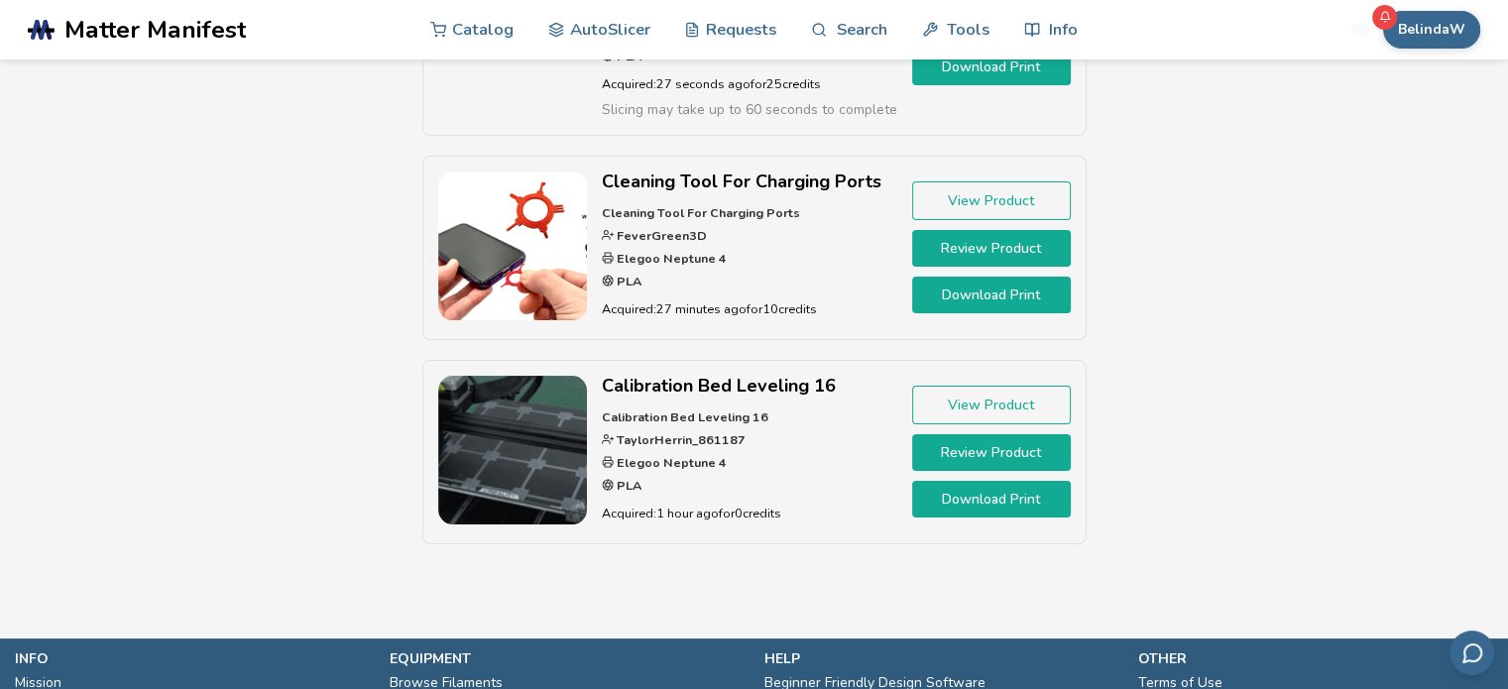
click at [1011, 449] on link "Review Product" at bounding box center [991, 452] width 159 height 37
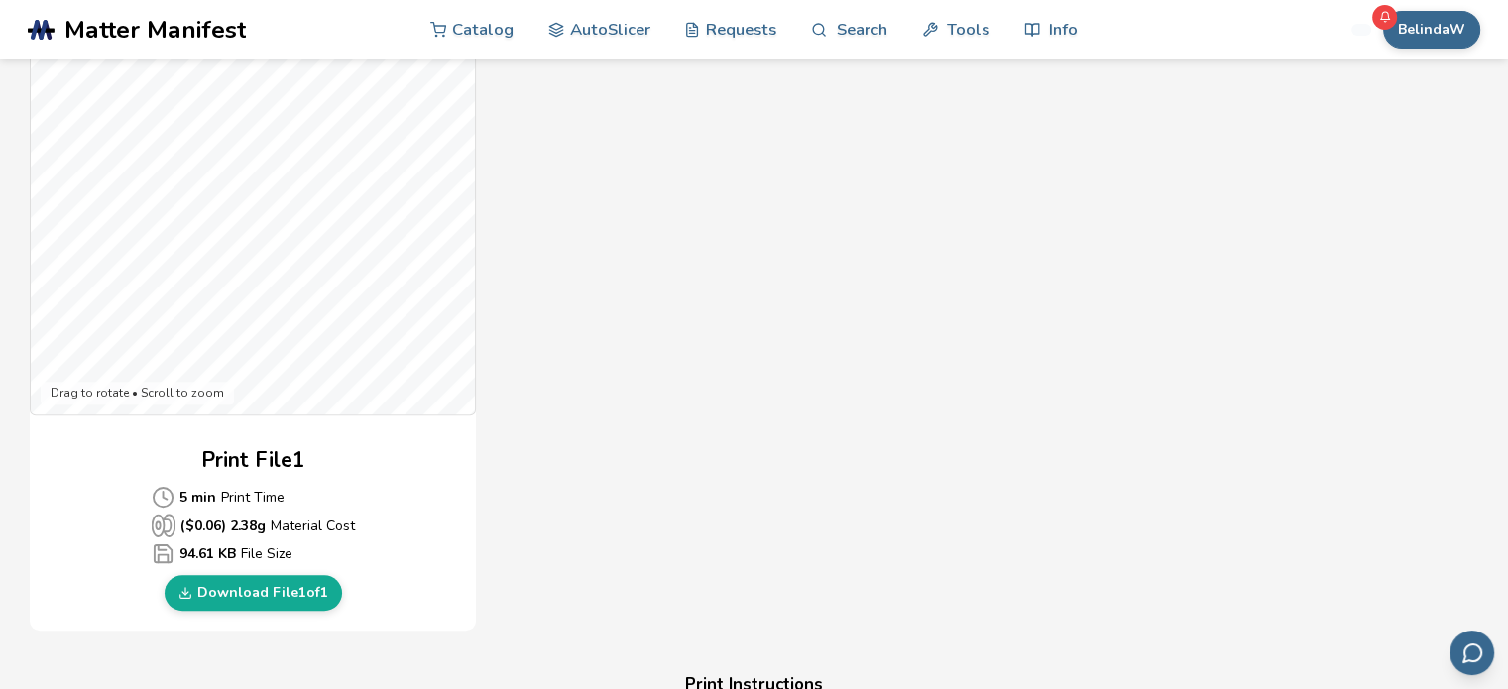
scroll to position [694, 0]
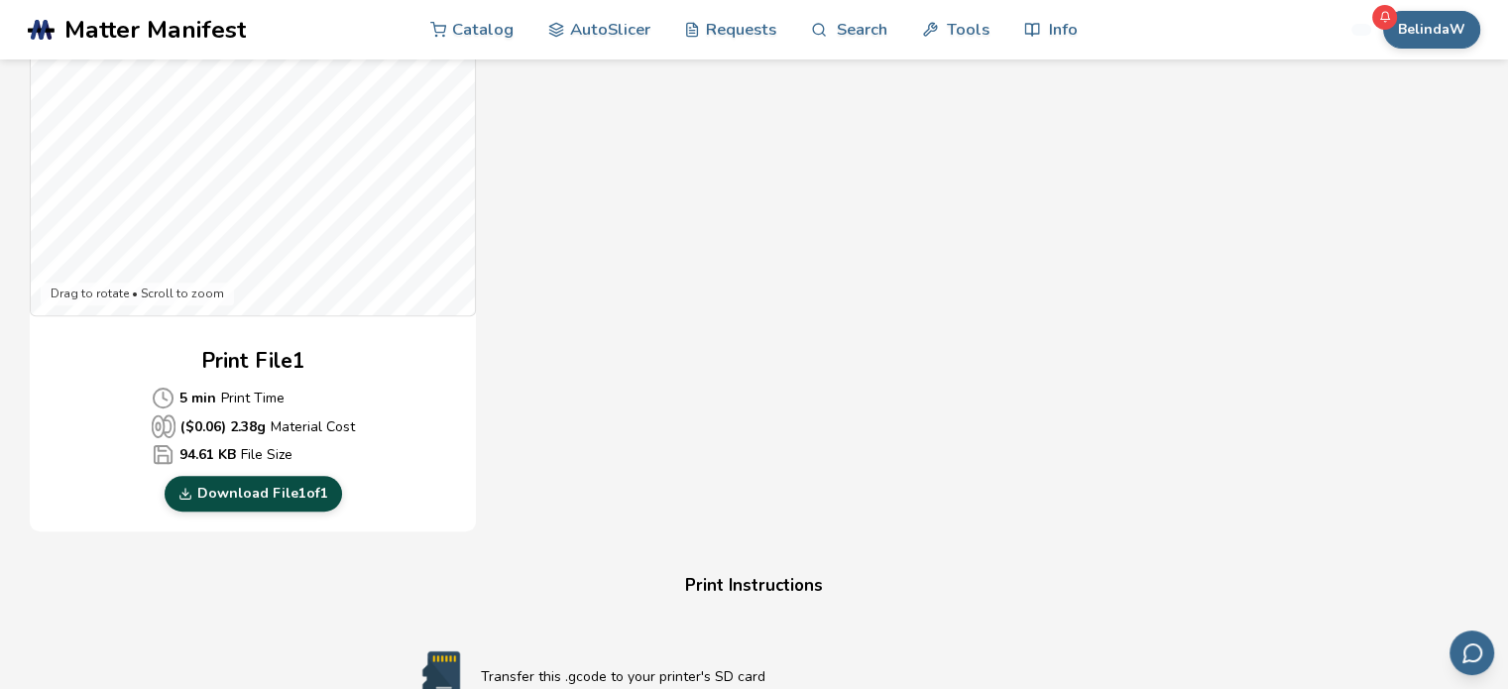
click at [279, 498] on link "Download File 1 of 1" at bounding box center [253, 494] width 177 height 36
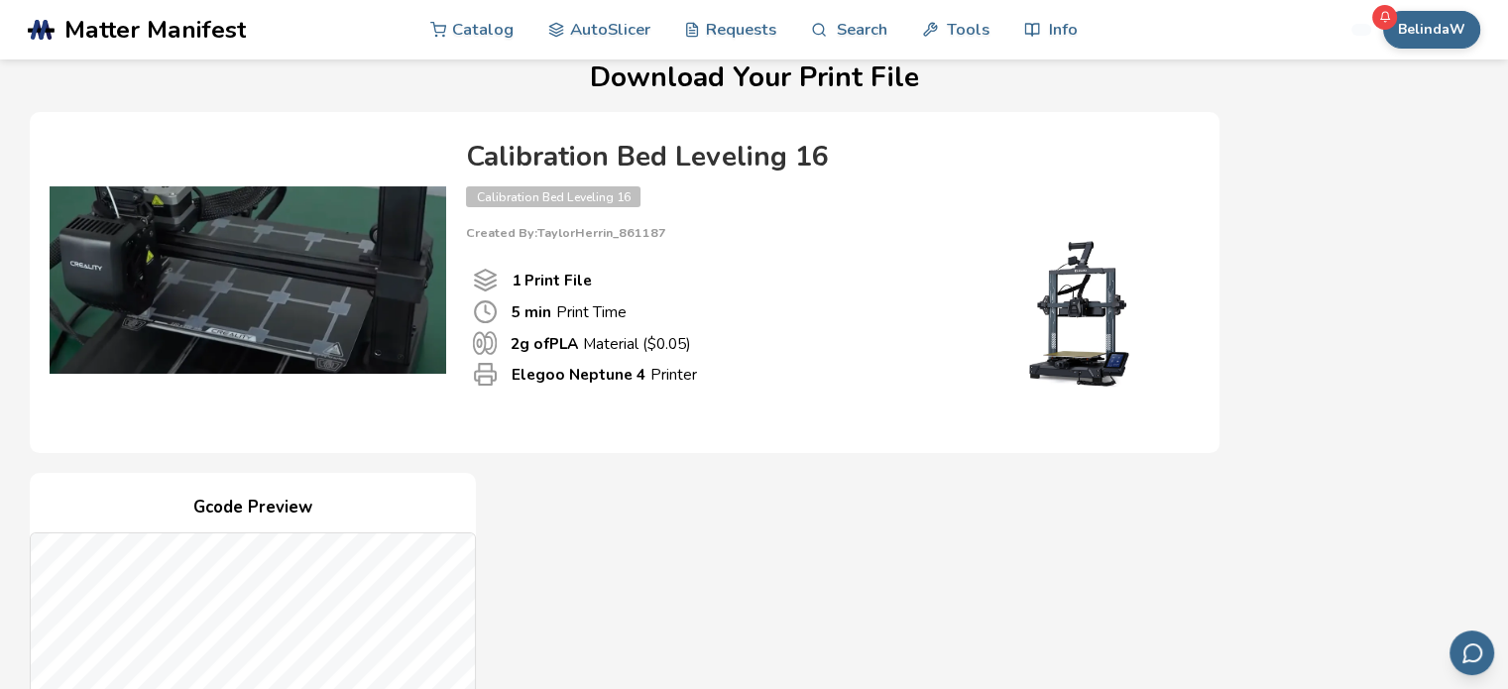
scroll to position [0, 0]
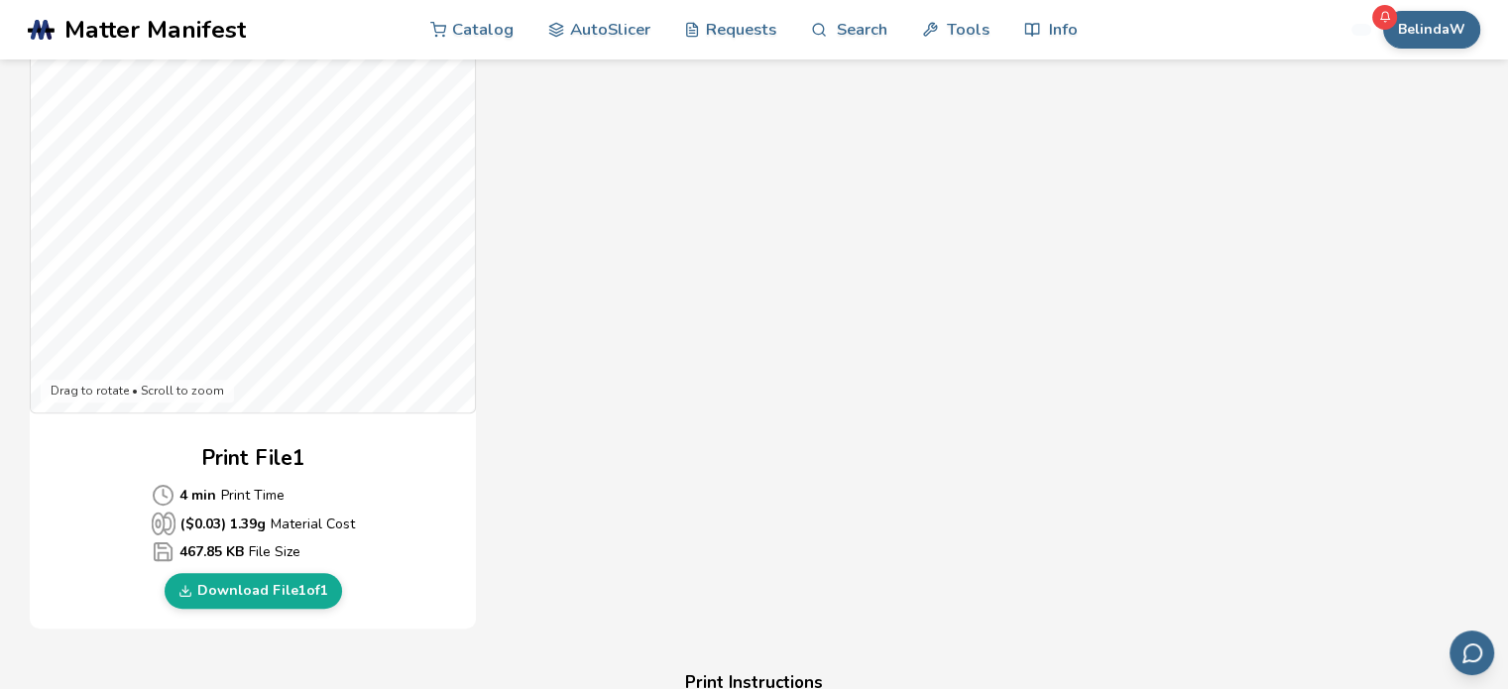
scroll to position [793, 0]
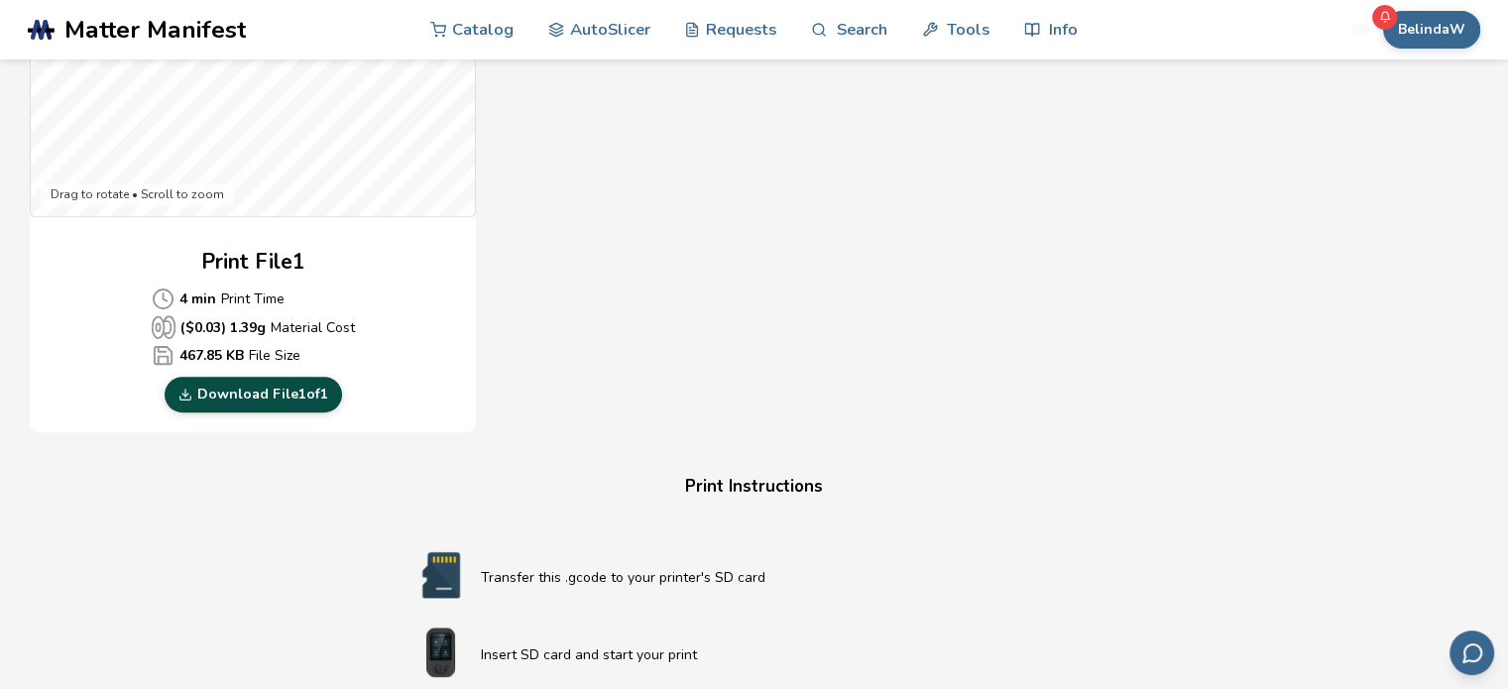
click at [238, 383] on link "Download File 1 of 1" at bounding box center [253, 395] width 177 height 36
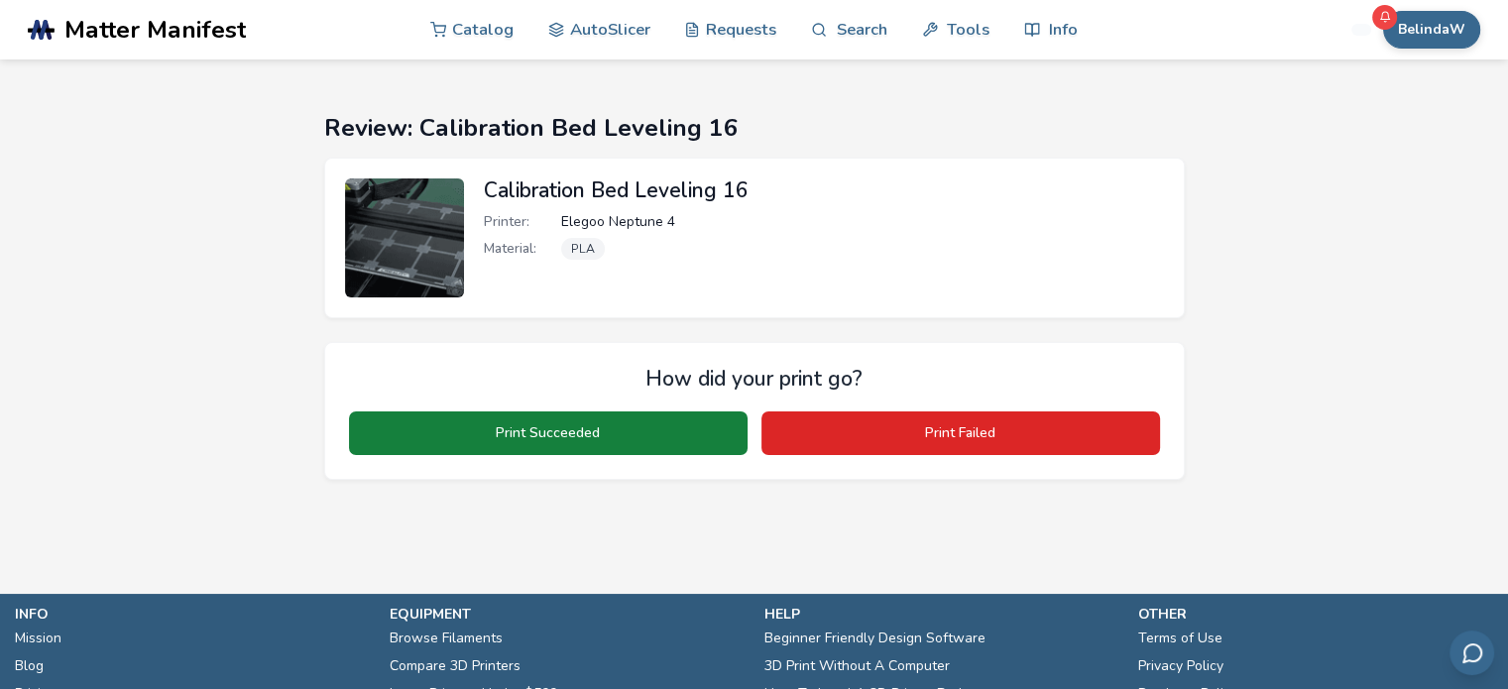
click at [609, 440] on button "Print Succeeded" at bounding box center [548, 433] width 398 height 44
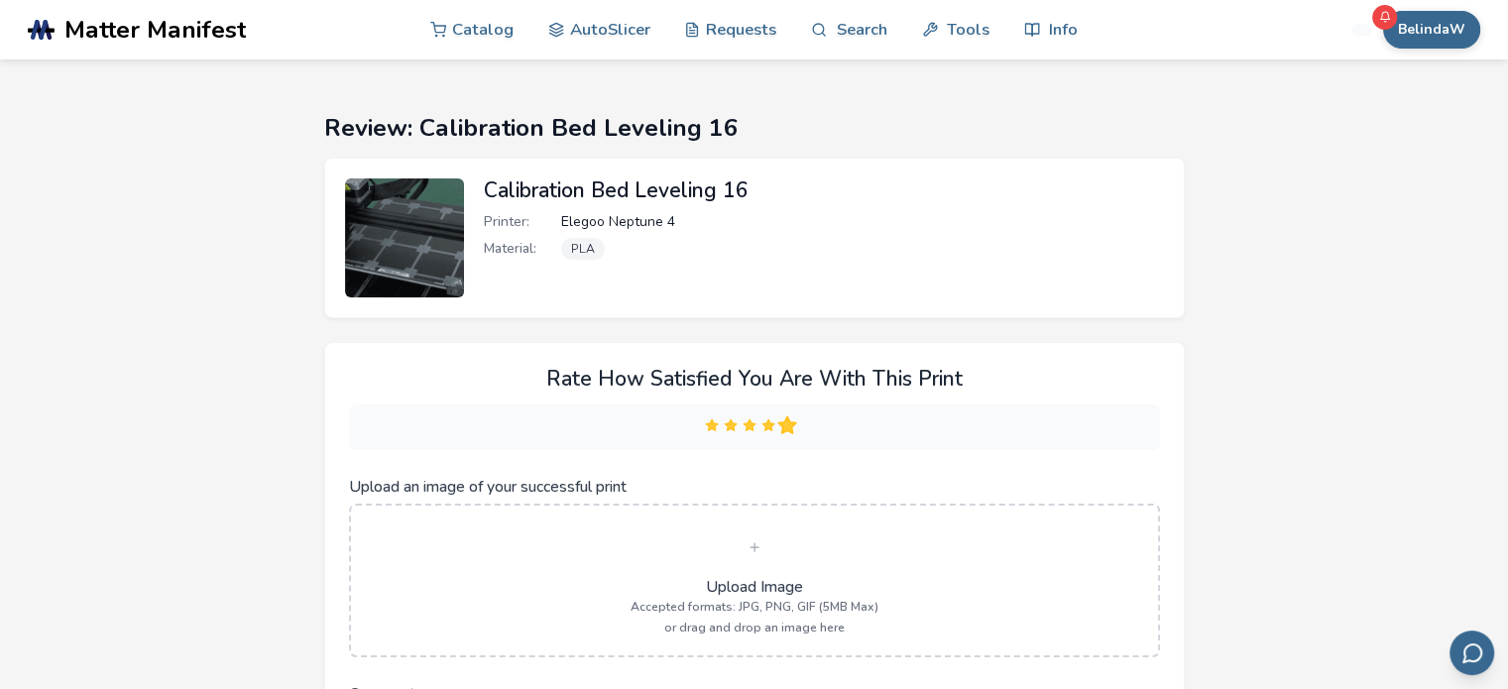
click at [783, 424] on polygon at bounding box center [787, 424] width 12 height 11
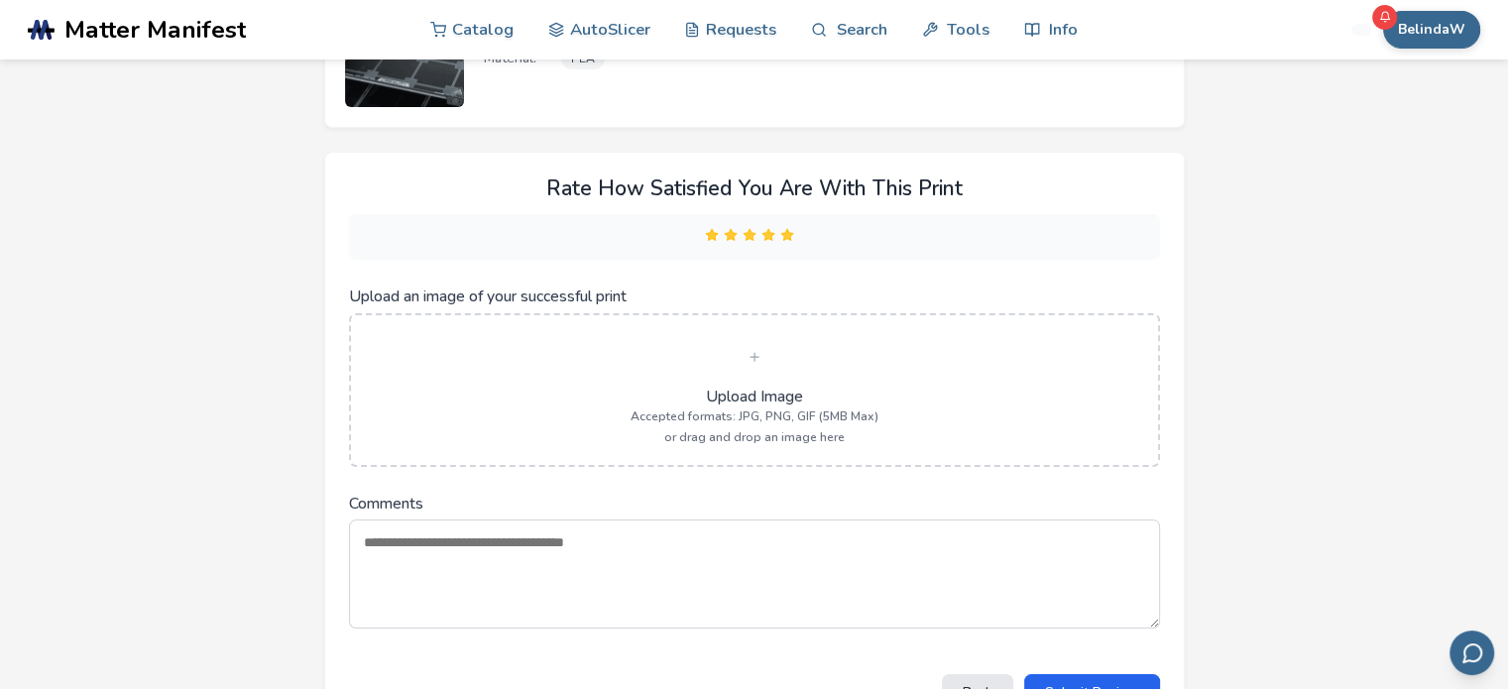
scroll to position [198, 0]
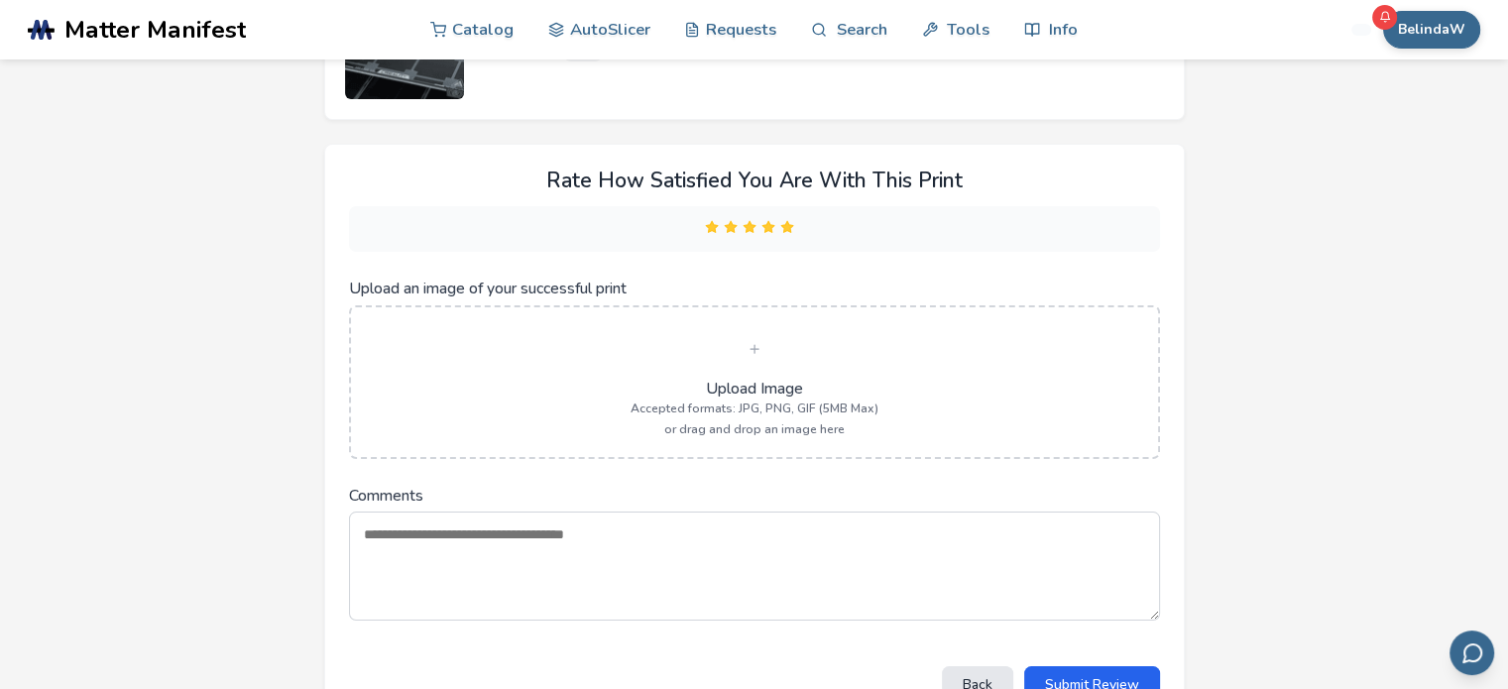
click at [678, 549] on textarea "Comments" at bounding box center [754, 565] width 811 height 109
type textarea "*"
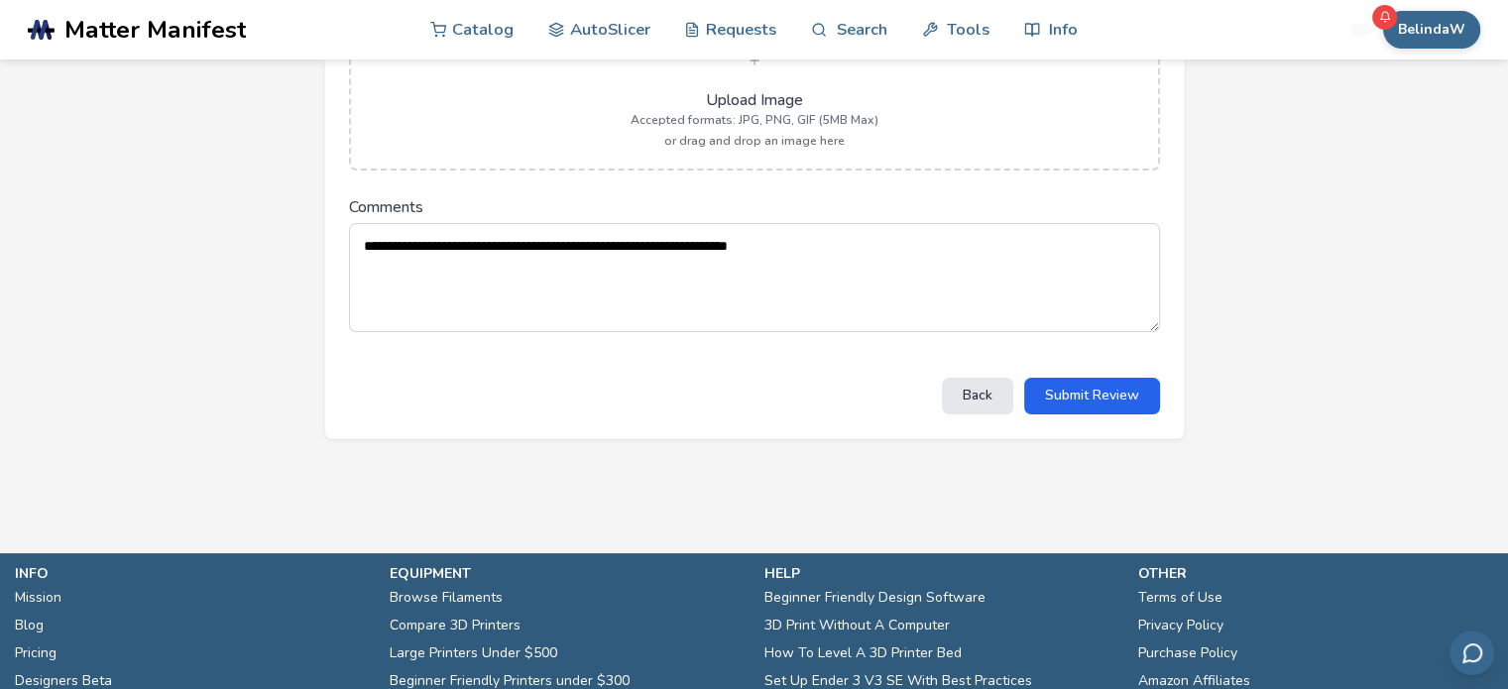
scroll to position [496, 0]
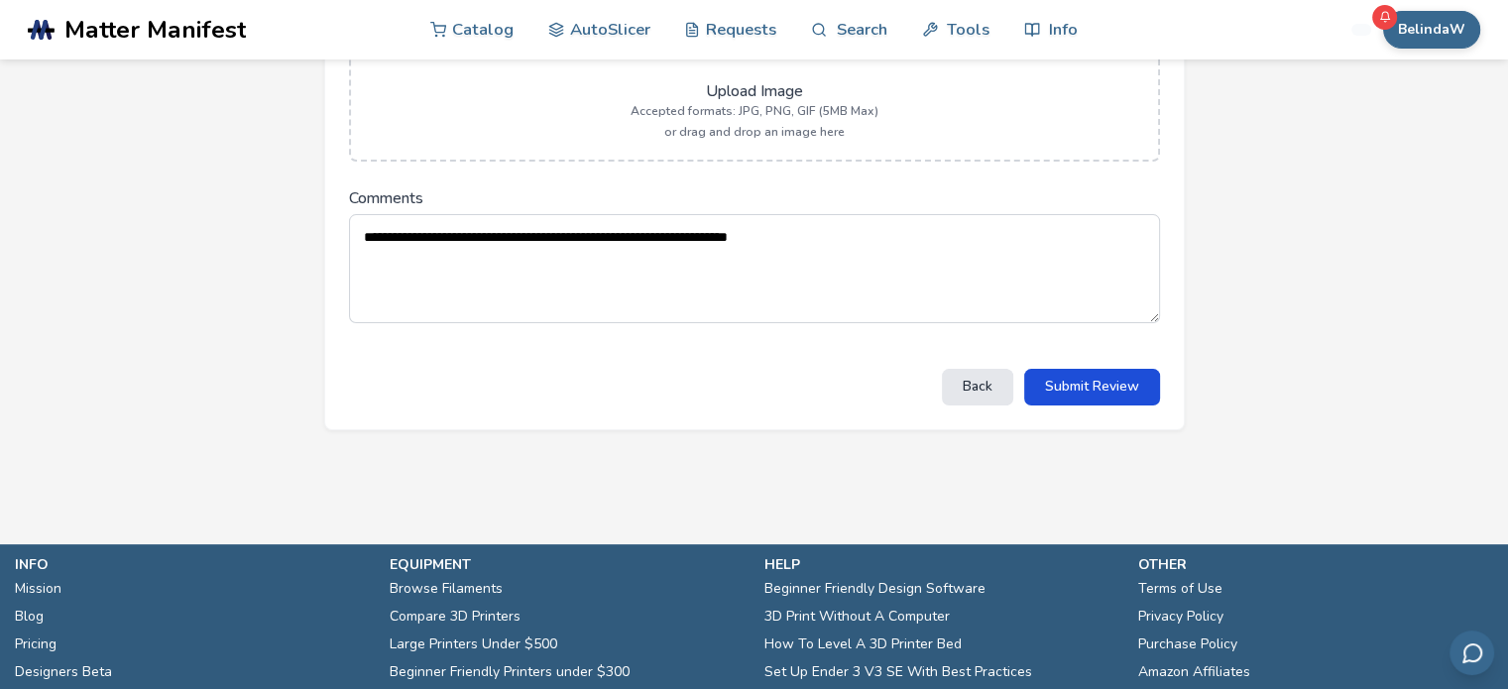
type textarea "**********"
click at [1070, 376] on button "Submit Review" at bounding box center [1092, 387] width 136 height 37
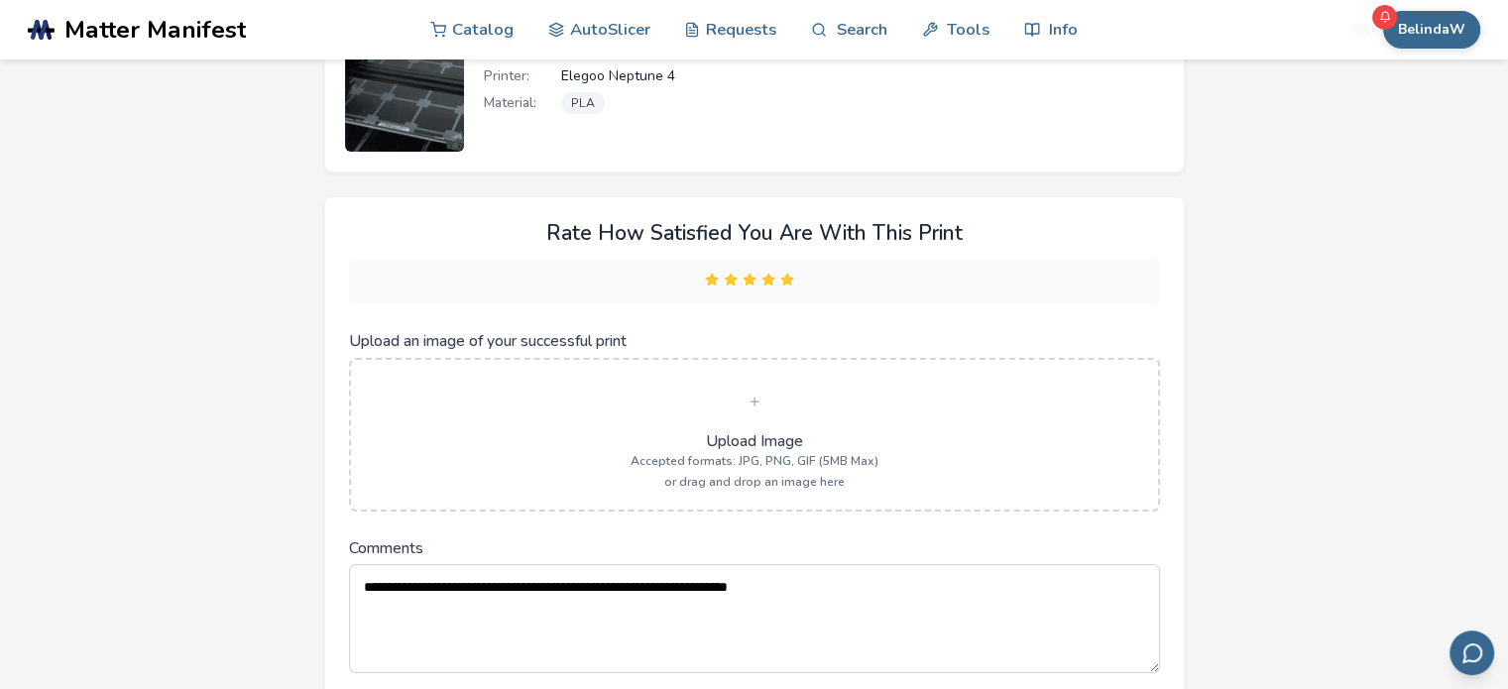
scroll to position [297, 0]
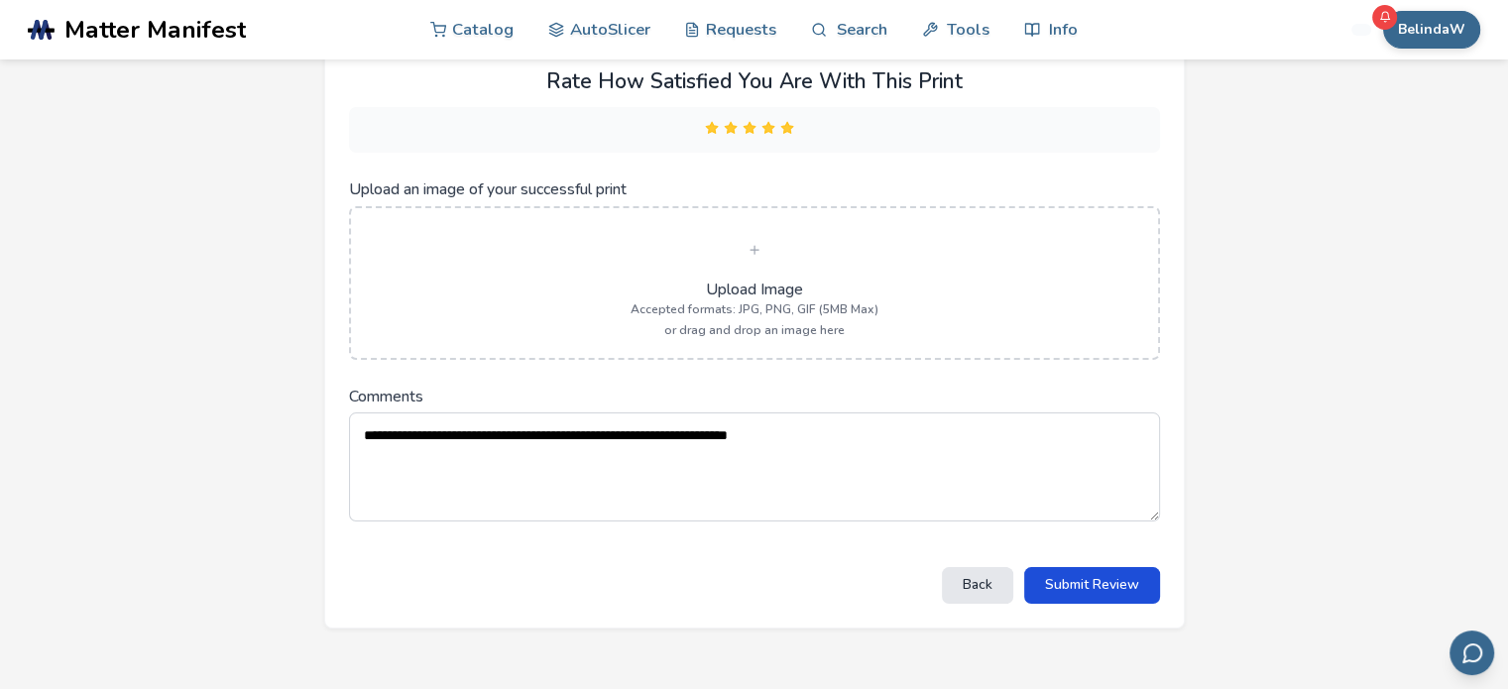
click at [1119, 568] on button "Submit Review" at bounding box center [1092, 585] width 136 height 37
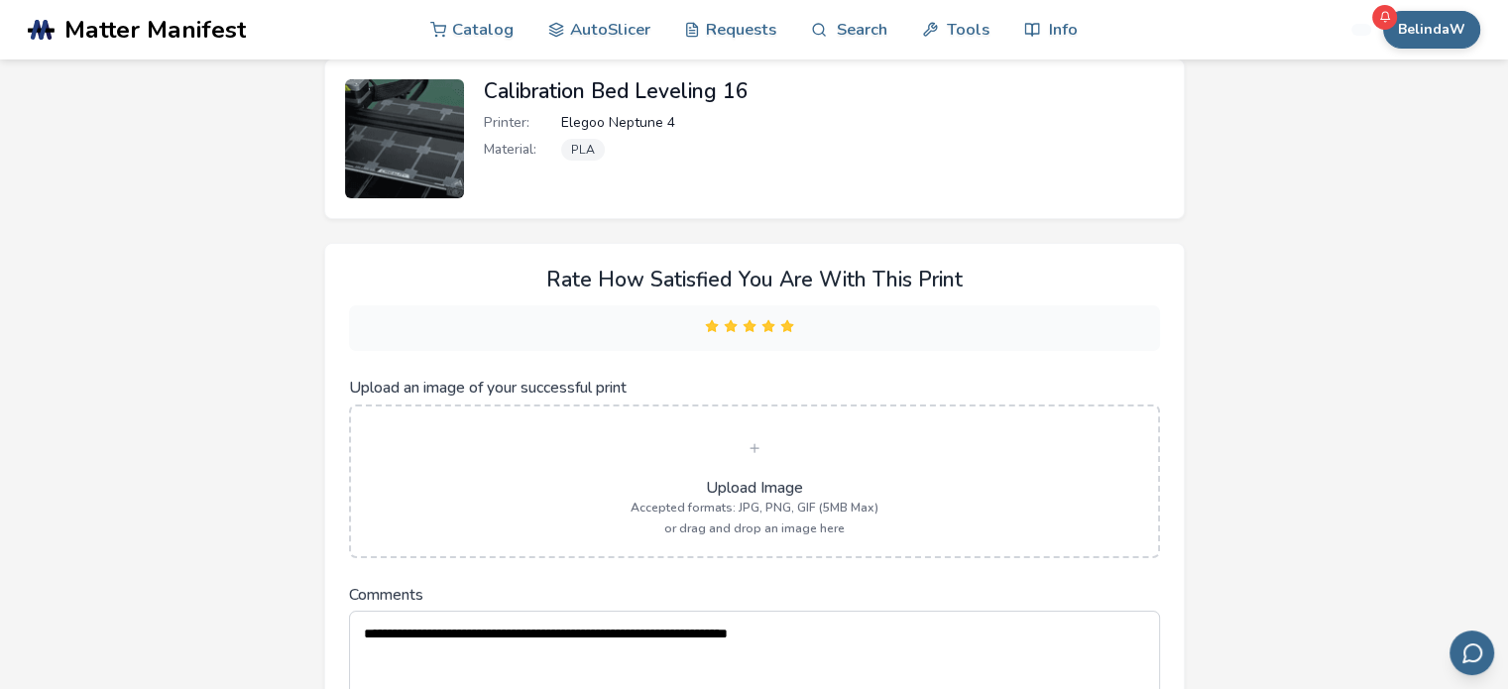
scroll to position [0, 0]
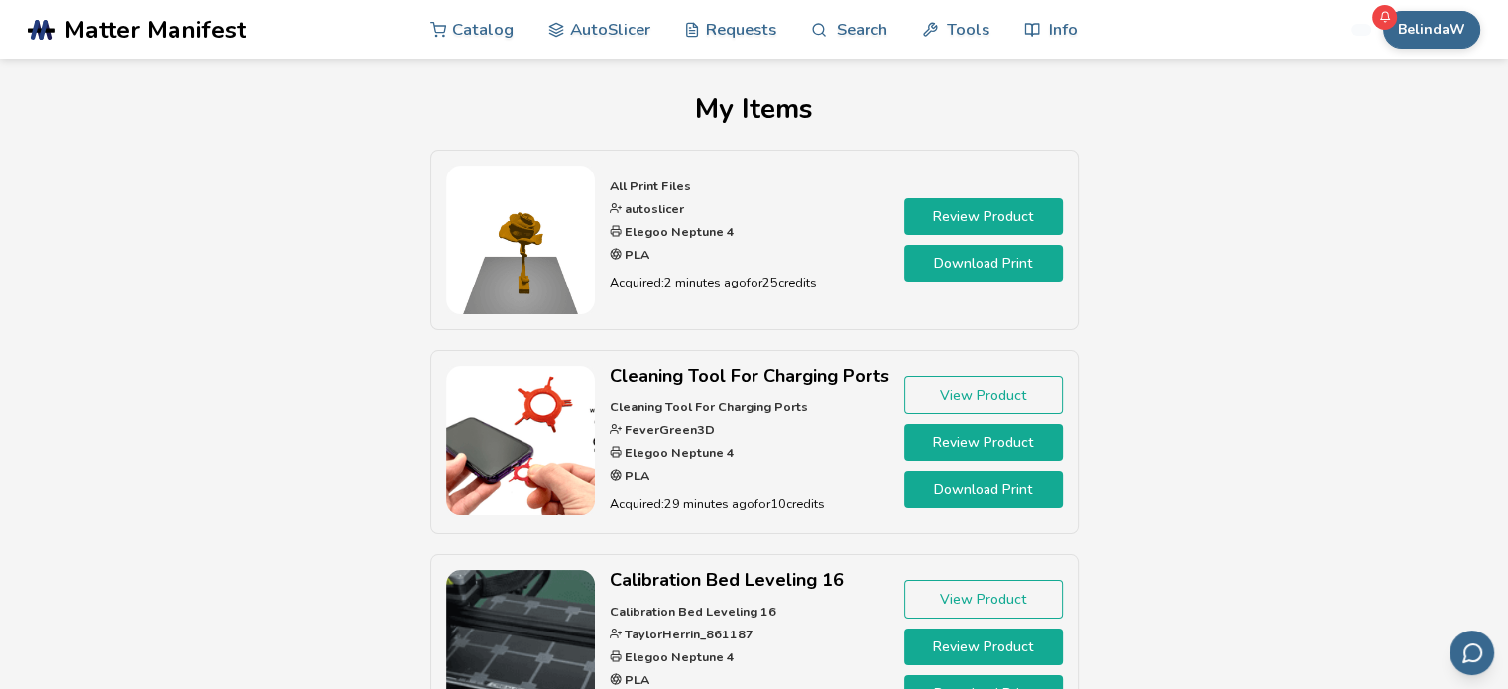
click at [999, 270] on link "Download Print" at bounding box center [983, 263] width 159 height 37
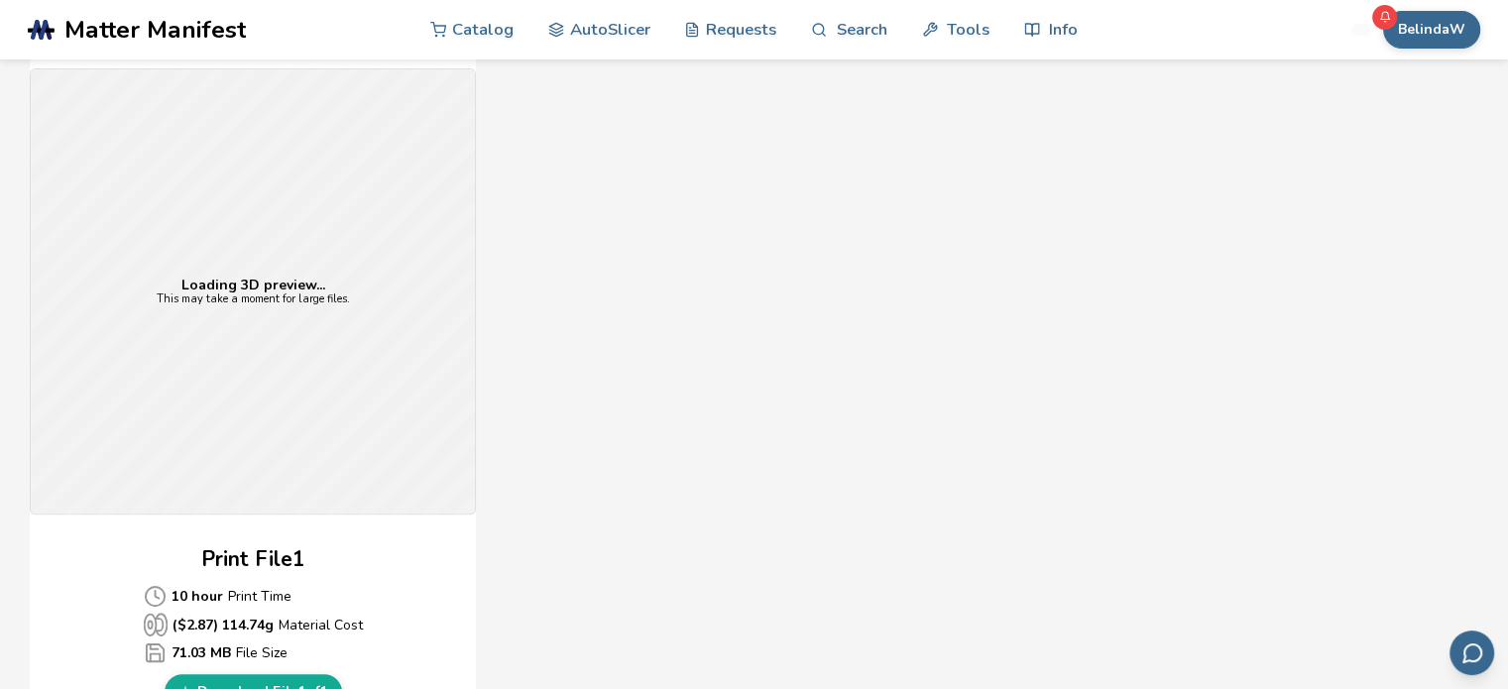
scroll to position [497, 0]
click at [916, 177] on div "Gcode Preview Loading 3D preview... This may take a moment for large files. Pri…" at bounding box center [624, 369] width 1189 height 722
click at [1368, 209] on div "Download Your Print File All Print Files Created By: autoslicer 1 Print File 10…" at bounding box center [753, 646] width 1447 height 2097
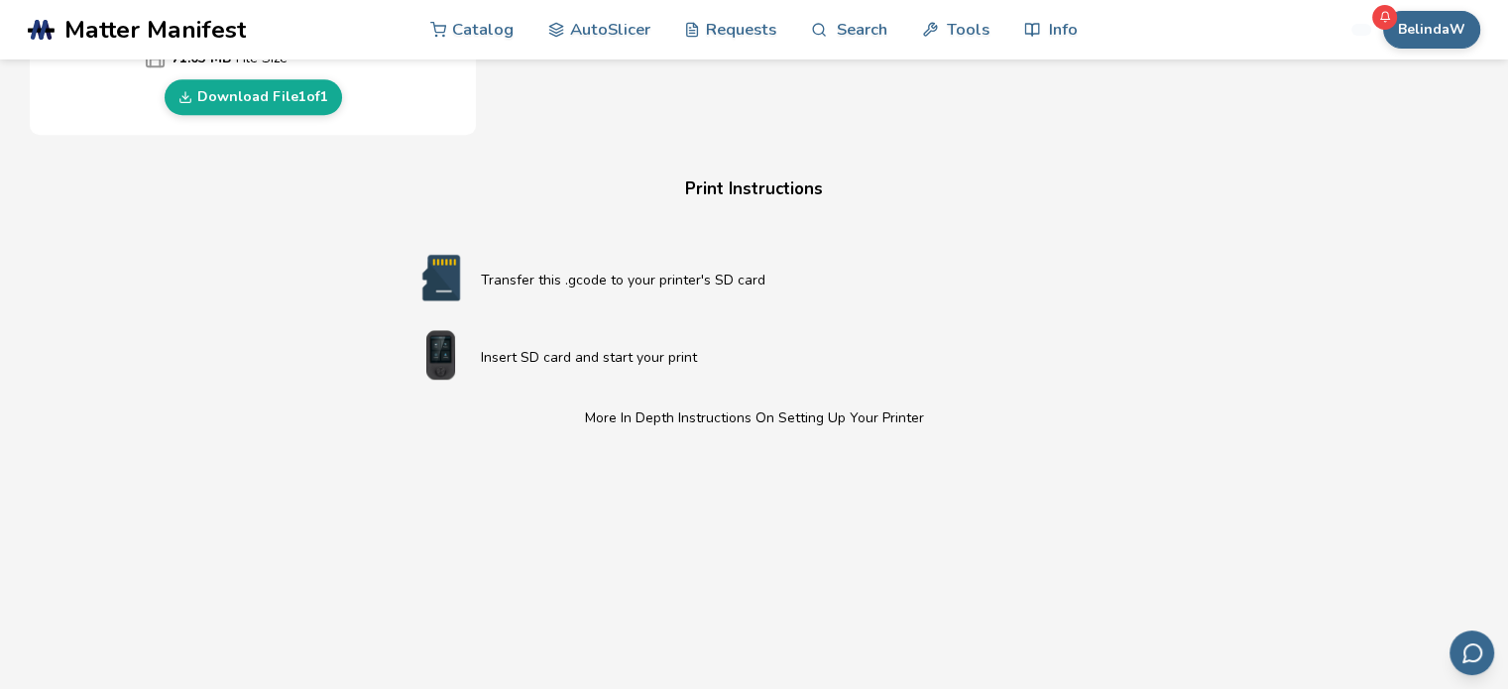
scroll to position [694, 0]
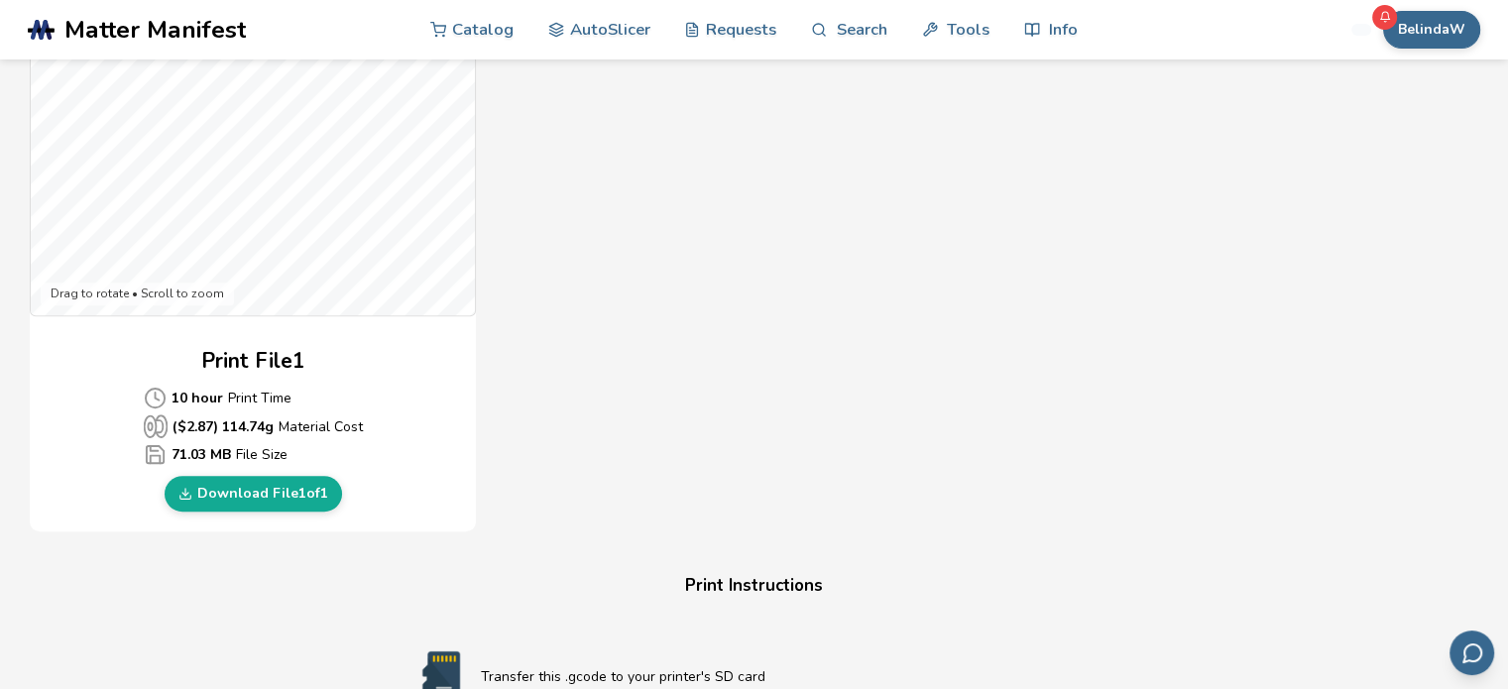
click at [287, 491] on link "Download File 1 of 1" at bounding box center [253, 494] width 177 height 36
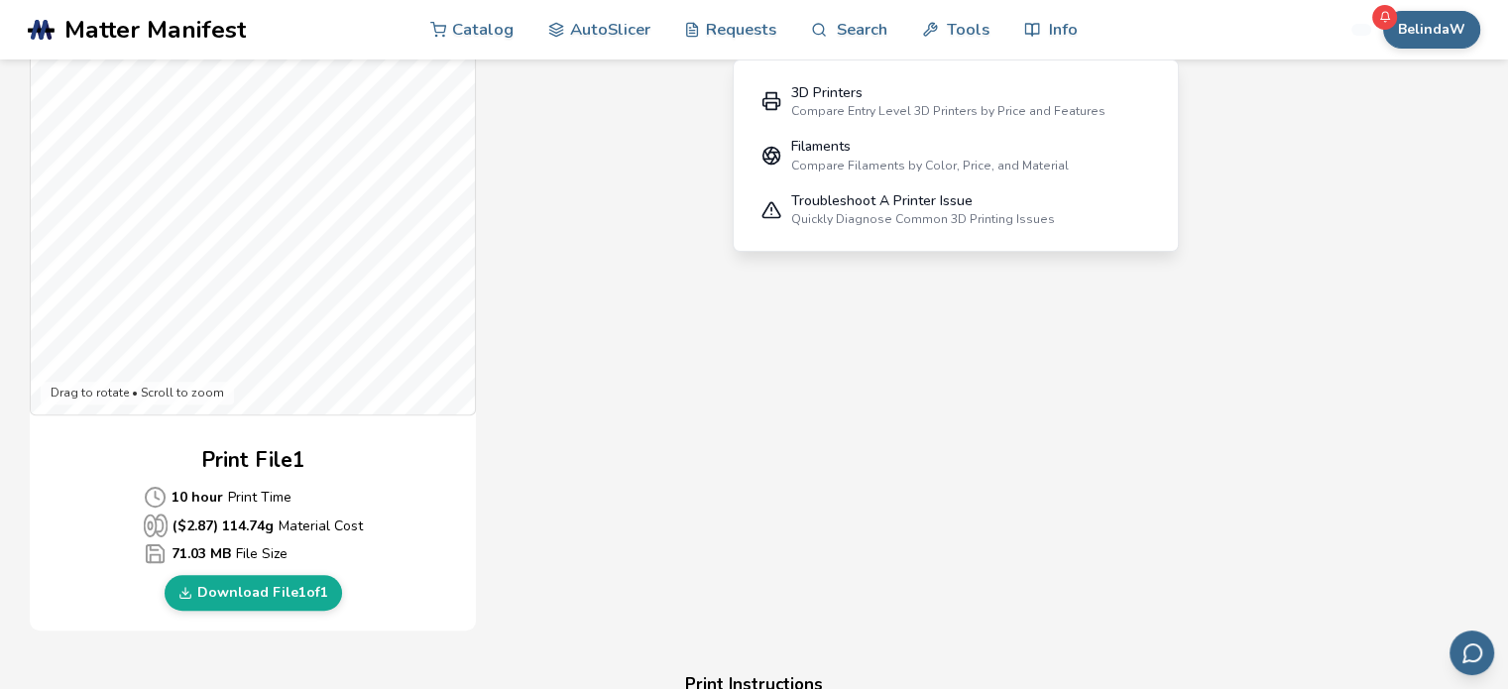
scroll to position [0, 0]
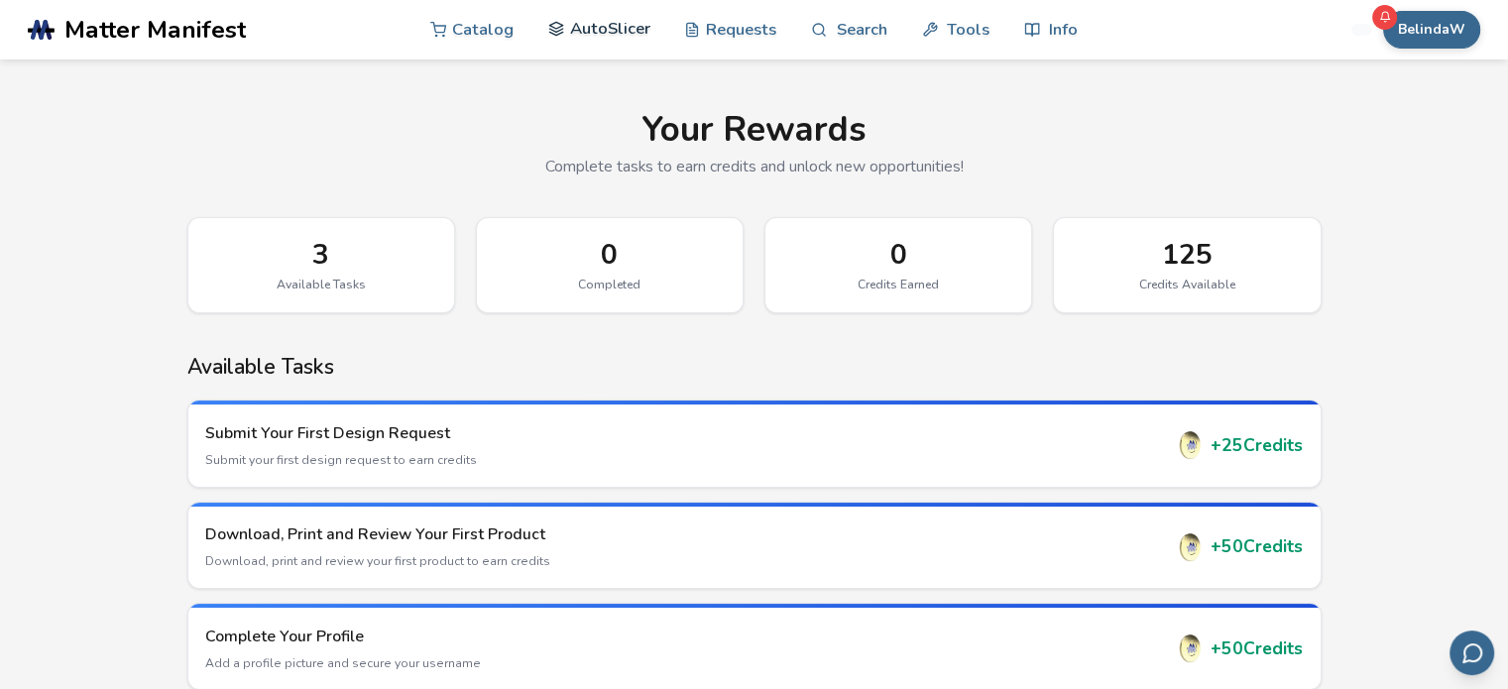
click at [612, 30] on link "AutoSlicer" at bounding box center [599, 28] width 102 height 59
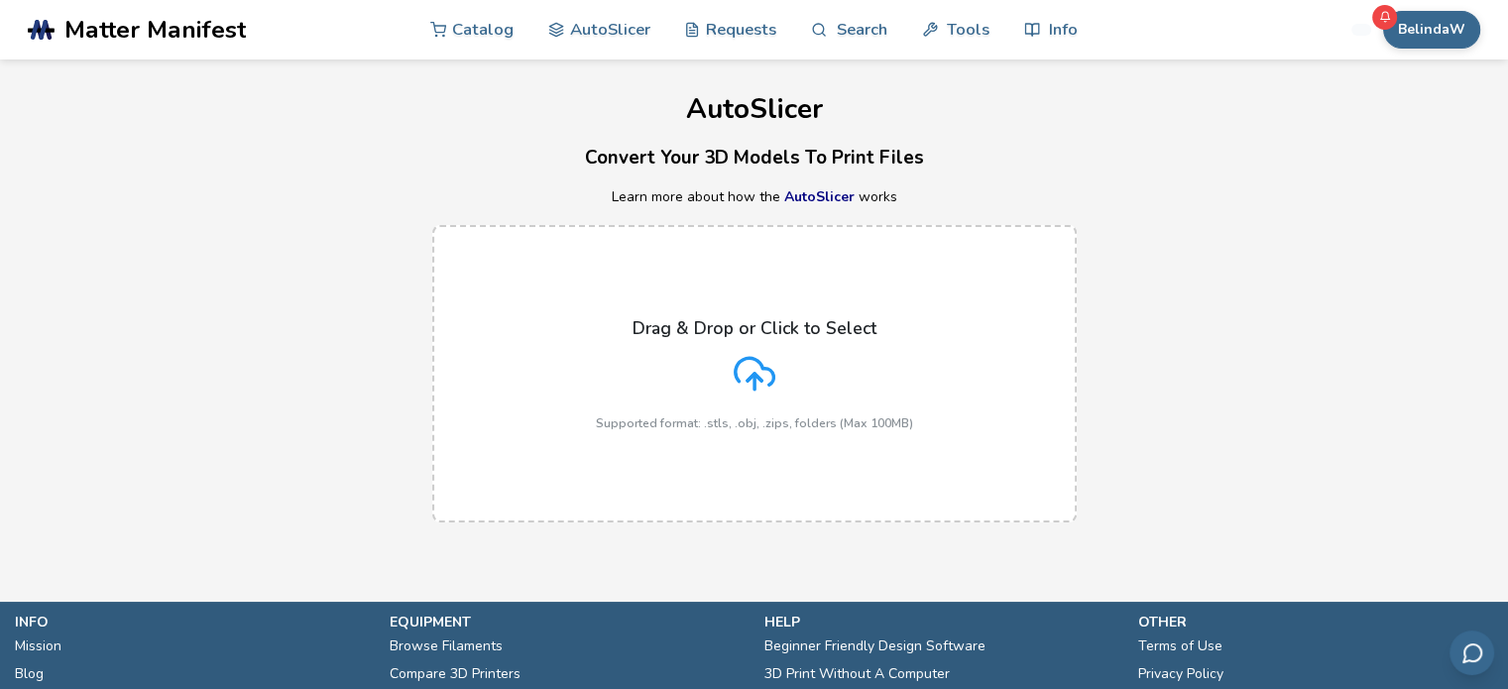
click at [845, 347] on div "Drag & Drop or Click to Select Supported format: .stls, .obj, .zips, folders (M…" at bounding box center [754, 374] width 317 height 112
click at [0, 0] on input "Drag & Drop or Click to Select Supported format: .stls, .obj, .zips, folders (M…" at bounding box center [0, 0] width 0 height 0
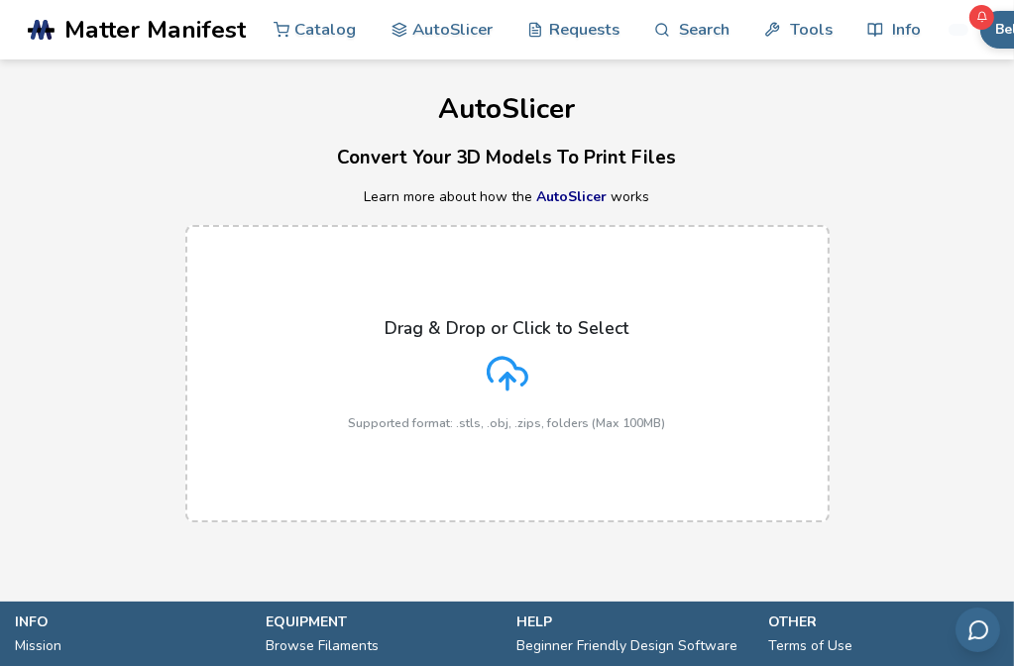
click at [345, 274] on label "Drag & Drop or Click to Select Supported format: .stls, .obj, .zips, folders (M…" at bounding box center [507, 373] width 644 height 297
click at [0, 0] on input "Drag & Drop or Click to Select Supported format: .stls, .obj, .zips, folders (M…" at bounding box center [0, 0] width 0 height 0
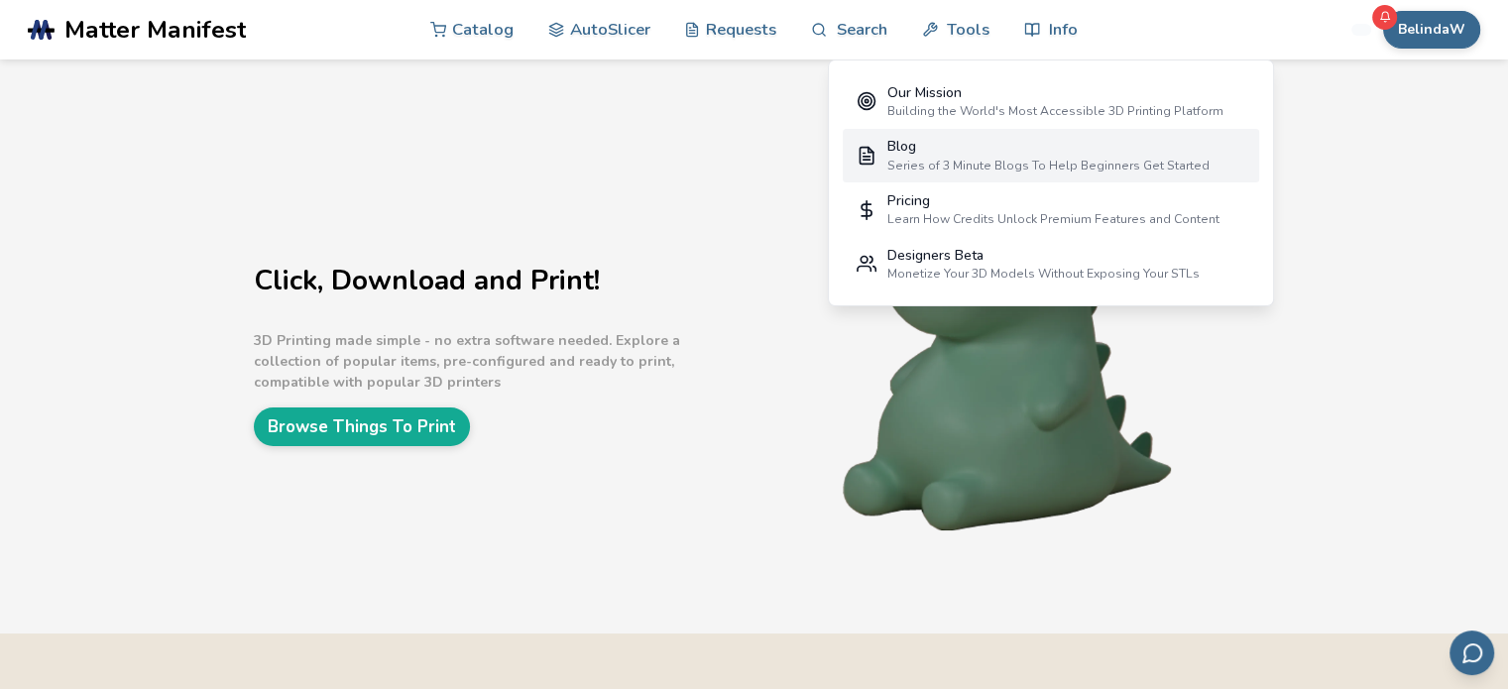
click at [1000, 169] on div "Series of 3 Minute Blogs To Help Beginners Get Started" at bounding box center [1047, 166] width 322 height 14
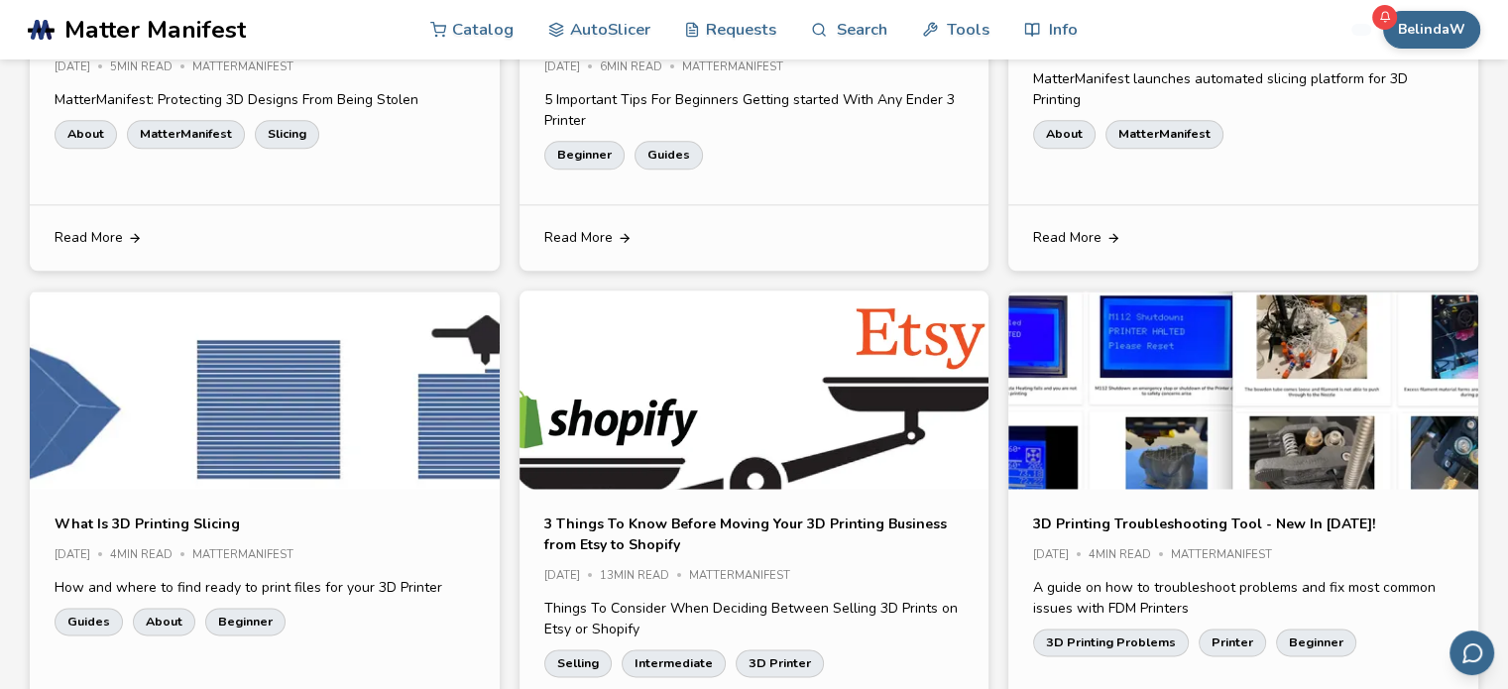
scroll to position [2379, 0]
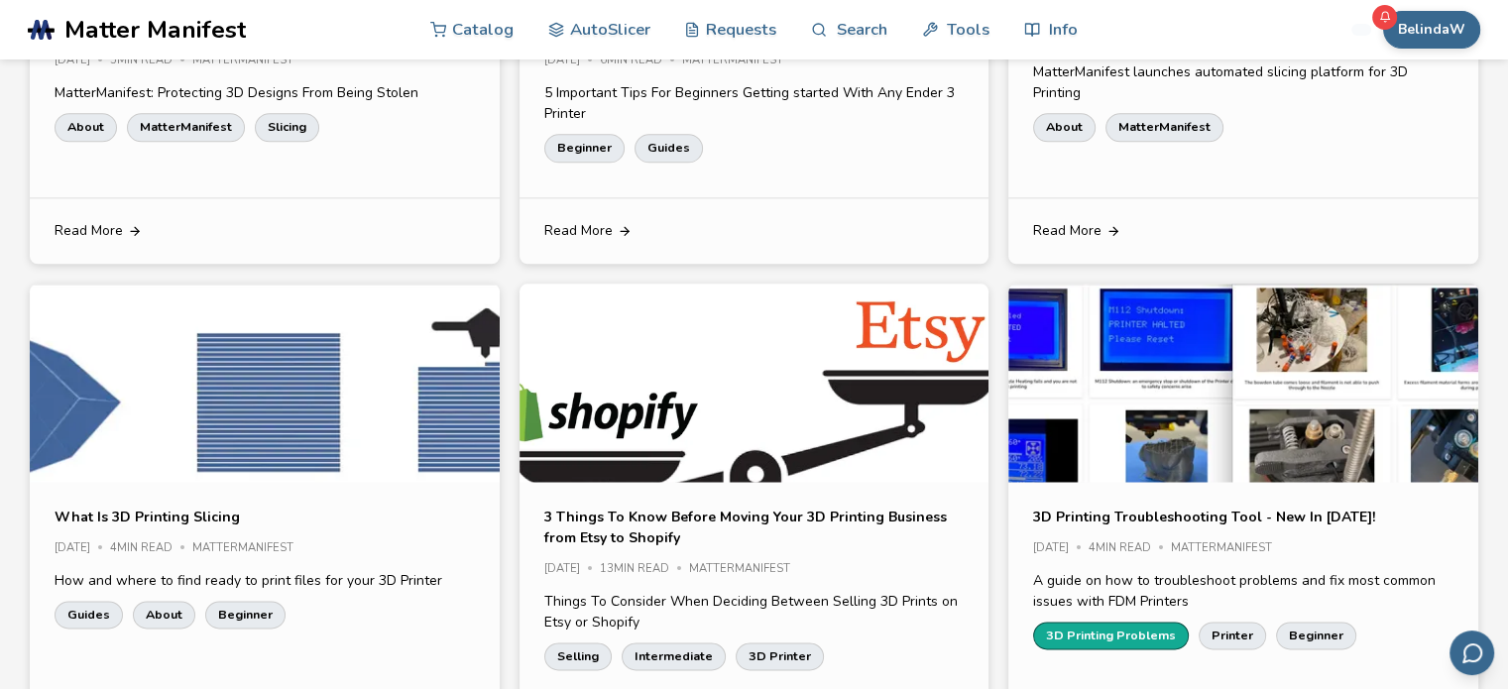
click at [1013, 639] on link "3D Printing Problems" at bounding box center [1111, 635] width 156 height 28
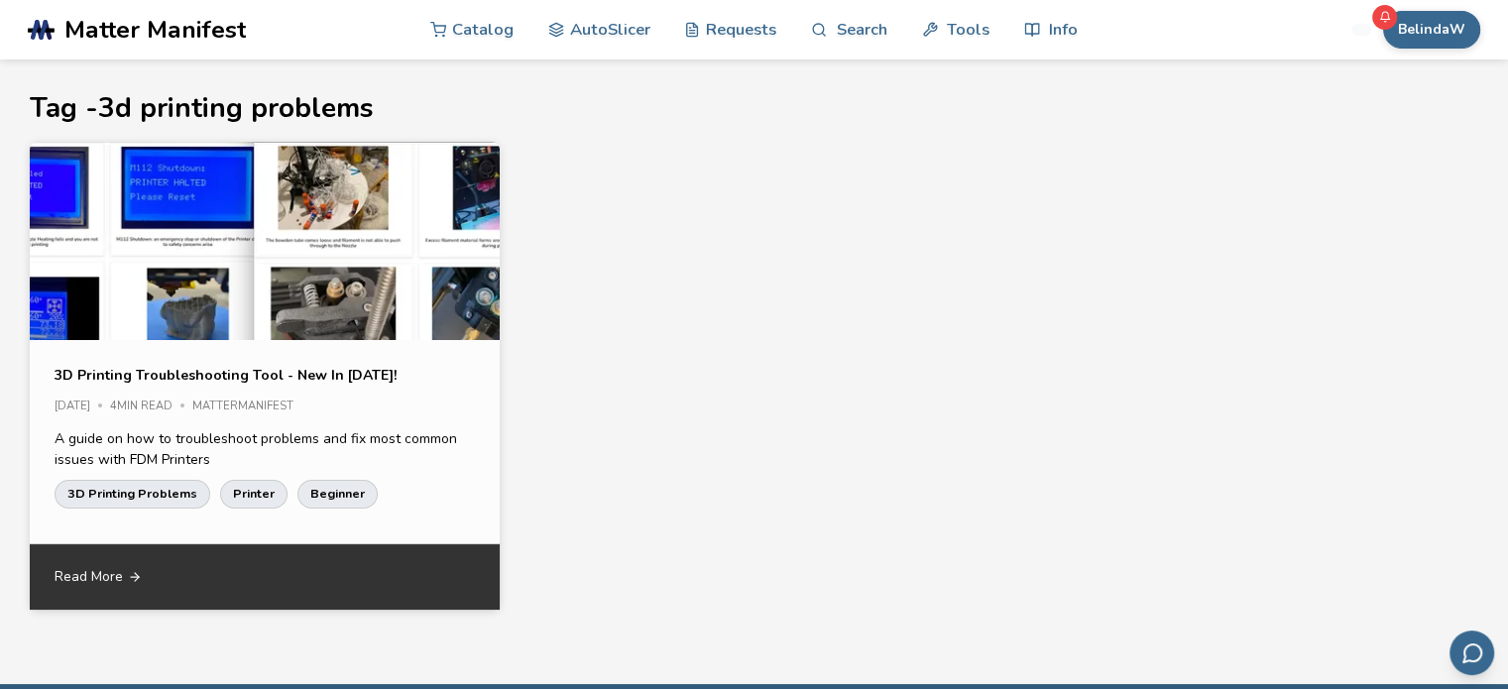
click at [159, 570] on link "Read More" at bounding box center [264, 576] width 469 height 65
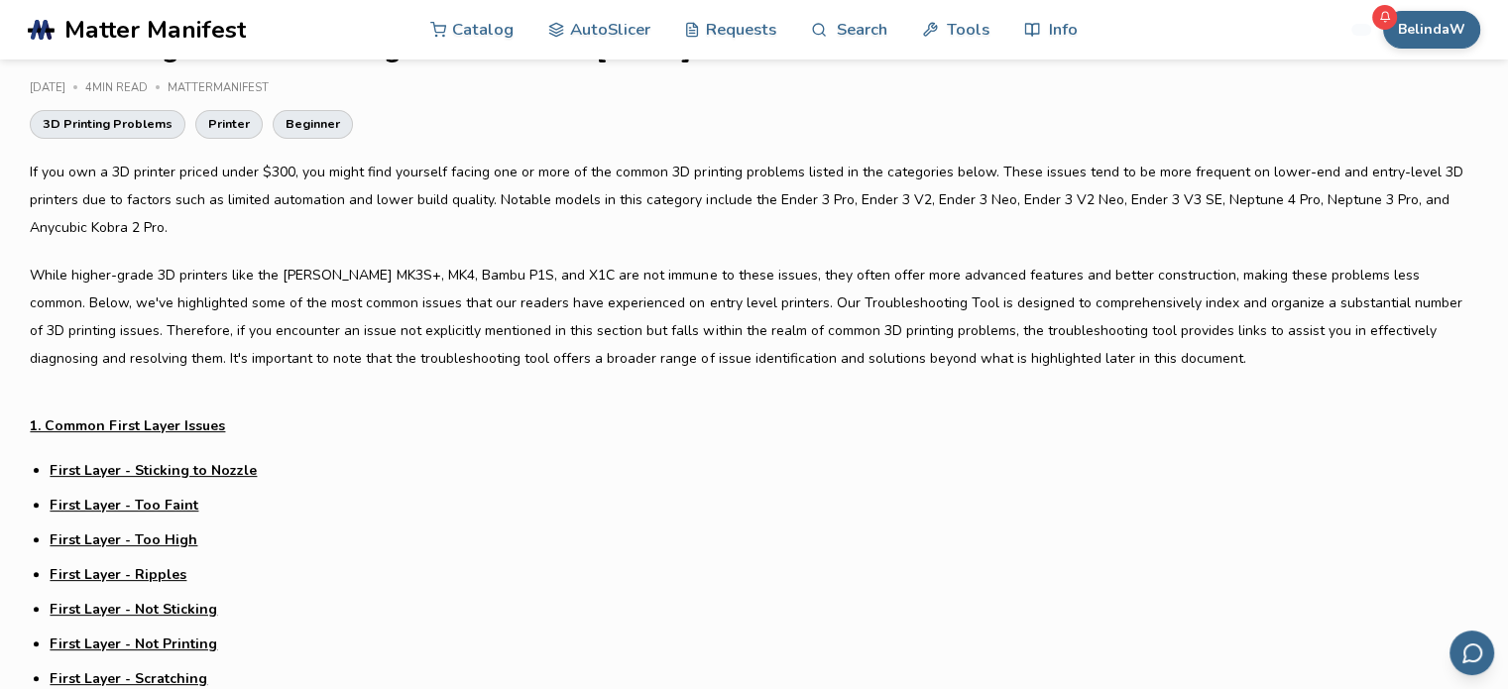
scroll to position [496, 0]
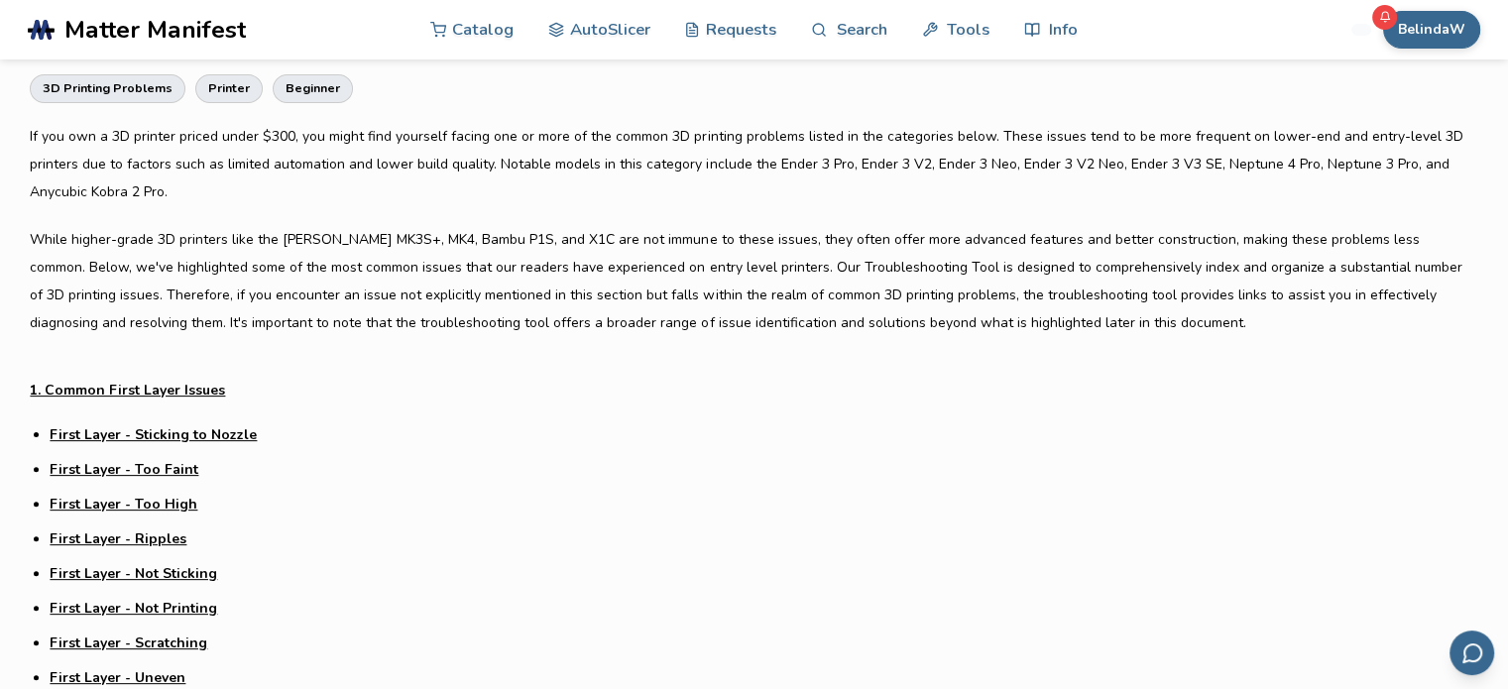
click at [210, 435] on link "First Layer - Sticking to Nozzle" at bounding box center [153, 434] width 207 height 21
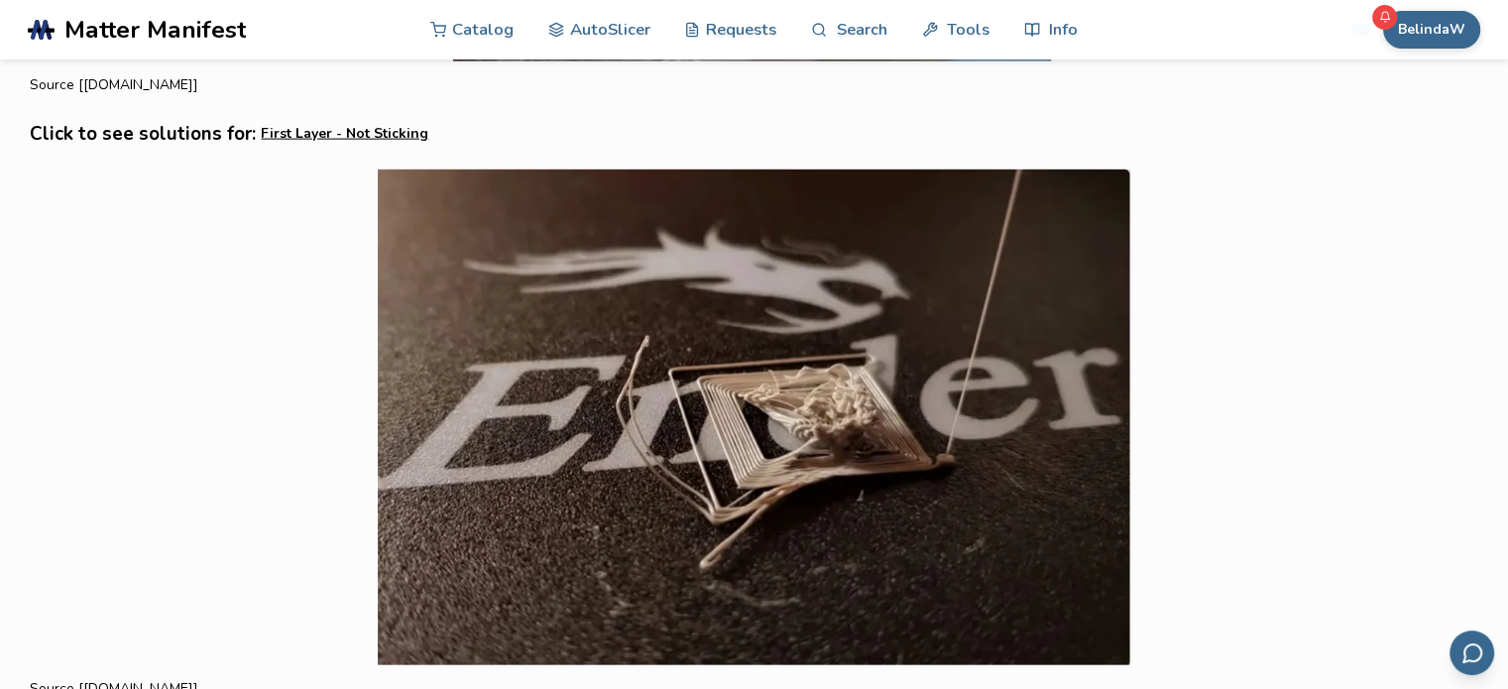
scroll to position [4560, 0]
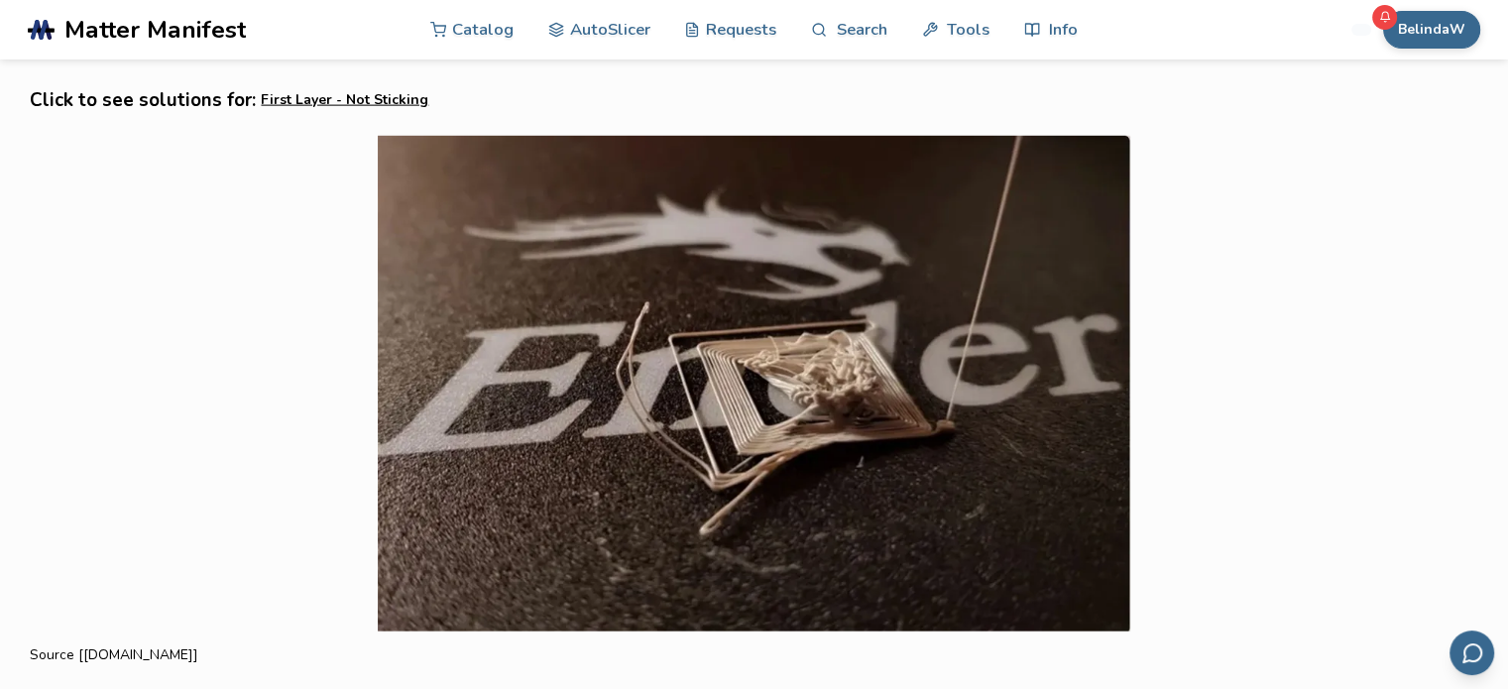
click at [279, 94] on link "First Layer - Not Sticking" at bounding box center [345, 100] width 168 height 31
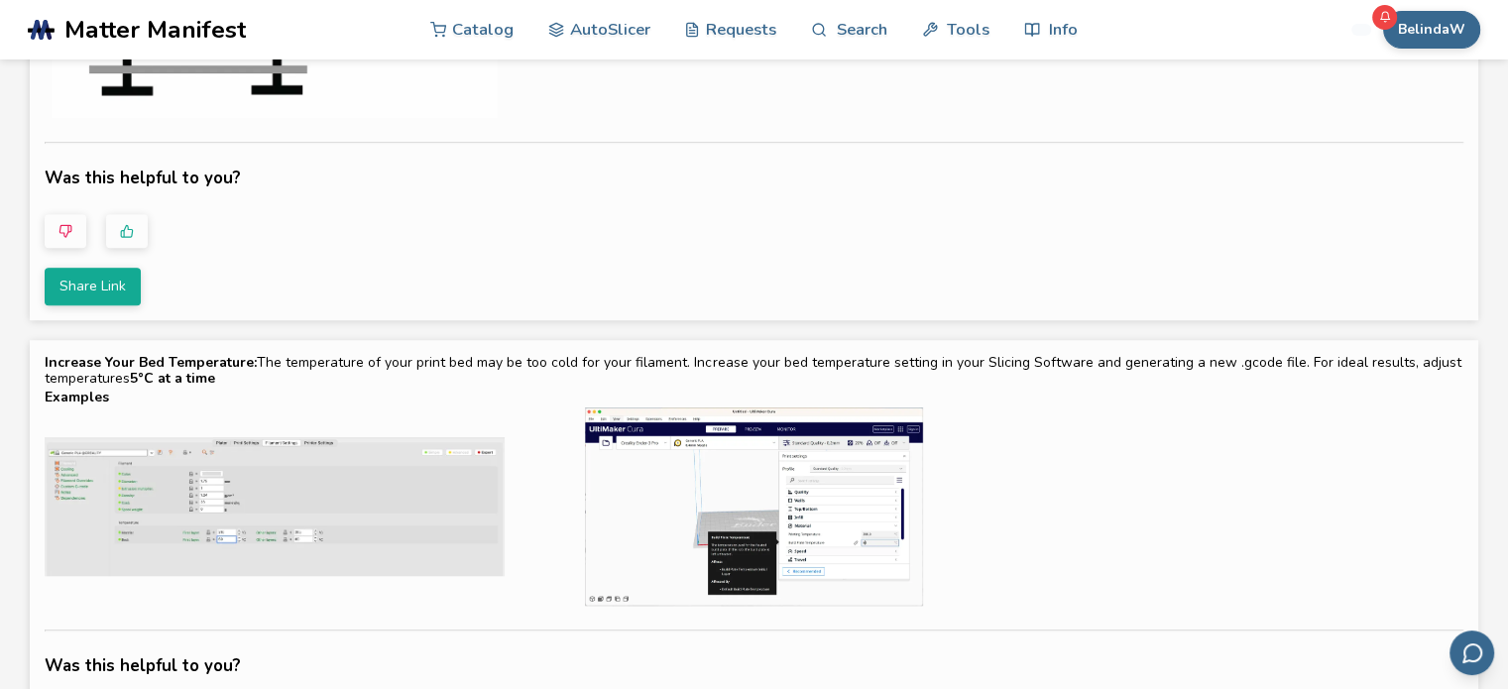
scroll to position [1685, 0]
